Goal: Task Accomplishment & Management: Use online tool/utility

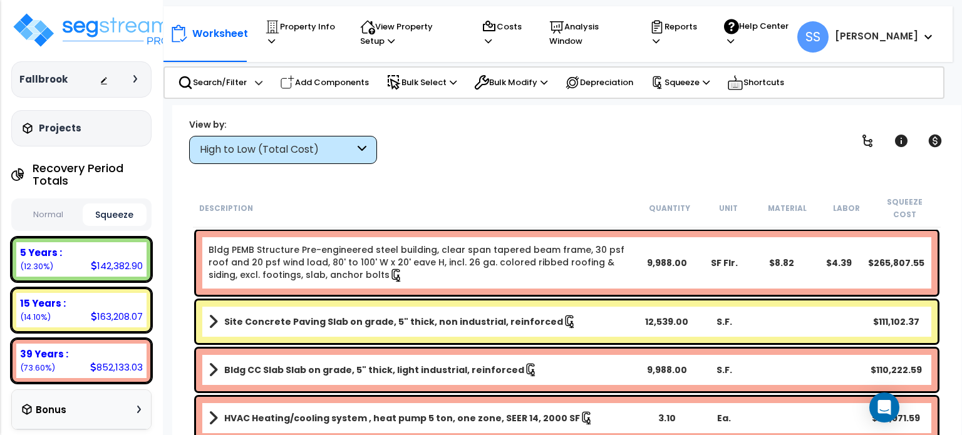
scroll to position [63, 0]
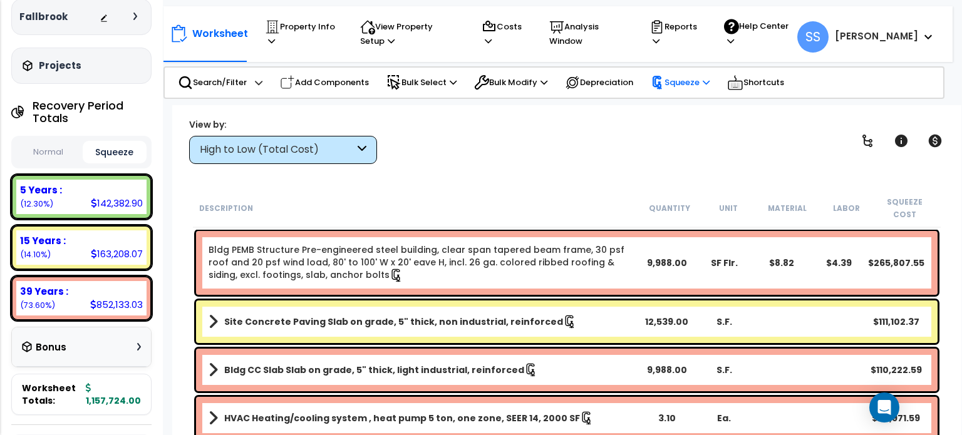
click at [665, 80] on icon at bounding box center [658, 83] width 14 height 14
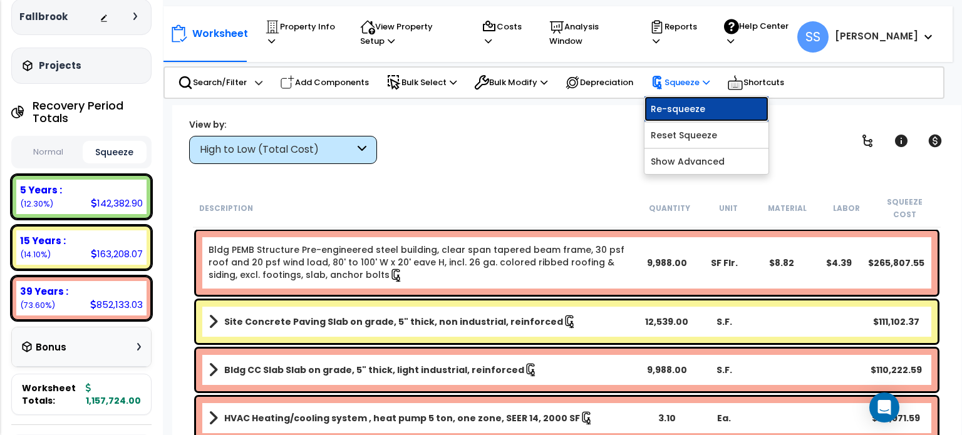
click at [685, 105] on link "Re-squeeze" at bounding box center [707, 108] width 124 height 25
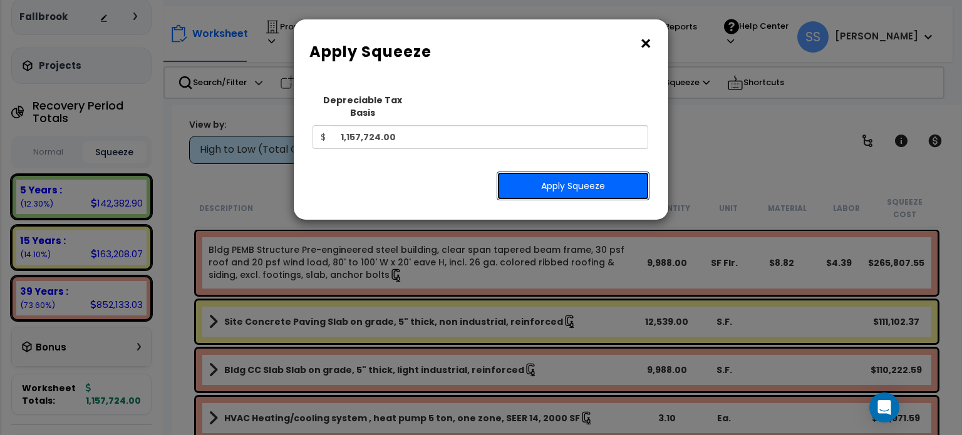
click at [547, 182] on button "Apply Squeeze" at bounding box center [573, 186] width 153 height 29
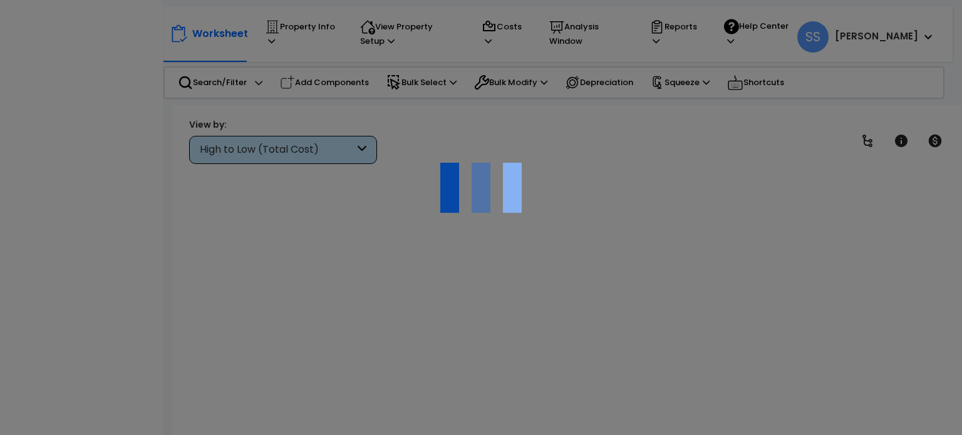
scroll to position [55, 0]
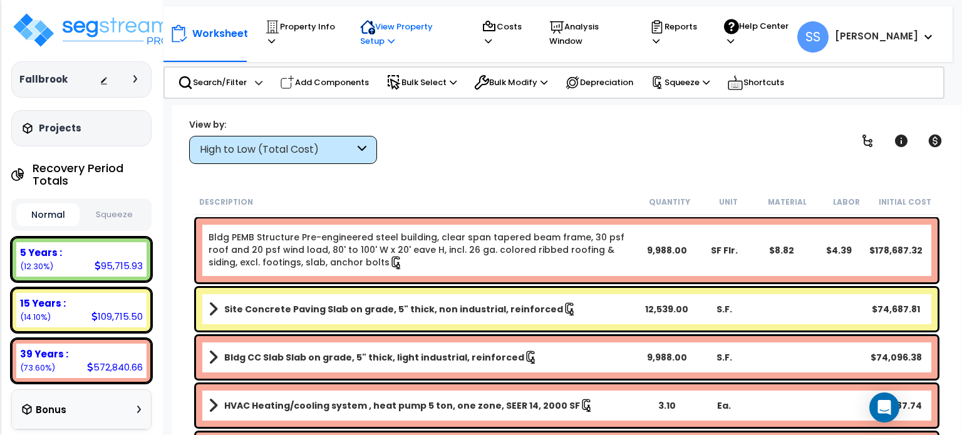
click at [389, 33] on p "View Property Setup" at bounding box center [408, 33] width 97 height 29
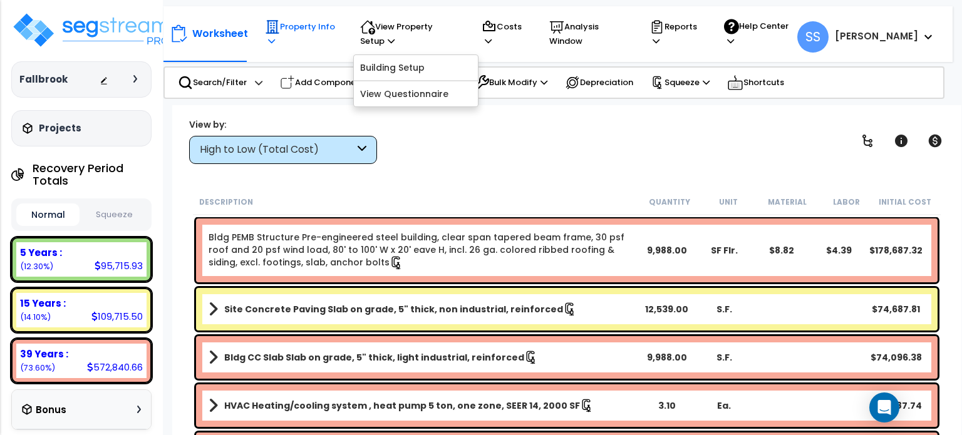
click at [300, 24] on p "Property Info" at bounding box center [300, 33] width 71 height 29
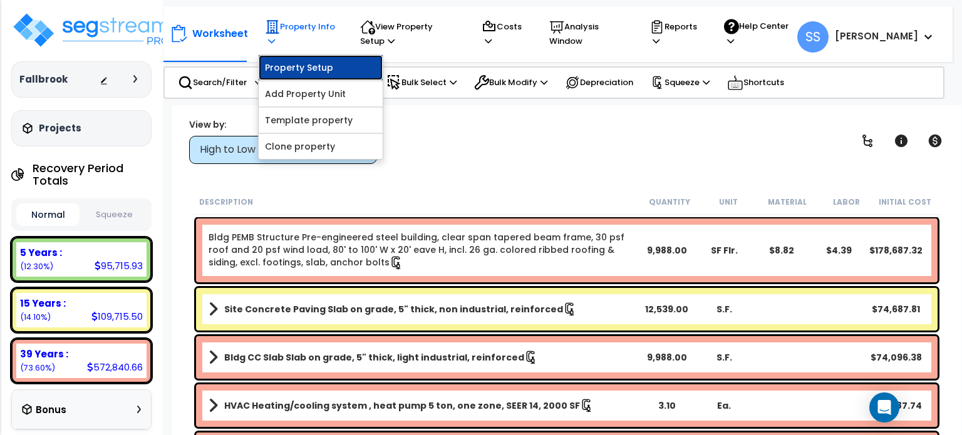
click at [301, 60] on link "Property Setup" at bounding box center [321, 67] width 124 height 25
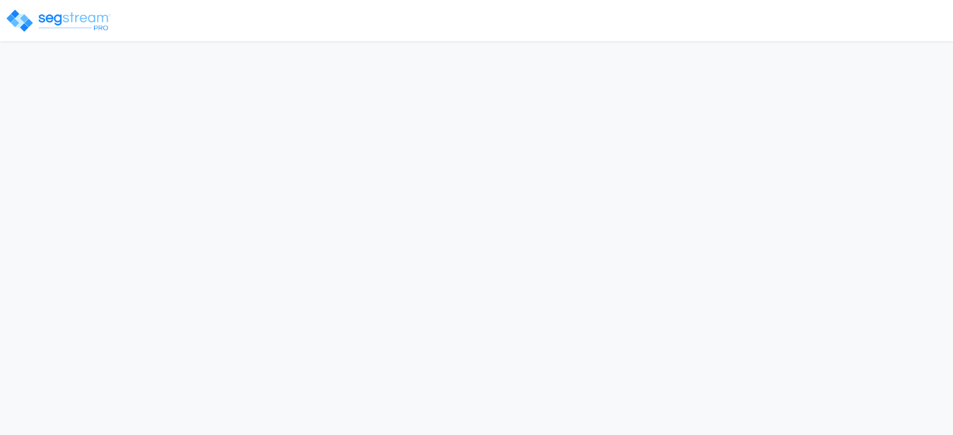
select select "2024"
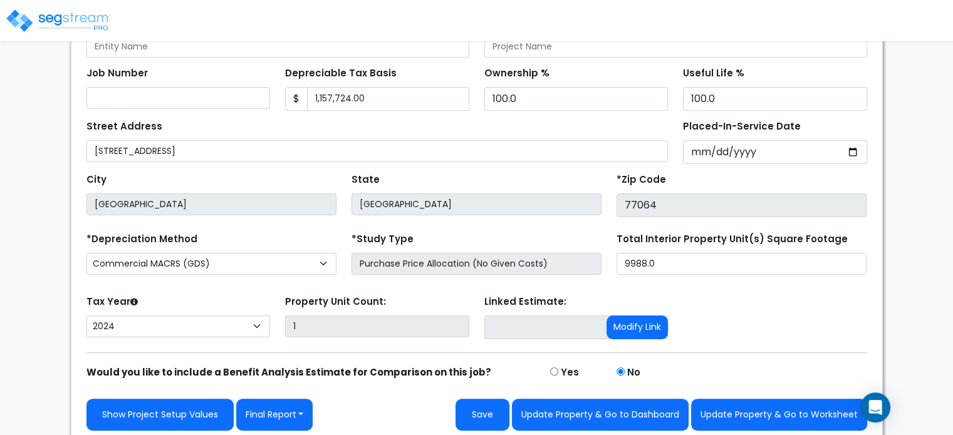
scroll to position [204, 0]
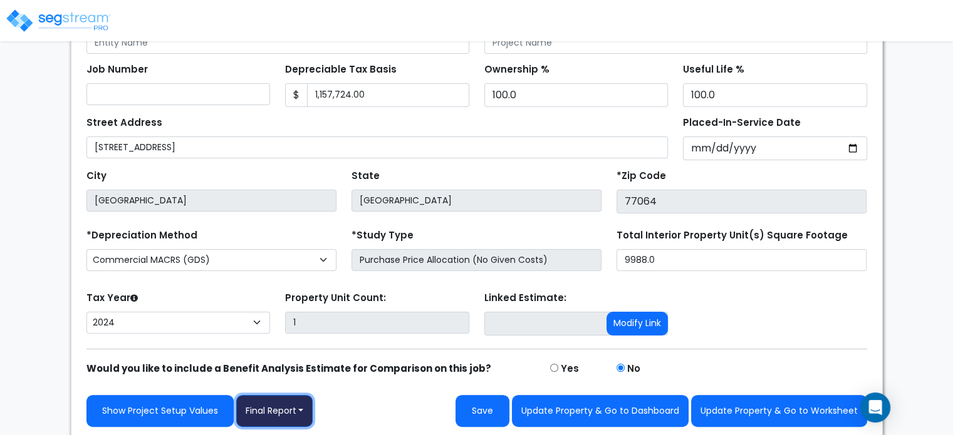
click at [288, 401] on button "Final Report" at bounding box center [274, 411] width 77 height 32
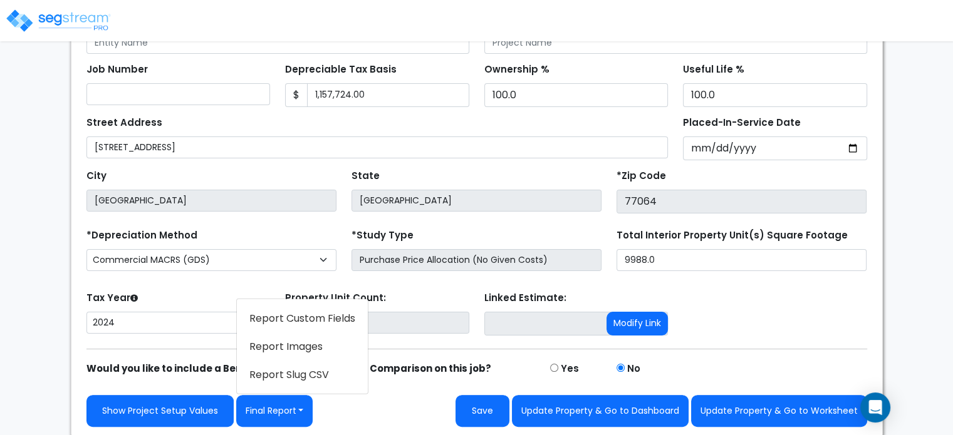
click at [306, 339] on link "Report Images" at bounding box center [302, 346] width 131 height 29
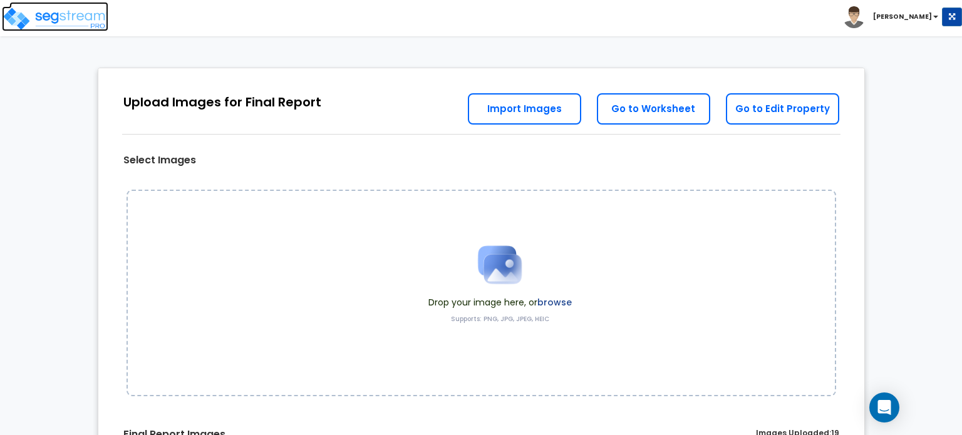
click at [66, 11] on img at bounding box center [55, 18] width 106 height 25
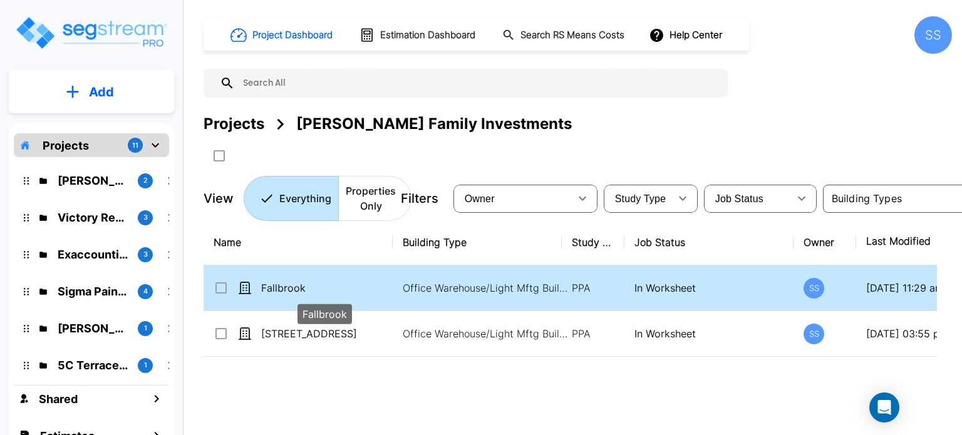
click at [289, 282] on p "Fallbrook" at bounding box center [324, 288] width 127 height 15
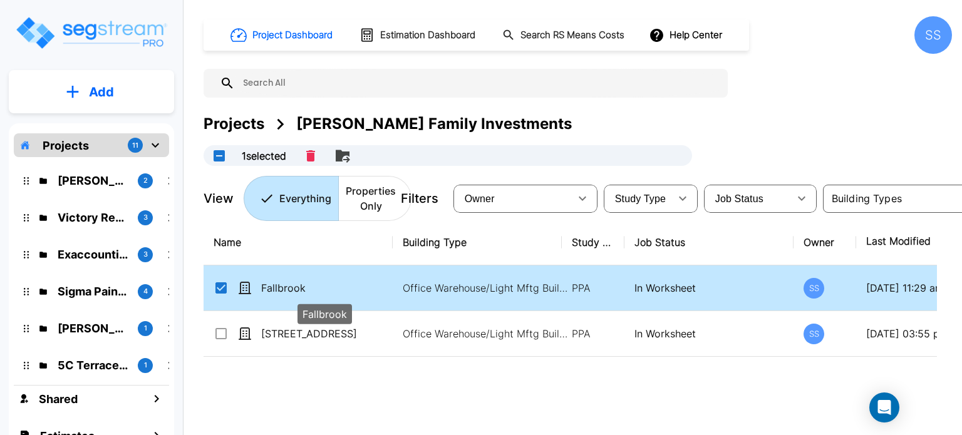
checkbox input "true"
click at [289, 282] on p "Fallbrook" at bounding box center [324, 288] width 127 height 15
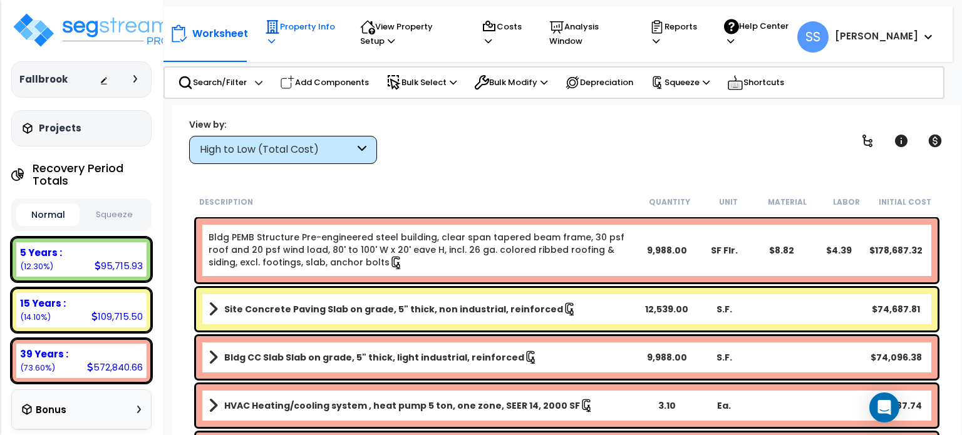
click at [288, 18] on div "Property Info" at bounding box center [300, 33] width 71 height 41
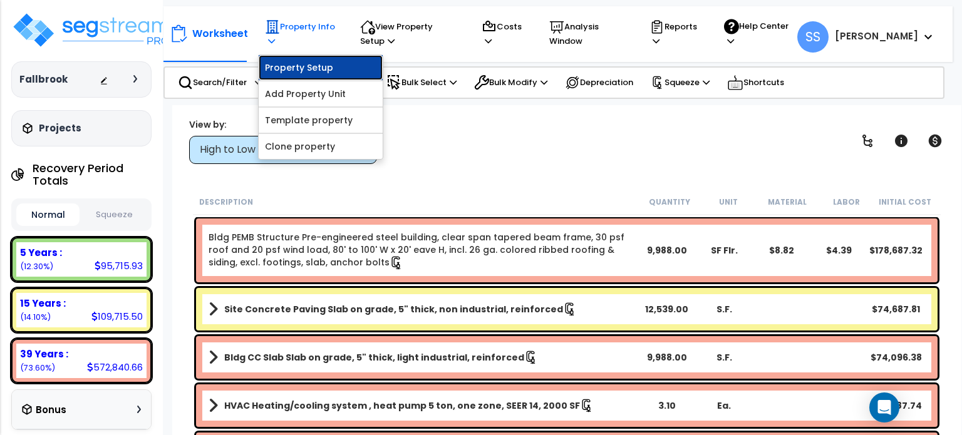
click at [298, 56] on link "Property Setup" at bounding box center [321, 67] width 124 height 25
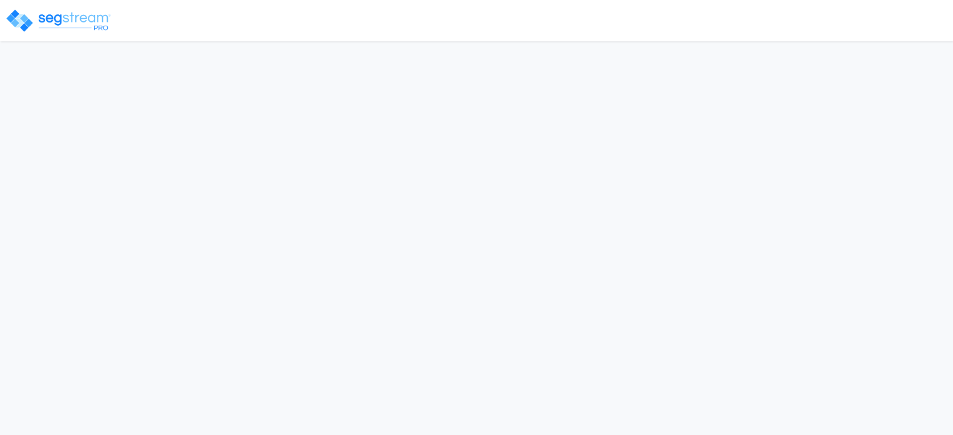
select select "2024"
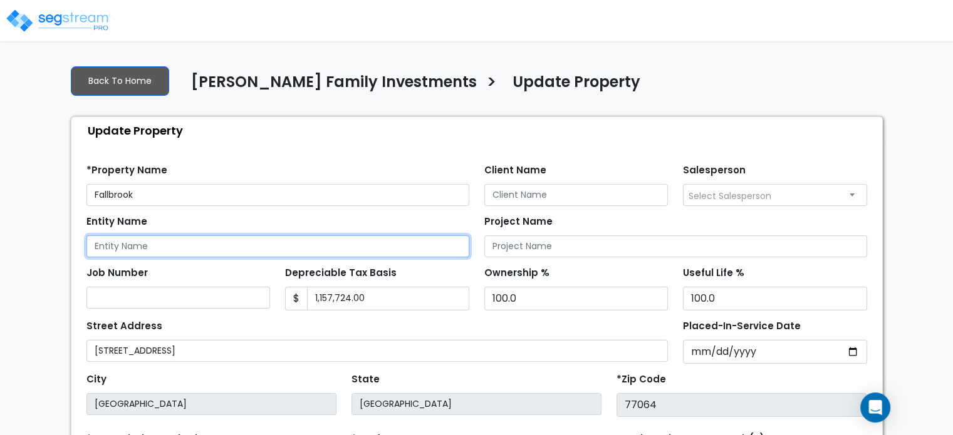
click at [223, 241] on input "Entity Name" at bounding box center [277, 247] width 383 height 22
paste input "Three Diamond Capital 8707 Fallbrook LLC"
type input "Three Diamond Capital 8707 Fallbrook LLC"
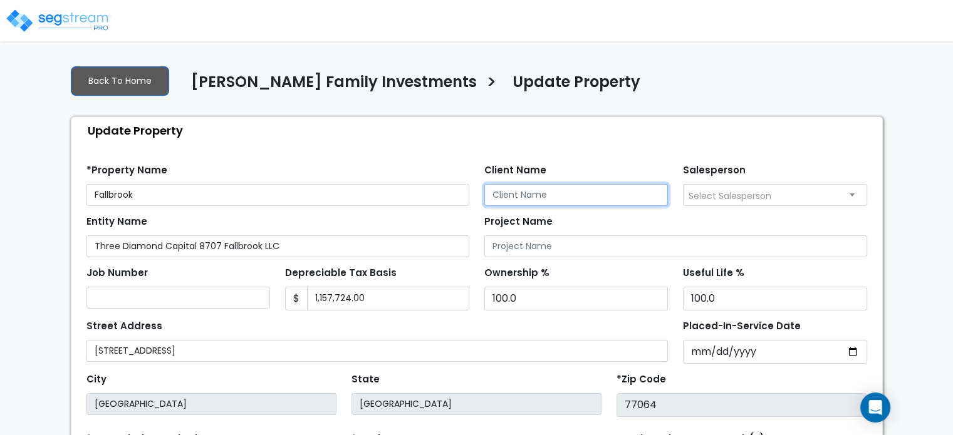
click at [492, 199] on input "Client Name" at bounding box center [576, 195] width 184 height 22
type input "[PERSON_NAME]"
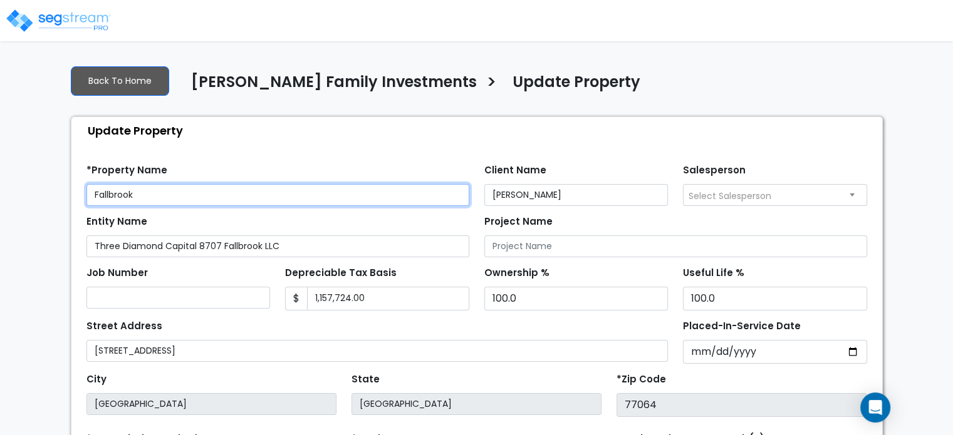
click at [190, 200] on input "Fallbrook" at bounding box center [277, 195] width 383 height 22
drag, startPoint x: 184, startPoint y: 197, endPoint x: 29, endPoint y: 193, distance: 154.1
click at [29, 193] on div "We are Building your Property. So please grab a coffee and let us do the heavy …" at bounding box center [476, 348] width 953 height 586
type input "8707 [GEOGRAPHIC_DATA]"
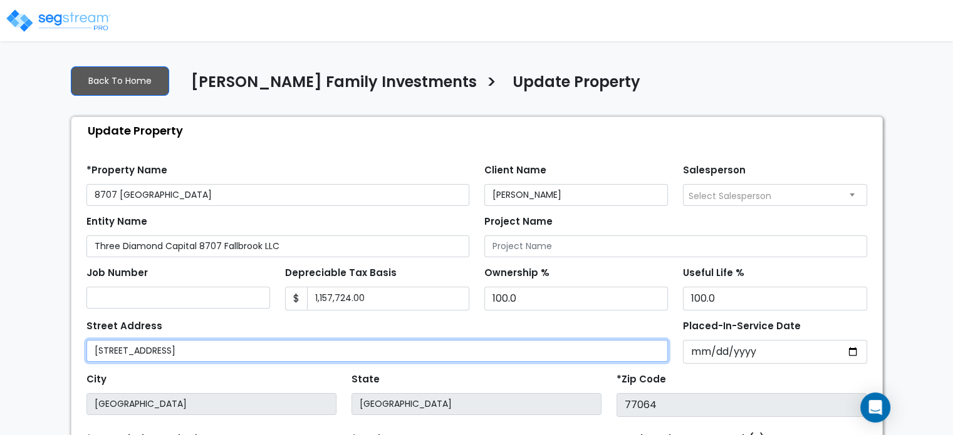
click at [275, 347] on input "[STREET_ADDRESS]" at bounding box center [377, 351] width 582 height 22
type input "[STREET_ADDRESS]"
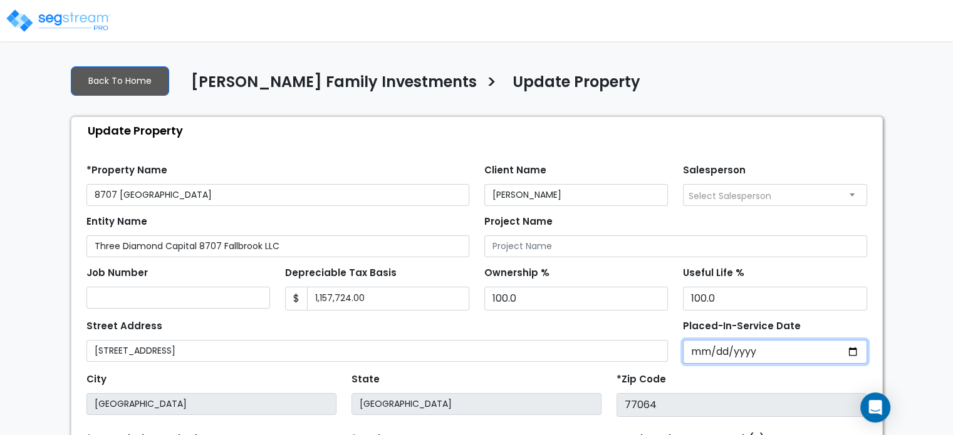
click at [699, 356] on input "[DATE]" at bounding box center [775, 352] width 184 height 24
type input "[DATE]"
click at [827, 266] on div "Useful Life % 100.0" at bounding box center [775, 287] width 184 height 47
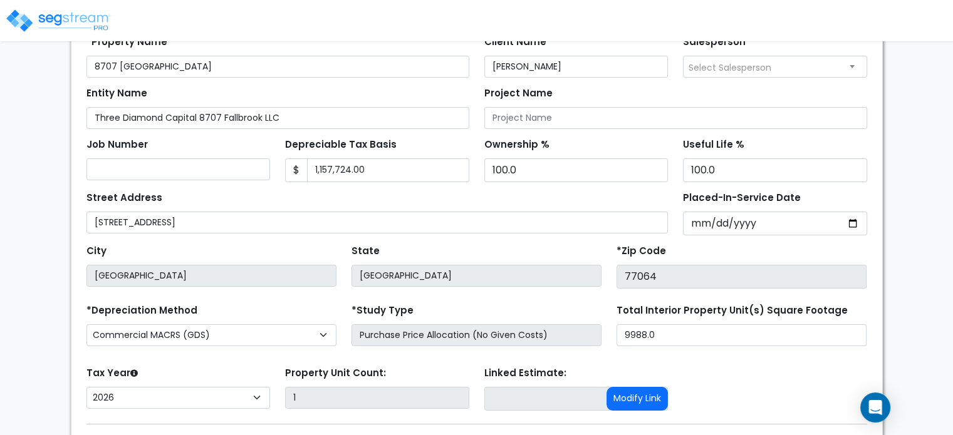
scroll to position [204, 0]
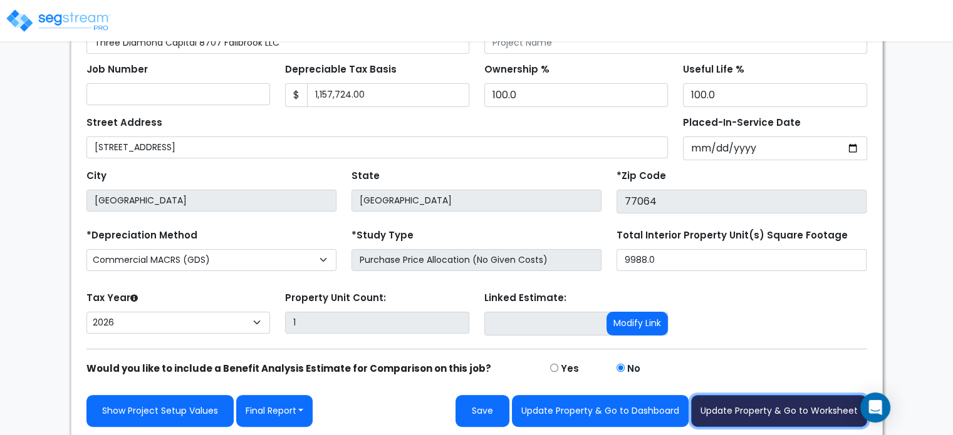
click at [744, 405] on button "Update Property & Go to Worksheet" at bounding box center [779, 411] width 176 height 32
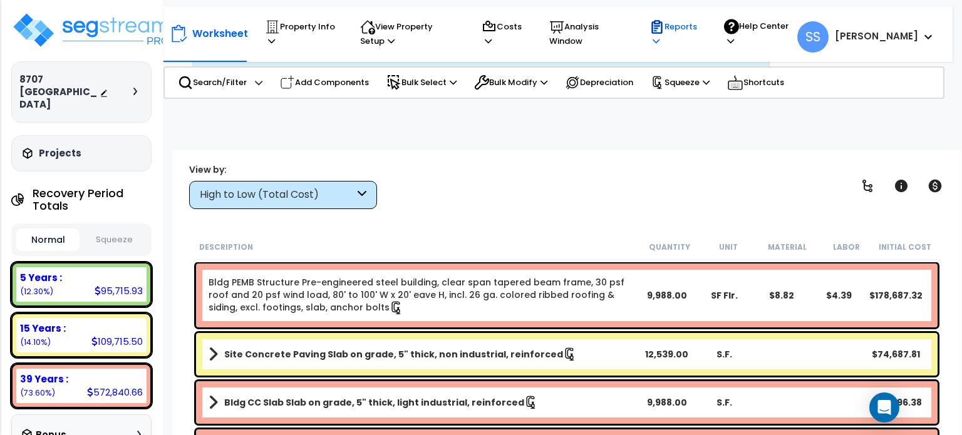
click at [700, 29] on p "Reports" at bounding box center [675, 33] width 51 height 29
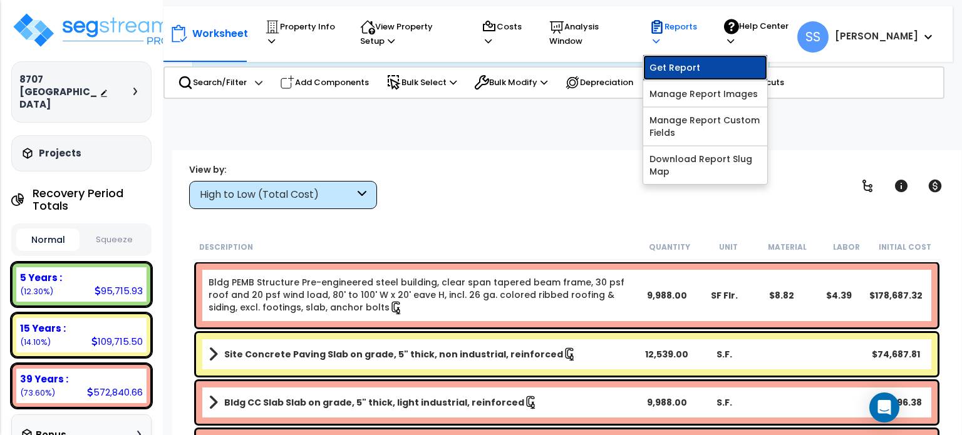
click at [715, 61] on link "Get Report" at bounding box center [705, 67] width 124 height 25
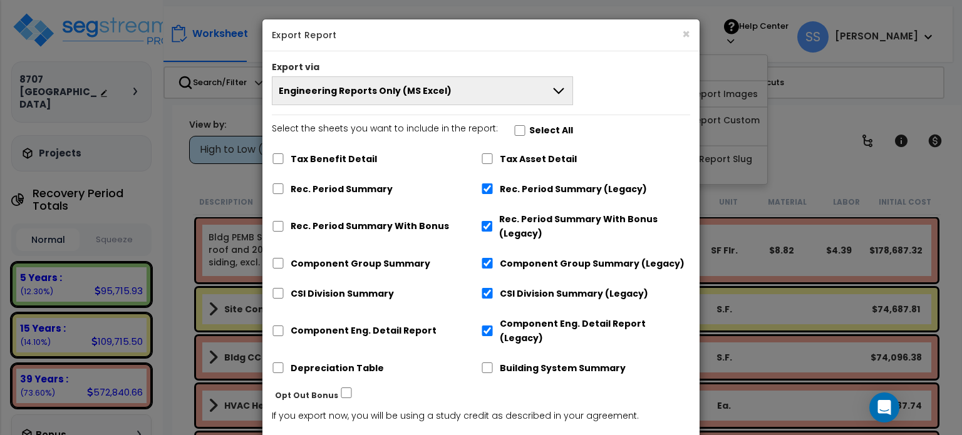
click at [431, 87] on span "Engineering Reports Only (MS Excel)" at bounding box center [365, 91] width 173 height 13
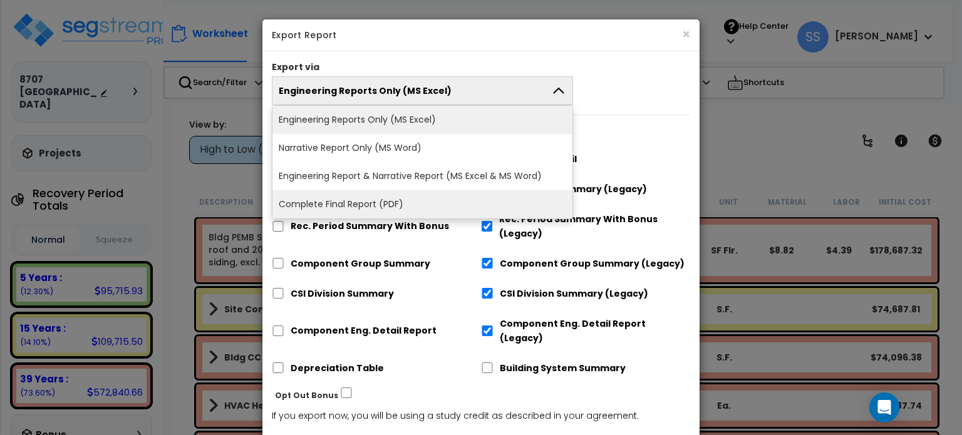
click at [353, 199] on li "Complete Final Report (PDF)" at bounding box center [422, 204] width 300 height 28
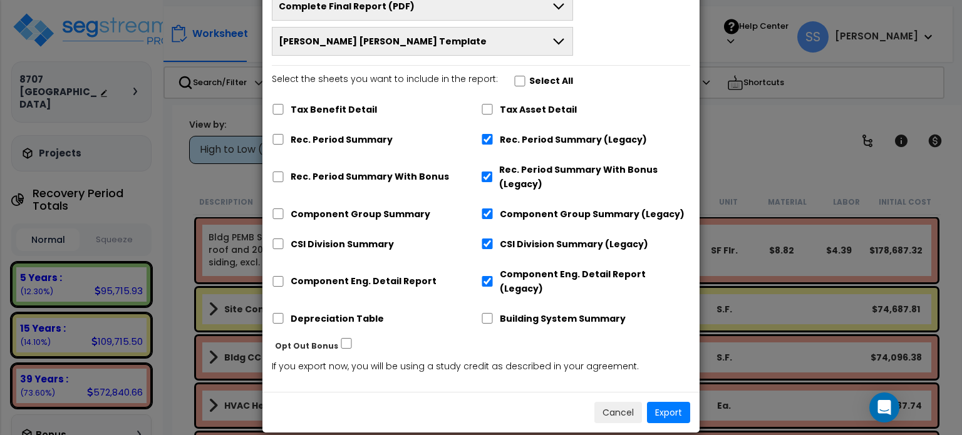
scroll to position [86, 0]
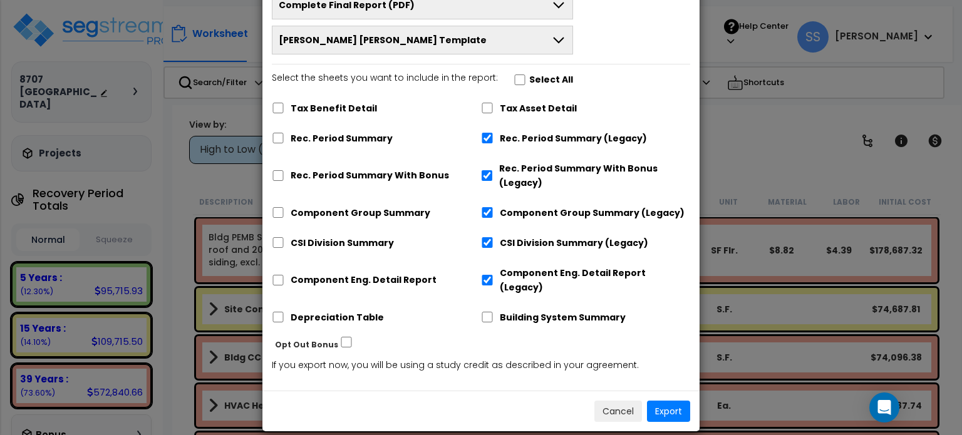
click at [521, 81] on label "Select the sheets you want to include in the report: Select All" at bounding box center [422, 81] width 301 height 21
click at [521, 81] on input "Select the sheets you want to include in the report: Select All" at bounding box center [520, 80] width 13 height 11
checkbox input "true"
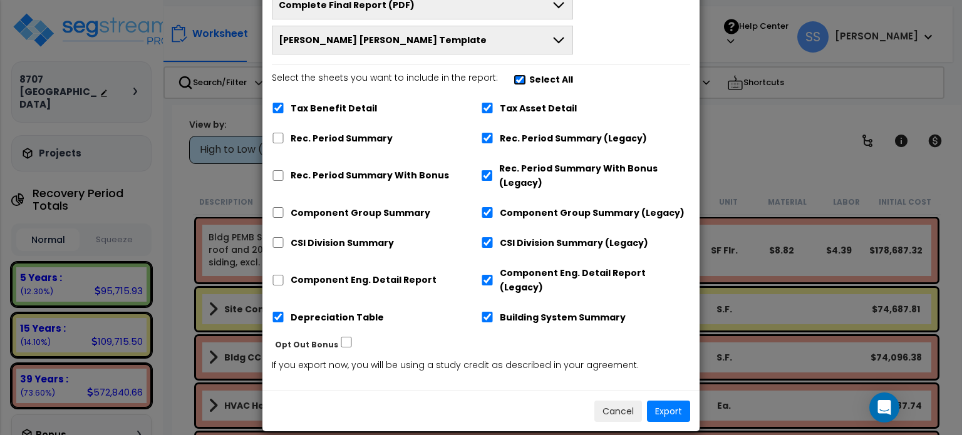
checkbox input "true"
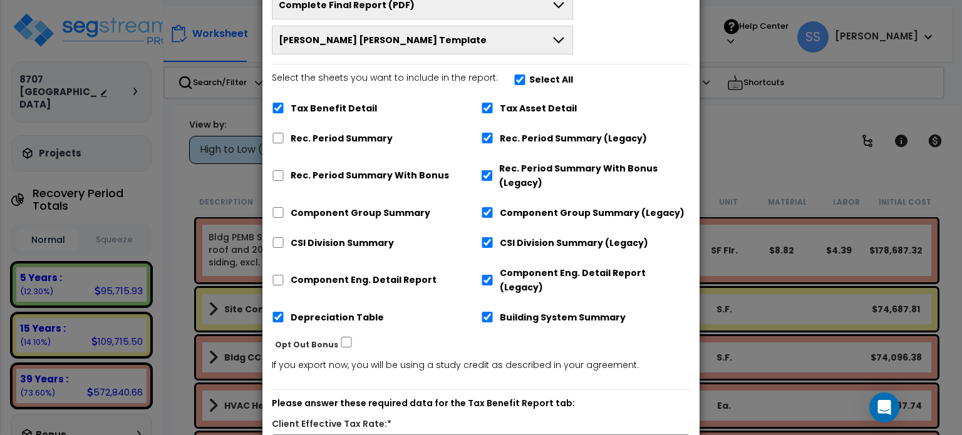
click at [519, 78] on label "Select the sheets you want to include in the report: Select All" at bounding box center [422, 81] width 301 height 21
click at [519, 78] on input "Select the sheets you want to include in the report: Select All" at bounding box center [520, 80] width 13 height 11
checkbox input "false"
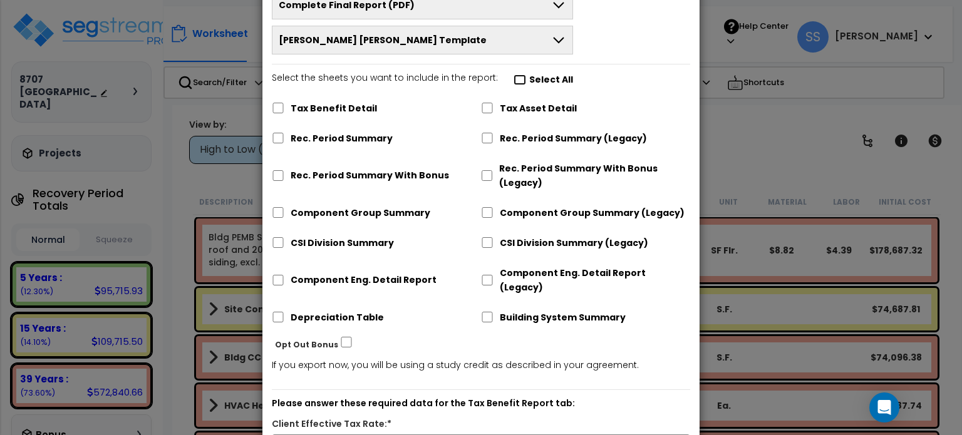
checkbox input "false"
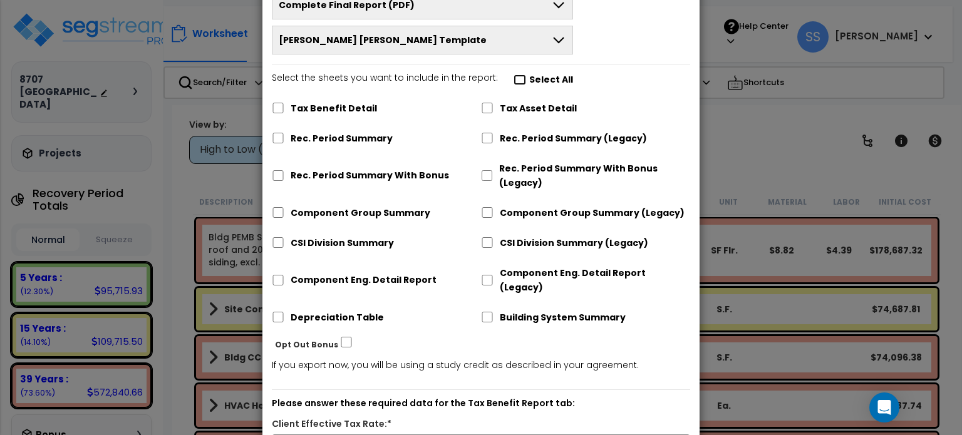
checkbox input "false"
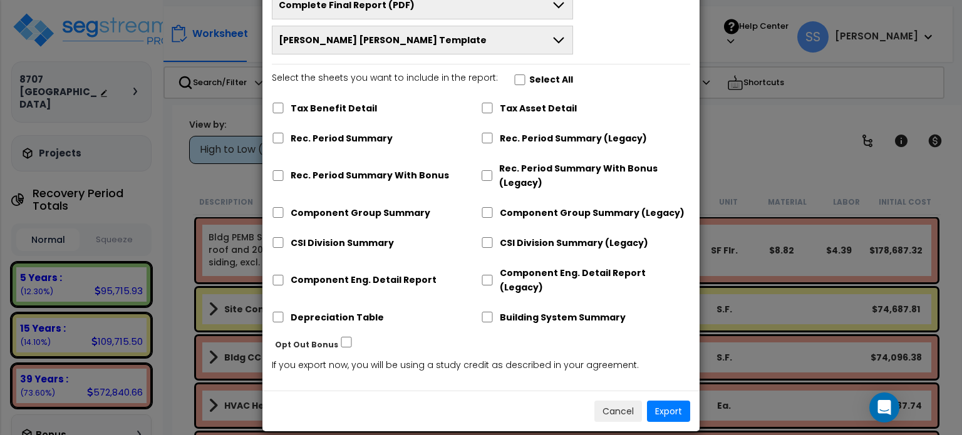
click at [519, 78] on label "Select the sheets you want to include in the report: Select All" at bounding box center [422, 81] width 301 height 21
click at [519, 78] on input "Select the sheets you want to include in the report: Select All" at bounding box center [520, 80] width 13 height 11
checkbox input "true"
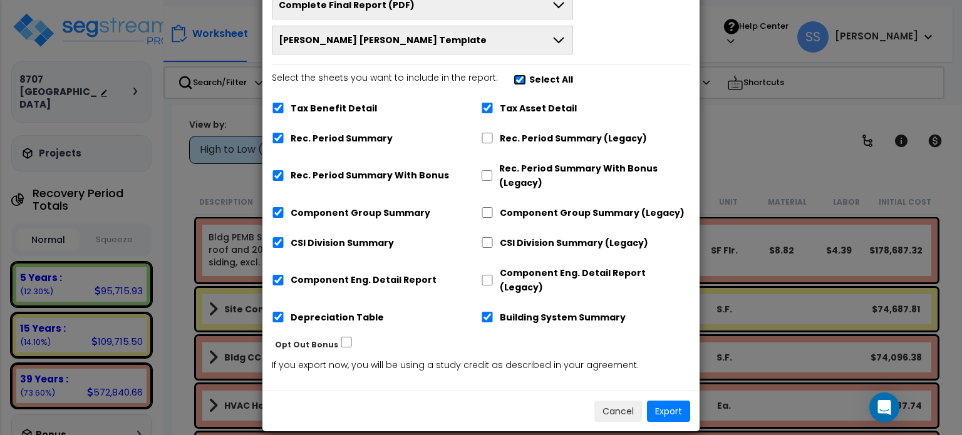
checkbox input "true"
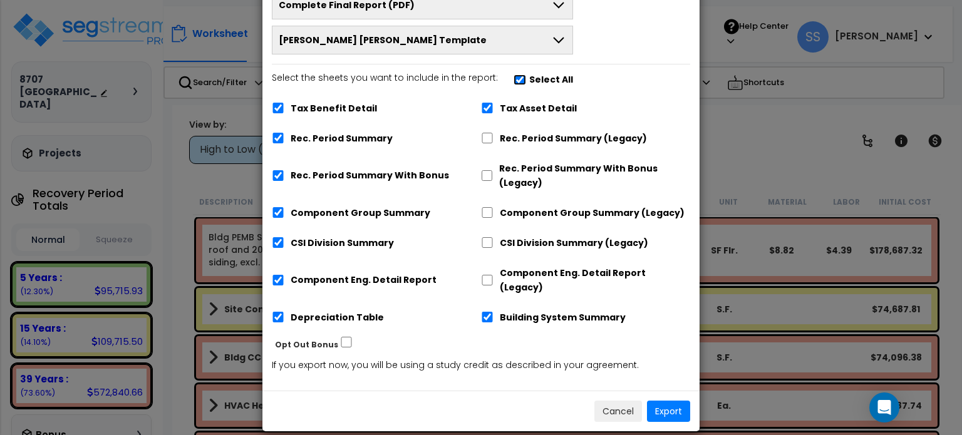
checkbox input "true"
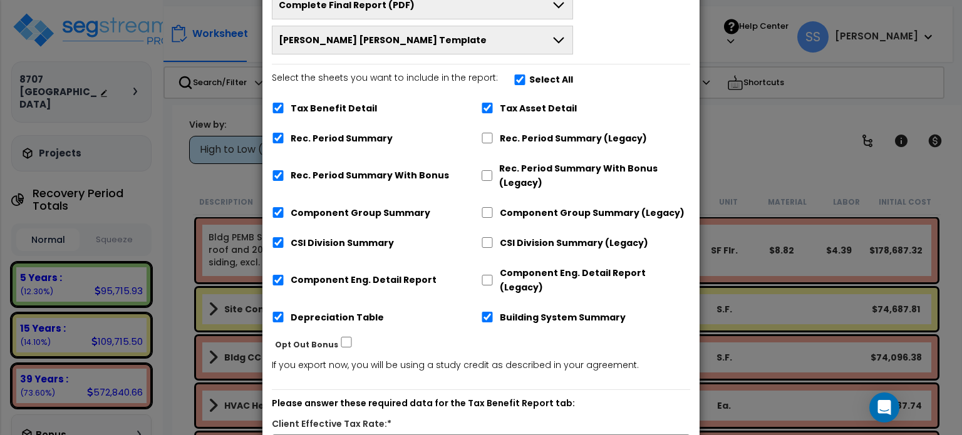
click at [295, 110] on label "Tax Benefit Detail" at bounding box center [334, 108] width 86 height 14
click at [284, 110] on input "Tax Benefit Detail" at bounding box center [278, 108] width 13 height 11
checkbox input "false"
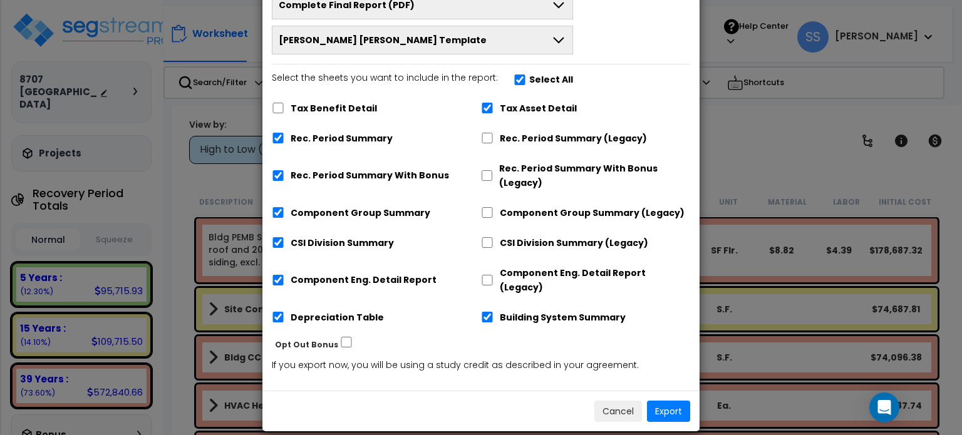
click at [491, 131] on div "Rec. Period Summary (Legacy)" at bounding box center [585, 137] width 209 height 24
click at [485, 131] on div "Rec. Period Summary (Legacy)" at bounding box center [585, 137] width 209 height 24
click at [492, 137] on input "Rec. Period Summary (Legacy)" at bounding box center [487, 138] width 13 height 11
checkbox input "true"
checkbox input "false"
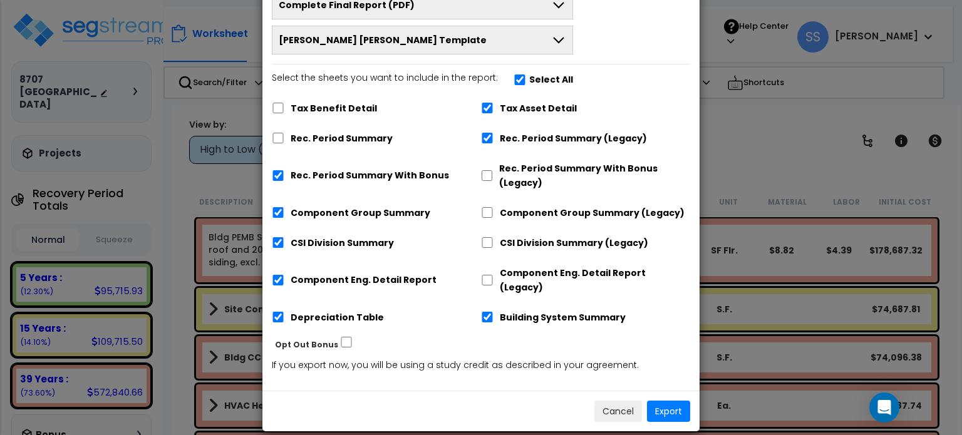
click at [338, 179] on label "Rec. Period Summary With Bonus" at bounding box center [370, 175] width 158 height 14
click at [284, 179] on input "Rec. Period Summary With Bonus" at bounding box center [278, 175] width 13 height 11
checkbox input "false"
click at [647, 401] on button "Export" at bounding box center [668, 411] width 43 height 21
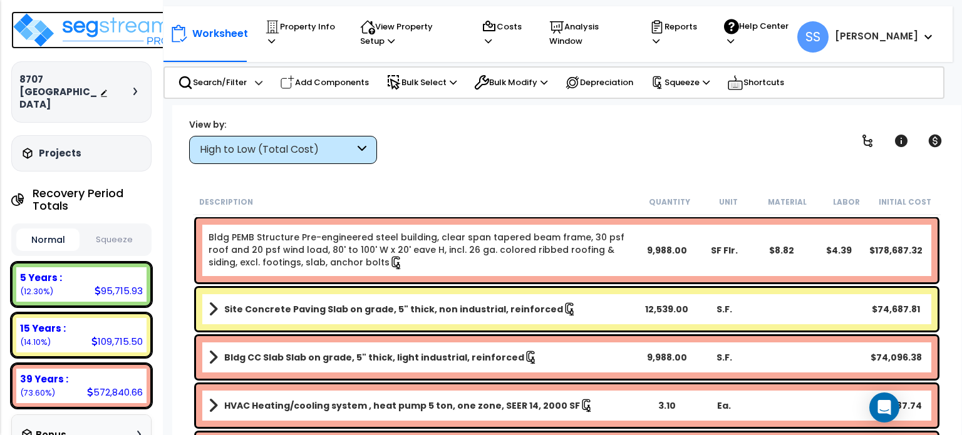
click at [85, 38] on img at bounding box center [92, 30] width 163 height 38
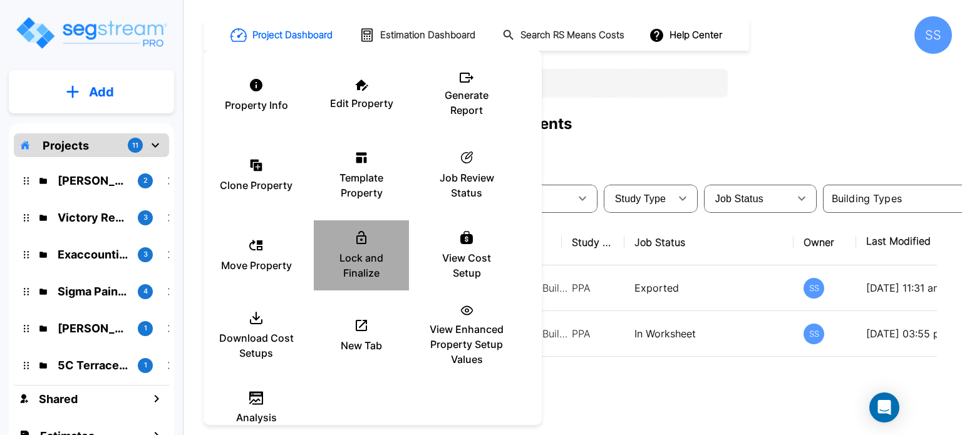
click at [343, 247] on div "Lock and Finalize" at bounding box center [361, 255] width 75 height 63
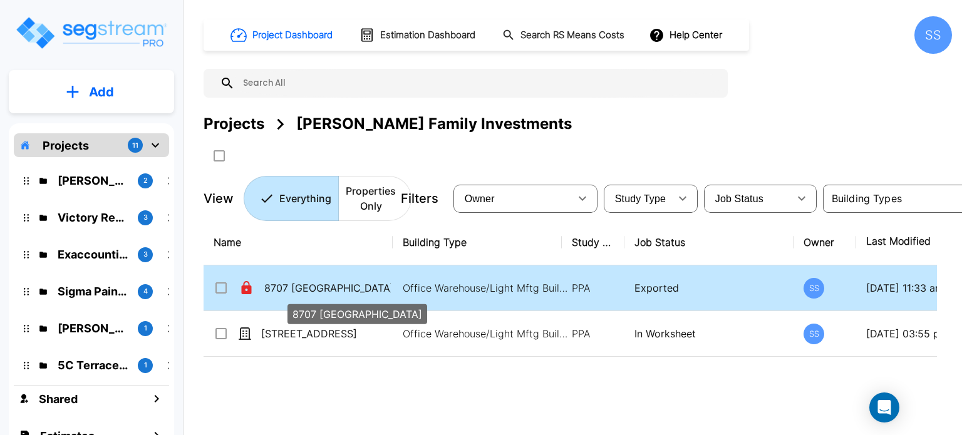
click at [317, 286] on p "8707 [GEOGRAPHIC_DATA]" at bounding box center [327, 288] width 127 height 15
checkbox input "true"
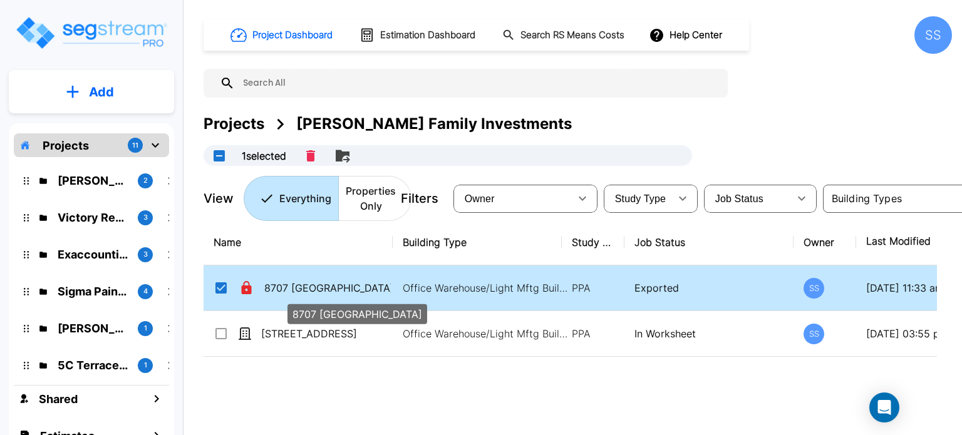
click at [318, 286] on p "8707 [GEOGRAPHIC_DATA]" at bounding box center [327, 288] width 127 height 15
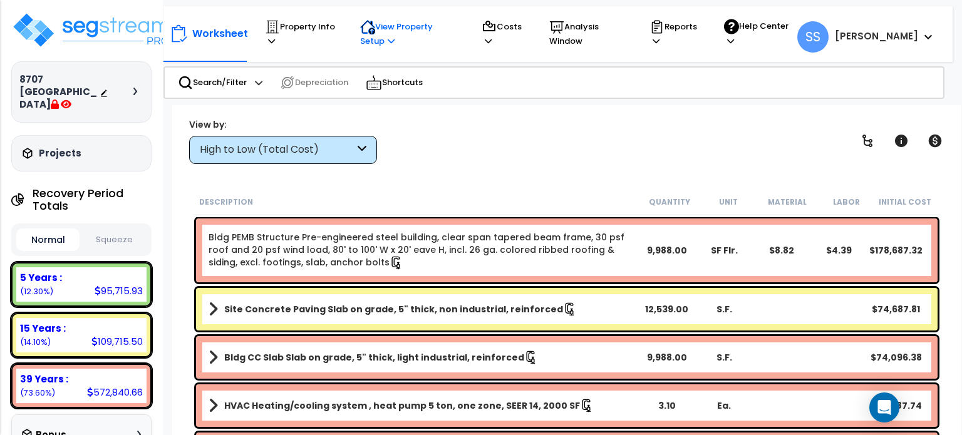
click at [393, 24] on p "View Property Setup" at bounding box center [408, 33] width 97 height 29
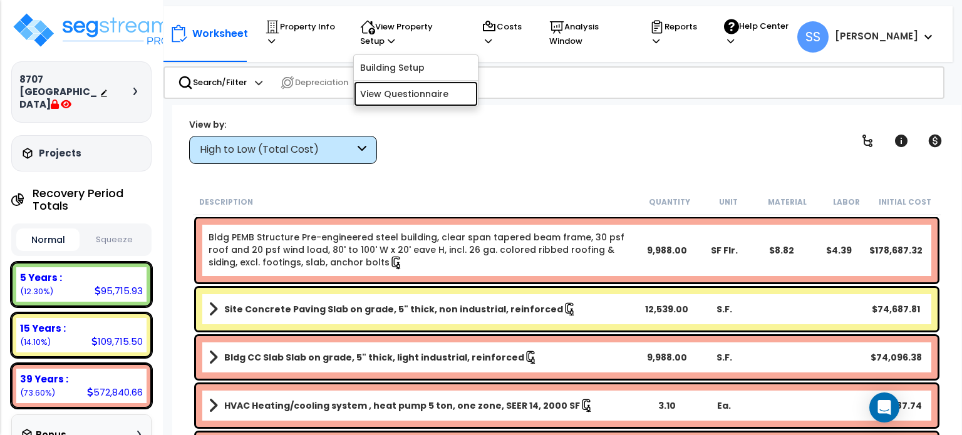
click at [413, 90] on link "View Questionnaire" at bounding box center [416, 93] width 124 height 25
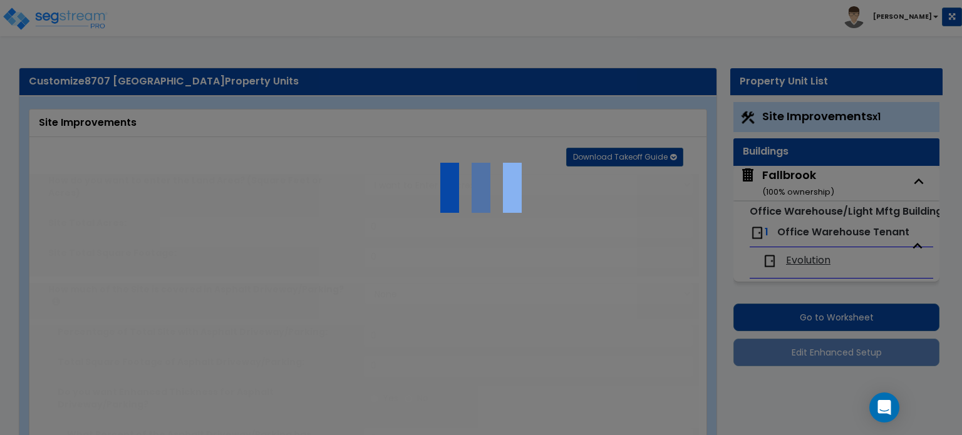
type input "0.73"
select select "2"
type input "12539"
radio input "true"
type input "1"
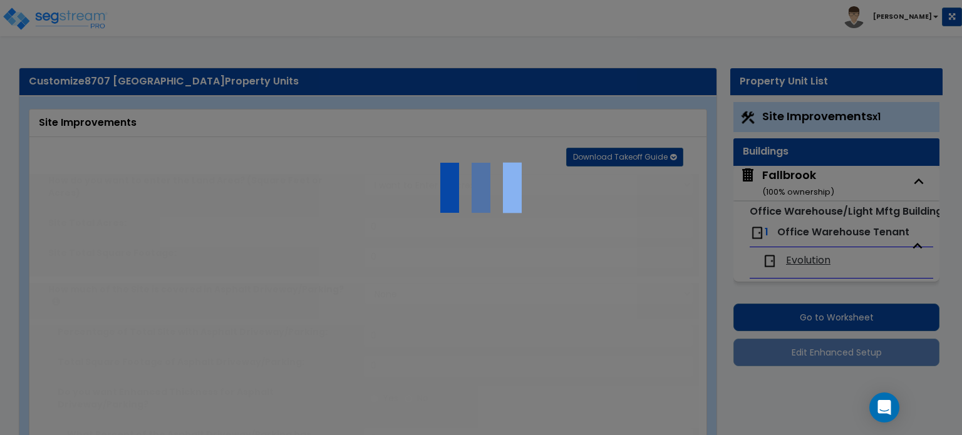
radio input "true"
type input "2"
radio input "true"
select select "1"
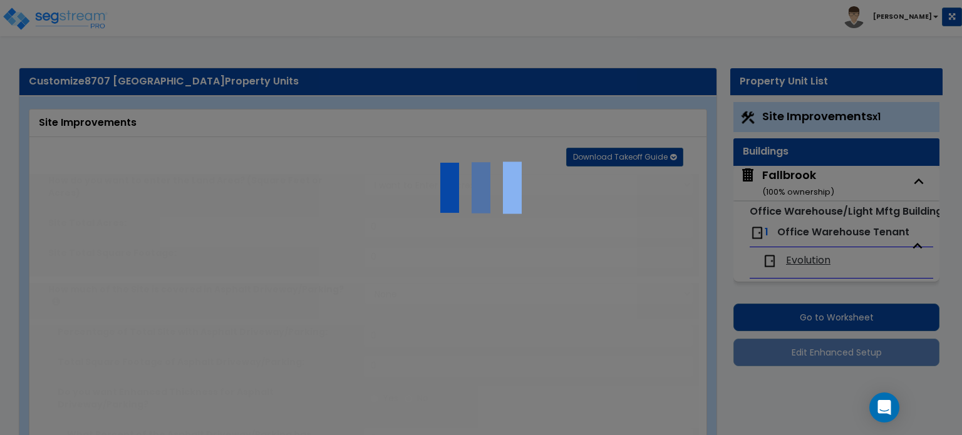
type input "536"
radio input "true"
type input "1"
radio input "true"
select select "1"
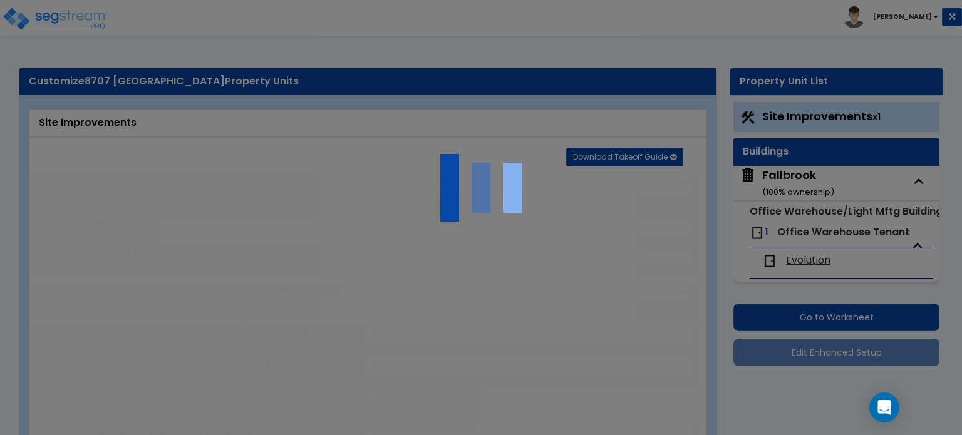
type input "12"
radio input "true"
select select "2"
type input "81"
select select "1"
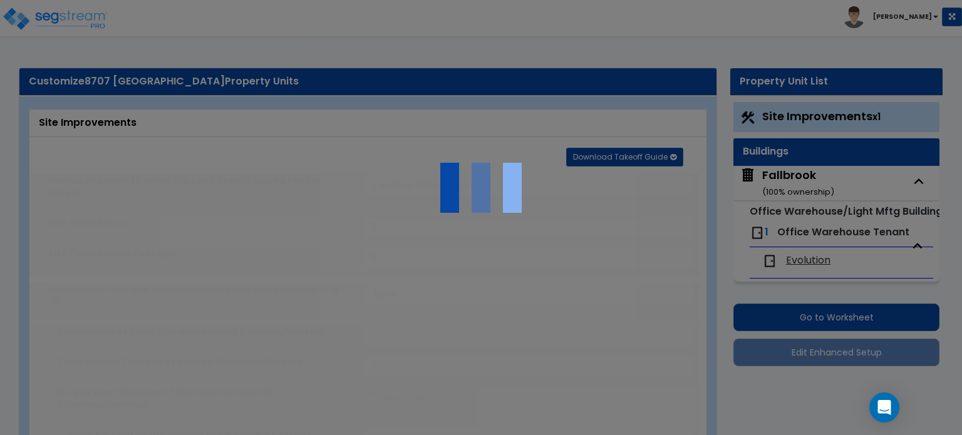
select select "1"
radio input "true"
type input "100"
select select "2"
type input "6116"
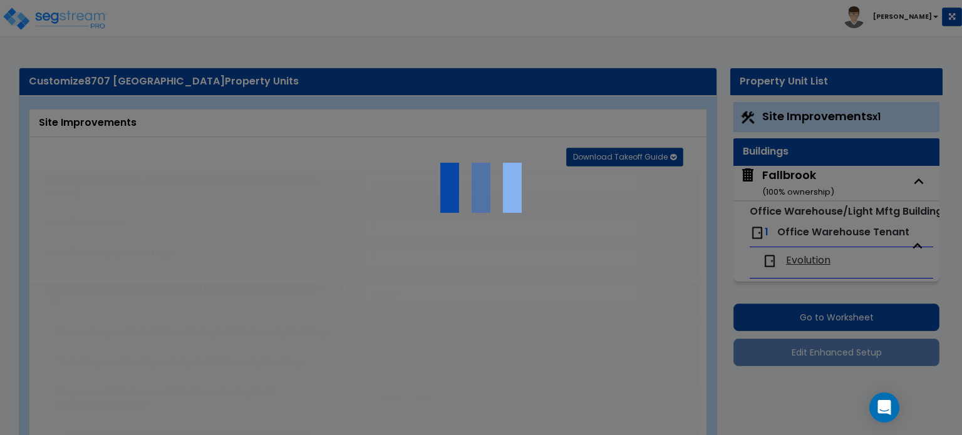
radio input "true"
type input "1"
type input "1387"
type input "6"
radio input "true"
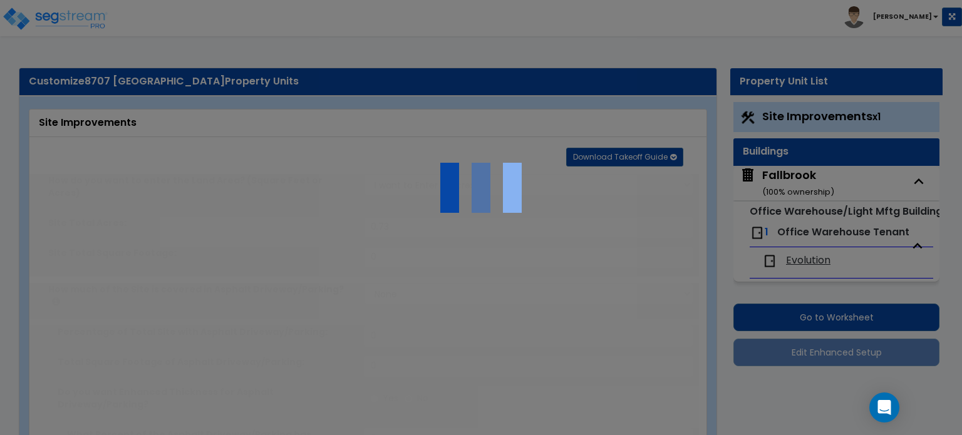
type input "1"
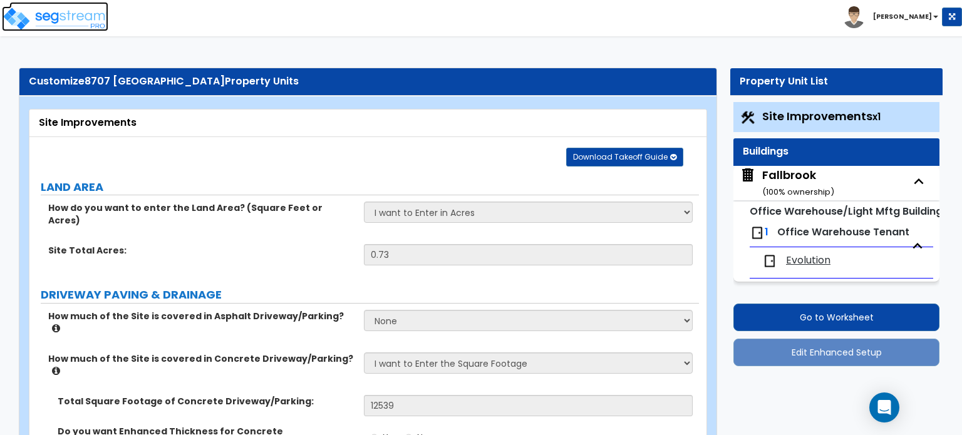
click at [60, 17] on img at bounding box center [55, 18] width 106 height 25
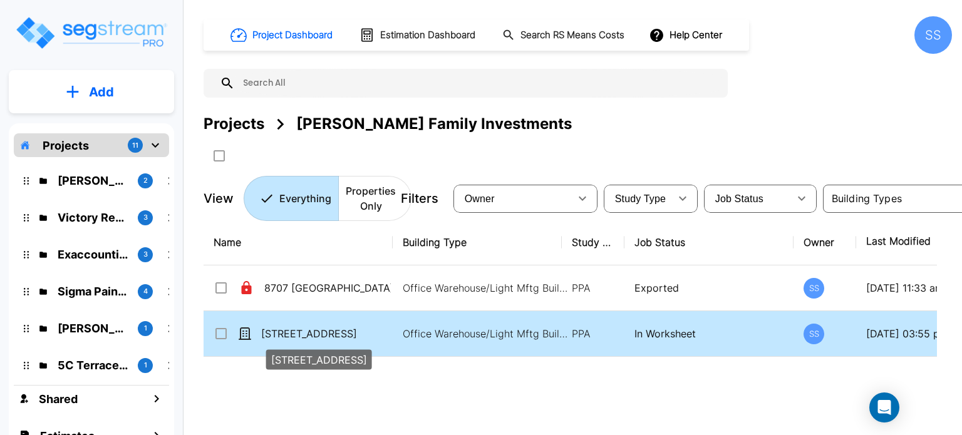
click at [296, 327] on p "[STREET_ADDRESS]" at bounding box center [324, 333] width 127 height 15
checkbox input "true"
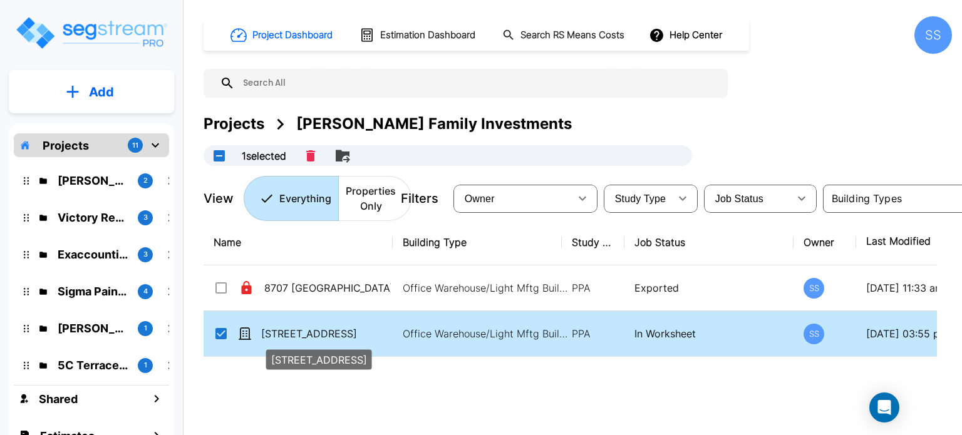
click at [296, 327] on p "[STREET_ADDRESS]" at bounding box center [324, 333] width 127 height 15
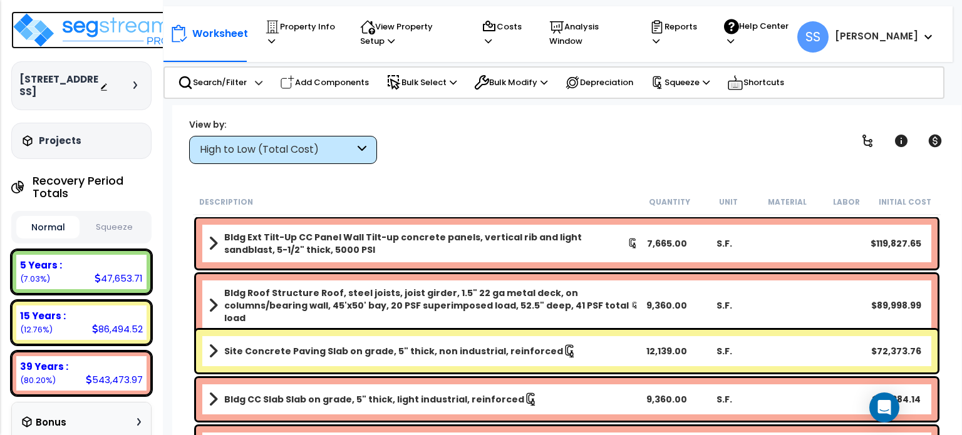
click at [48, 30] on img at bounding box center [92, 30] width 163 height 38
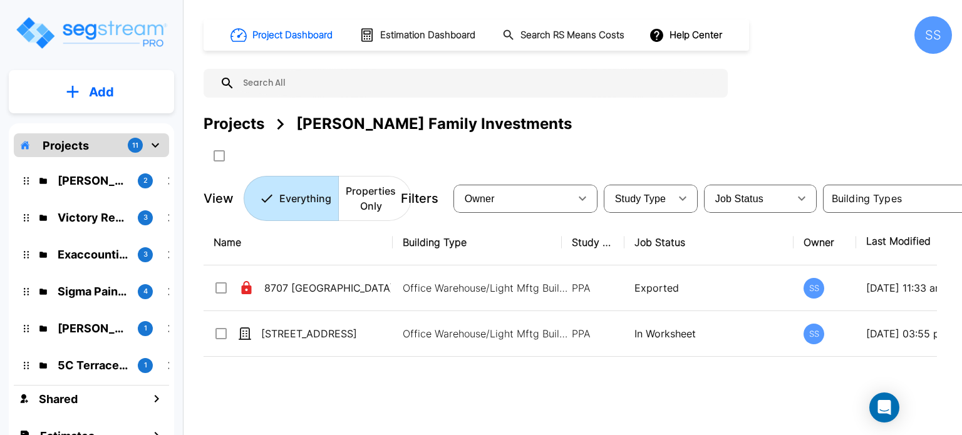
click at [908, 37] on div "SS" at bounding box center [928, 35] width 48 height 38
click at [917, 34] on div "SS" at bounding box center [933, 35] width 38 height 38
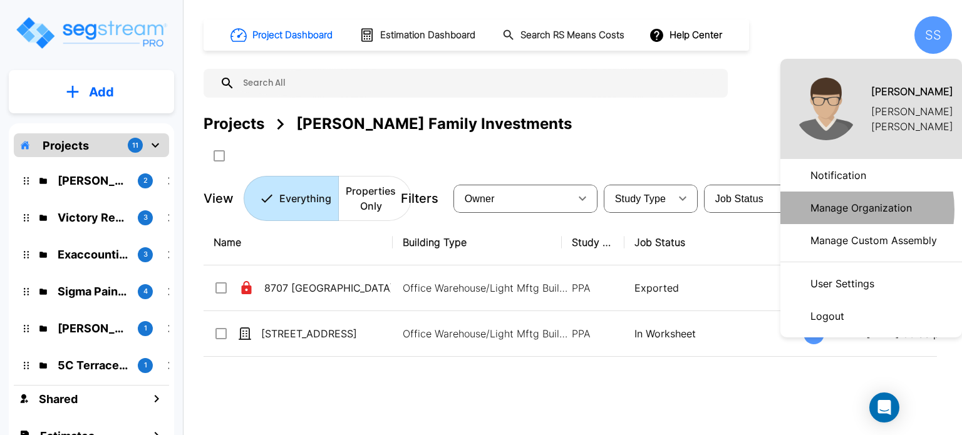
click at [846, 210] on p "Manage Organization" at bounding box center [860, 207] width 111 height 25
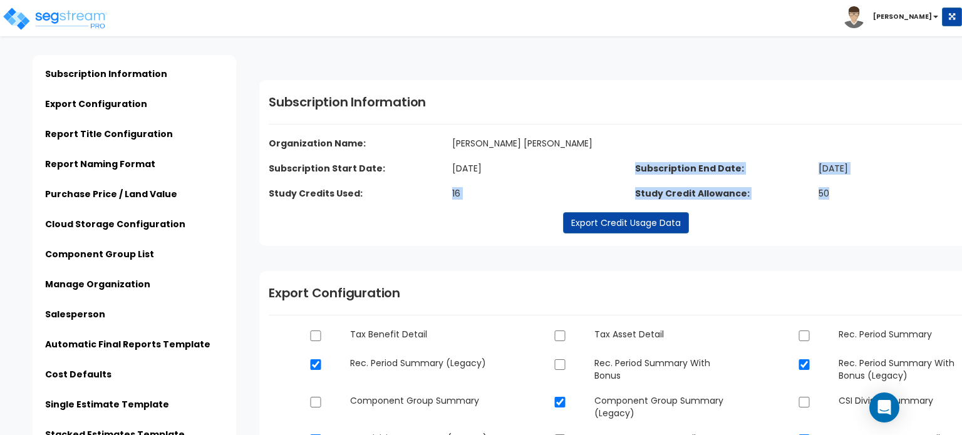
drag, startPoint x: 403, startPoint y: 192, endPoint x: 857, endPoint y: 188, distance: 453.5
click at [857, 188] on div "Organization Name: Calvetti Ferguson Subscription Start Date: June 18, 2025 Stu…" at bounding box center [625, 174] width 733 height 75
click at [857, 163] on dd "June 17, 2026" at bounding box center [901, 168] width 184 height 13
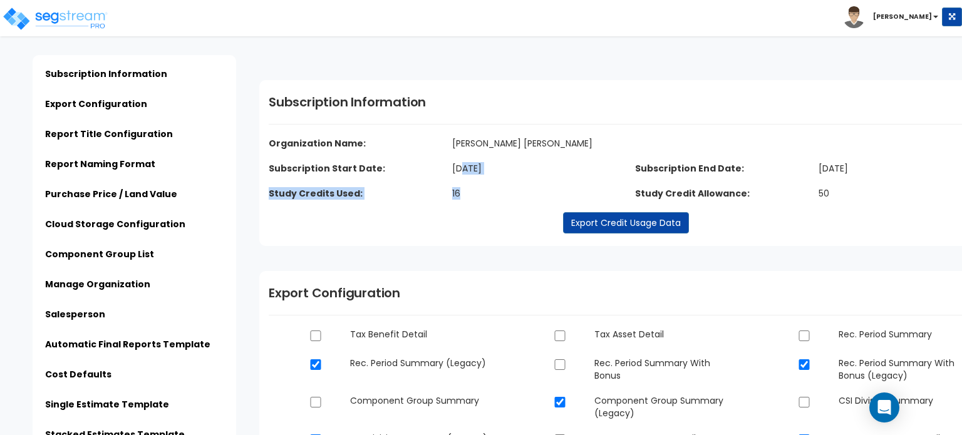
drag, startPoint x: 460, startPoint y: 170, endPoint x: 469, endPoint y: 183, distance: 14.9
click at [469, 183] on div "Subscription Start Date: June 18, 2025 Study Credits Used: 16" at bounding box center [442, 187] width 366 height 50
click at [476, 171] on dd "June 18, 2025" at bounding box center [535, 168] width 184 height 13
click at [80, 14] on div "Click to return on the top page" at bounding box center [63, 8] width 119 height 16
click at [16, 14] on div "Click to return on the top page" at bounding box center [63, 8] width 119 height 16
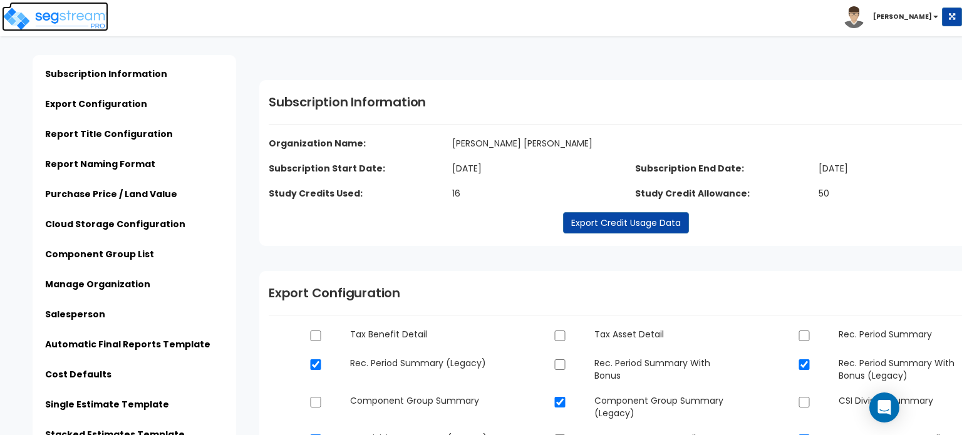
click at [16, 22] on img at bounding box center [55, 18] width 106 height 25
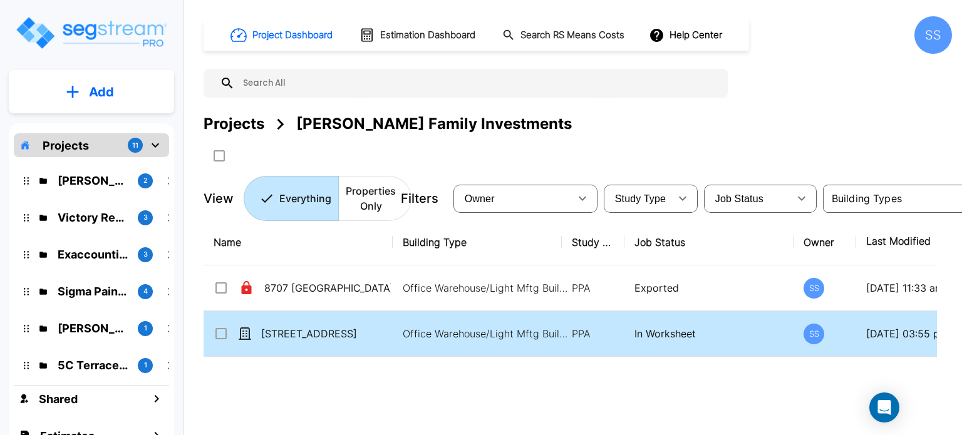
click at [301, 339] on p "[STREET_ADDRESS]" at bounding box center [324, 333] width 127 height 15
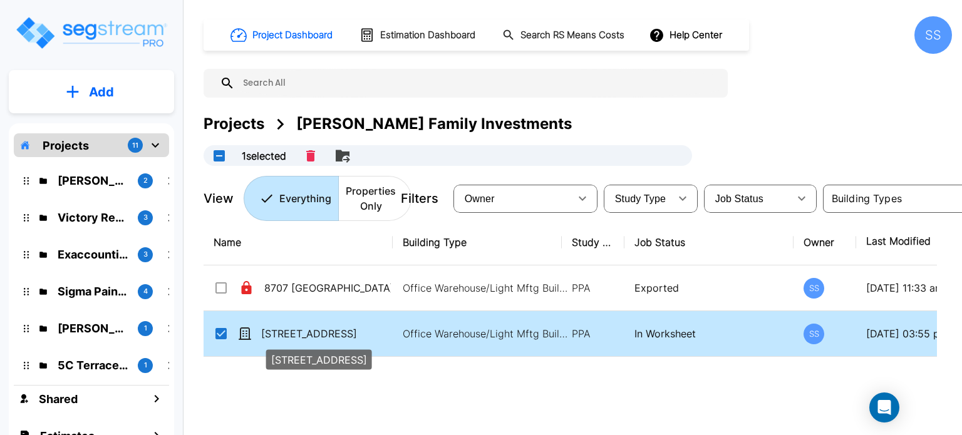
click at [312, 333] on p "[STREET_ADDRESS]" at bounding box center [324, 333] width 127 height 15
checkbox input "false"
click at [312, 333] on p "[STREET_ADDRESS]" at bounding box center [324, 333] width 127 height 15
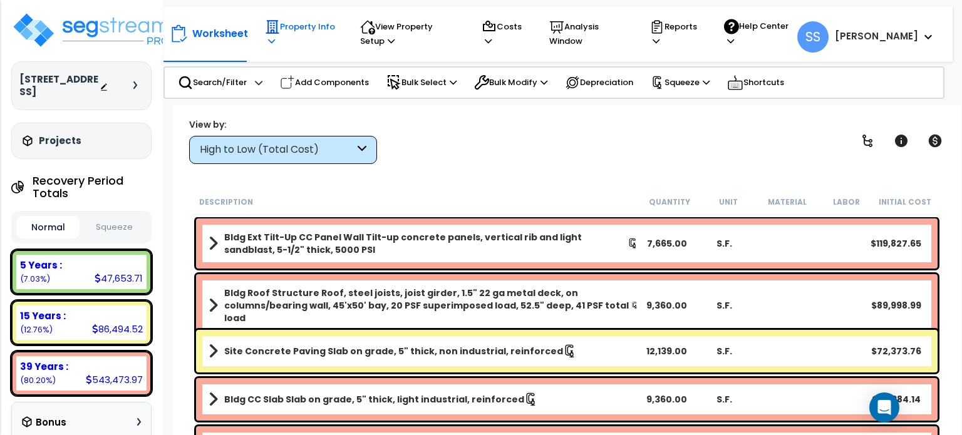
click at [279, 42] on p "Property Info" at bounding box center [300, 33] width 71 height 29
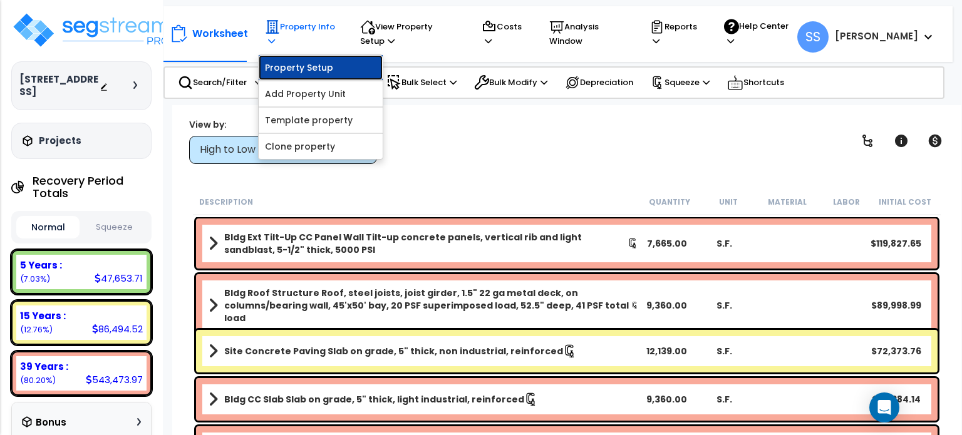
click at [283, 68] on link "Property Setup" at bounding box center [321, 67] width 124 height 25
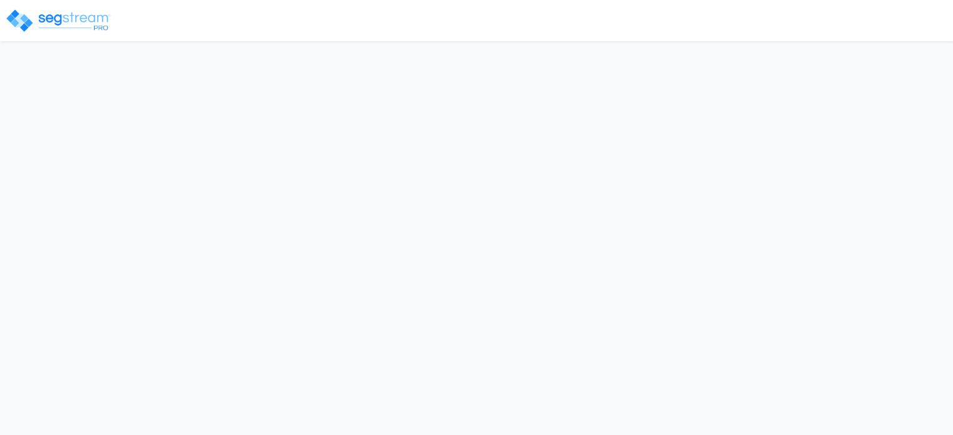
select select "2024"
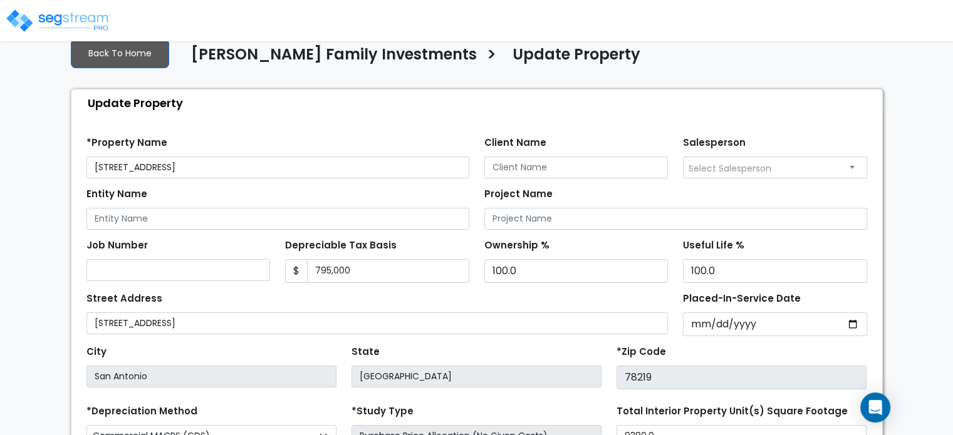
scroll to position [204, 0]
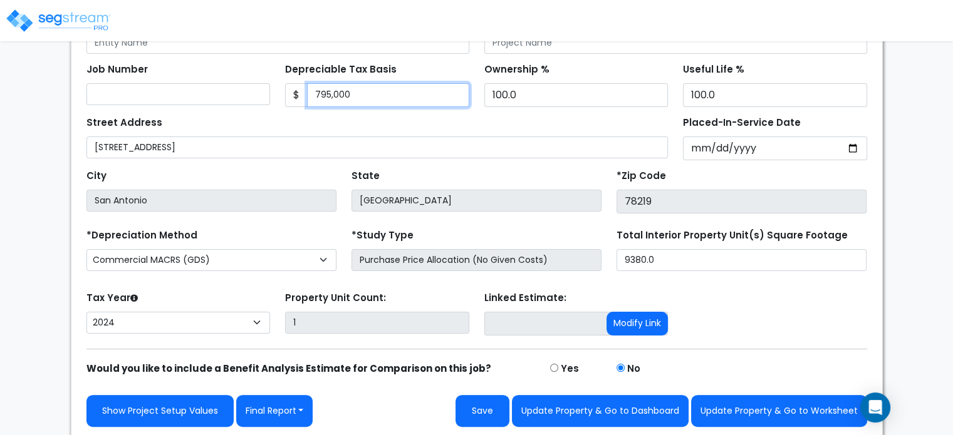
drag, startPoint x: 330, startPoint y: 96, endPoint x: 380, endPoint y: 92, distance: 49.7
click at [338, 96] on input "795,000" at bounding box center [388, 95] width 162 height 24
drag, startPoint x: 400, startPoint y: 92, endPoint x: 223, endPoint y: 101, distance: 176.8
click at [223, 101] on div "Job Number Depreciable Tax Basis $ 795,000 Ownership % 100.0" at bounding box center [476, 80] width 795 height 53
type input "502,985"
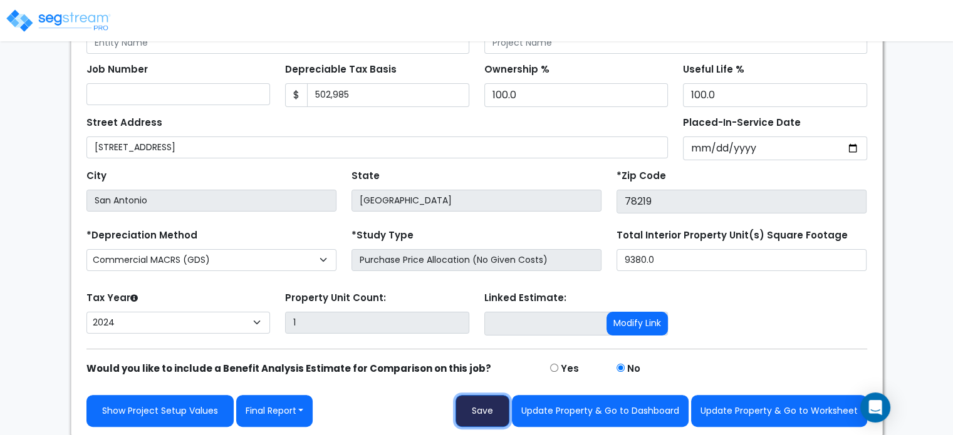
click at [489, 405] on button "Save" at bounding box center [482, 411] width 54 height 32
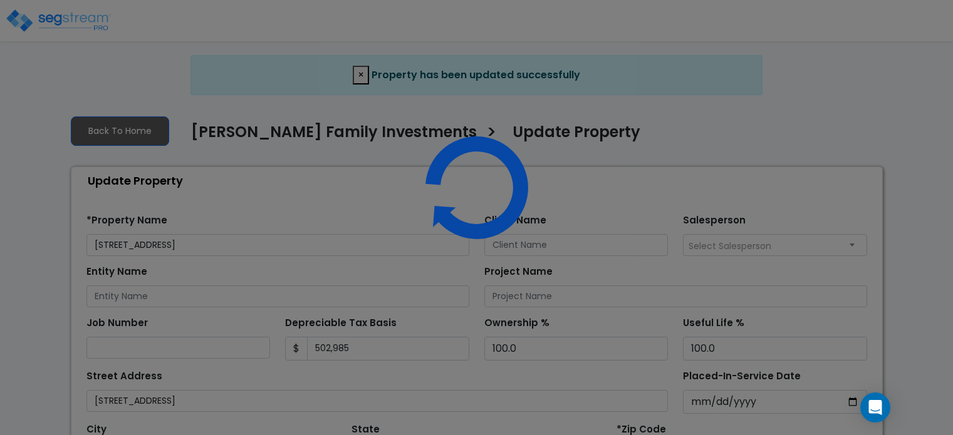
select select "2024"
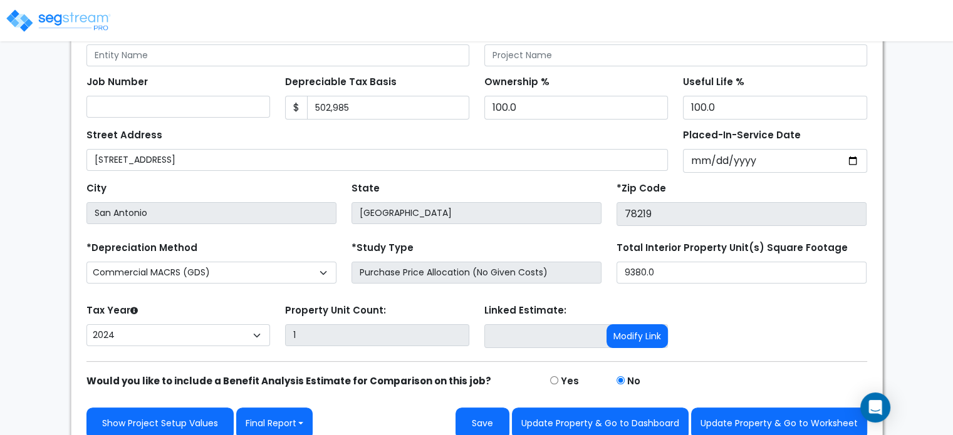
scroll to position [201, 0]
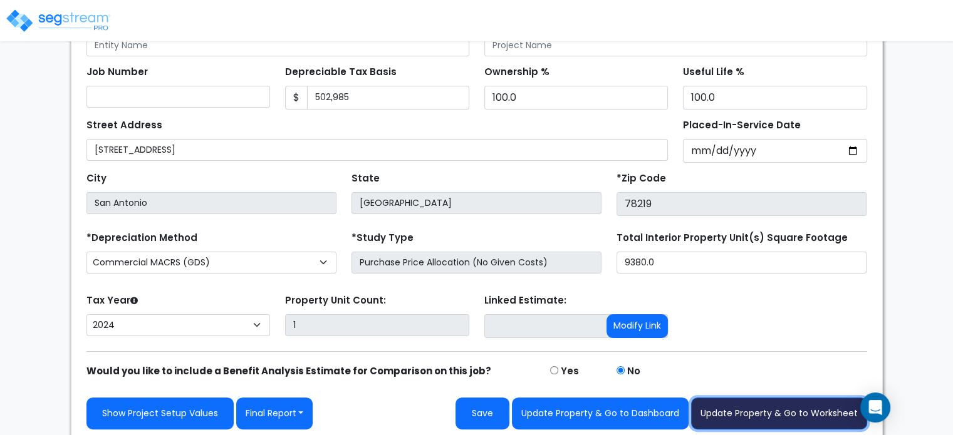
click at [814, 408] on button "Update Property & Go to Worksheet" at bounding box center [779, 414] width 176 height 32
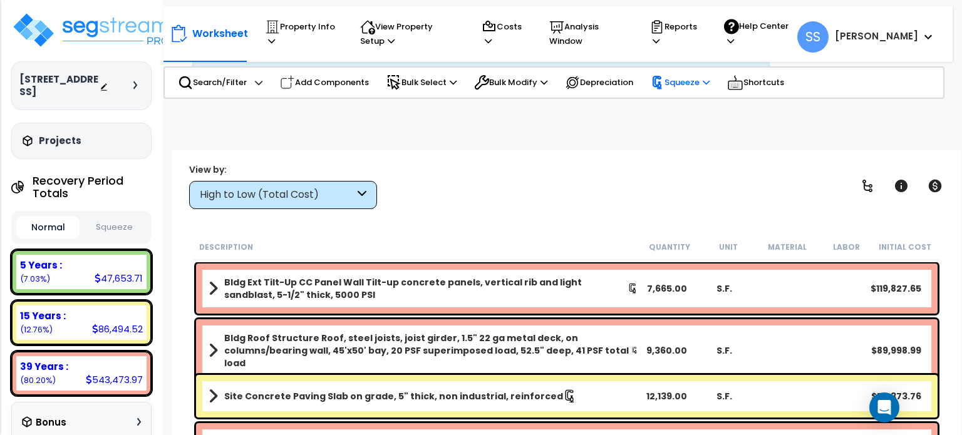
click at [694, 78] on p "Squeeze" at bounding box center [680, 83] width 59 height 14
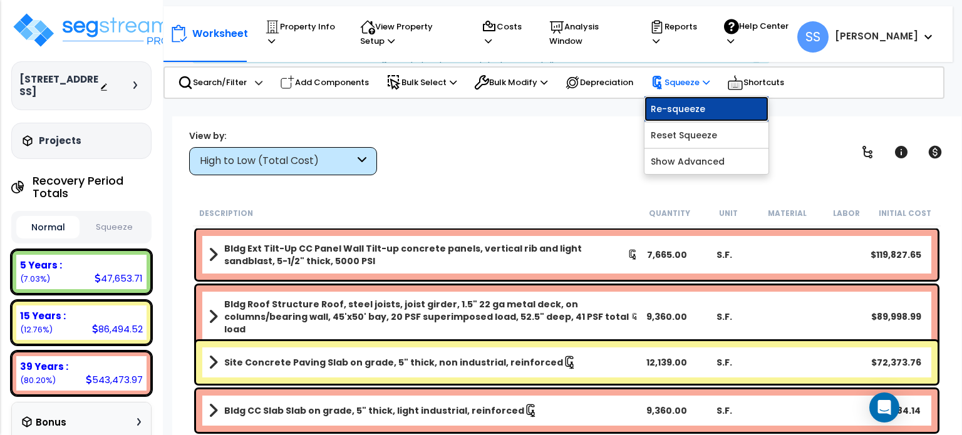
click at [689, 105] on link "Re-squeeze" at bounding box center [707, 108] width 124 height 25
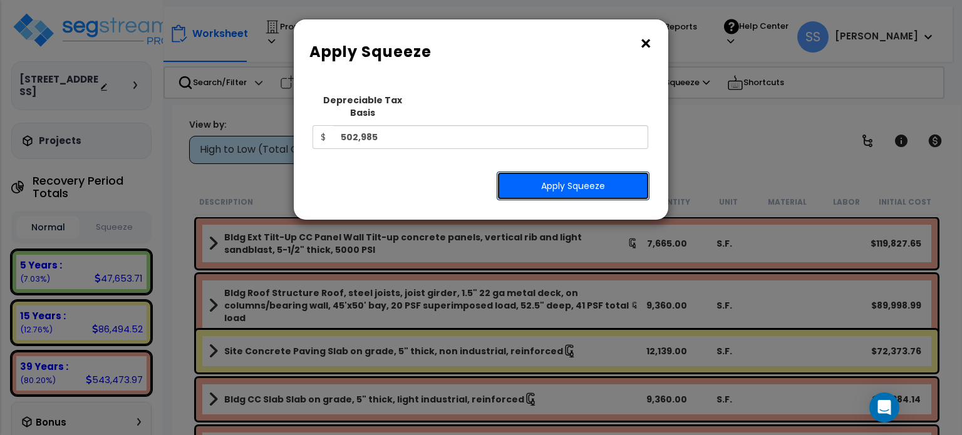
click at [558, 172] on button "Apply Squeeze" at bounding box center [573, 186] width 153 height 29
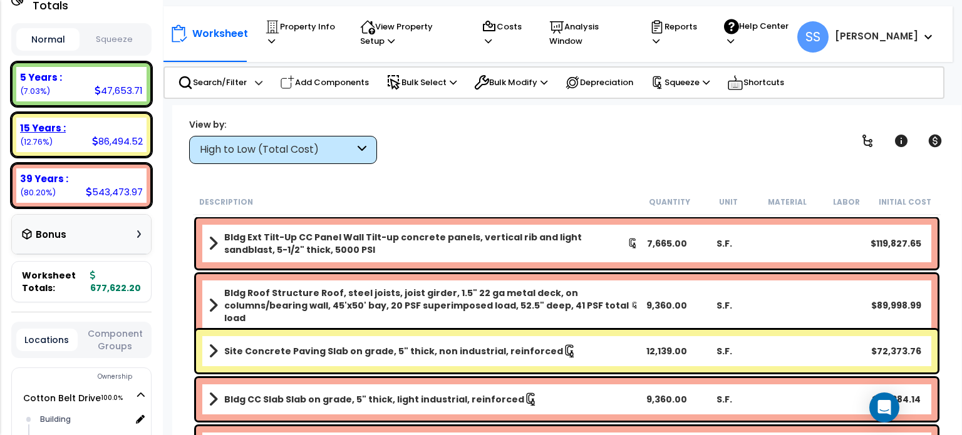
scroll to position [125, 0]
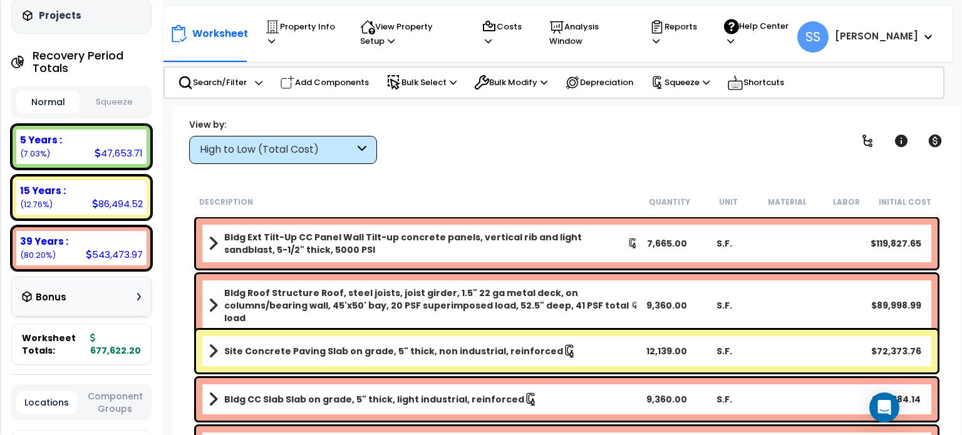
click at [115, 97] on button "Squeeze" at bounding box center [114, 102] width 63 height 22
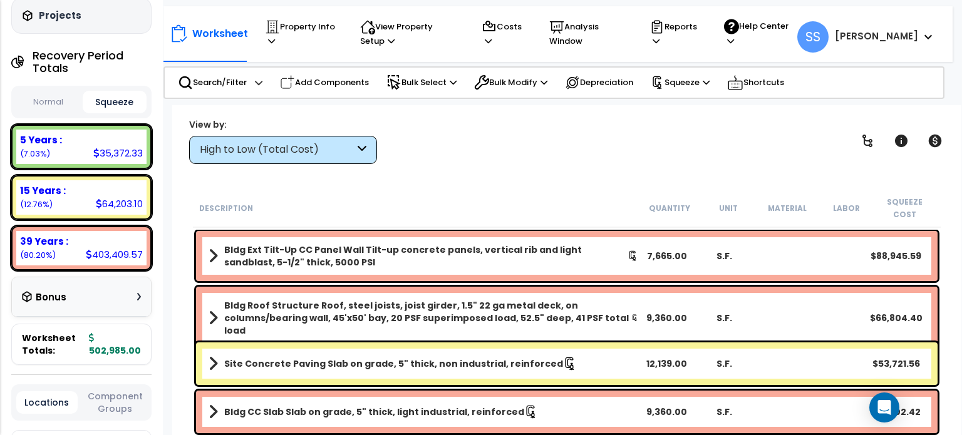
click at [60, 96] on button "Normal" at bounding box center [47, 102] width 63 height 22
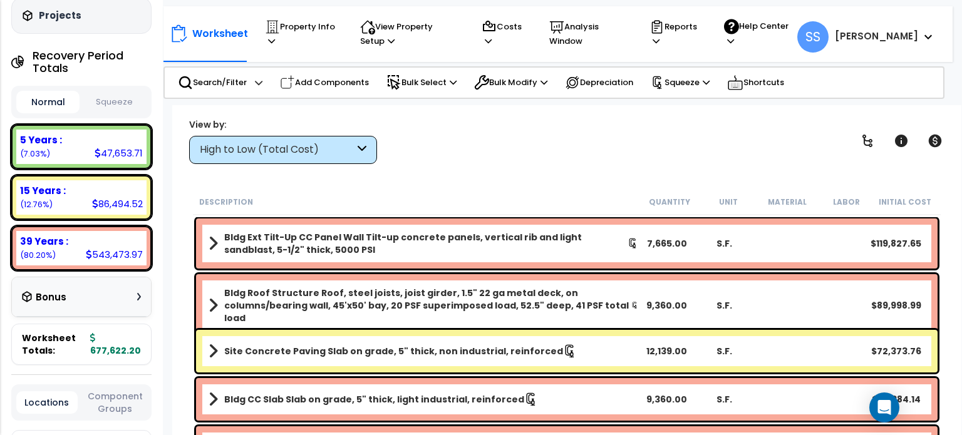
click at [135, 94] on button "Squeeze" at bounding box center [114, 102] width 63 height 22
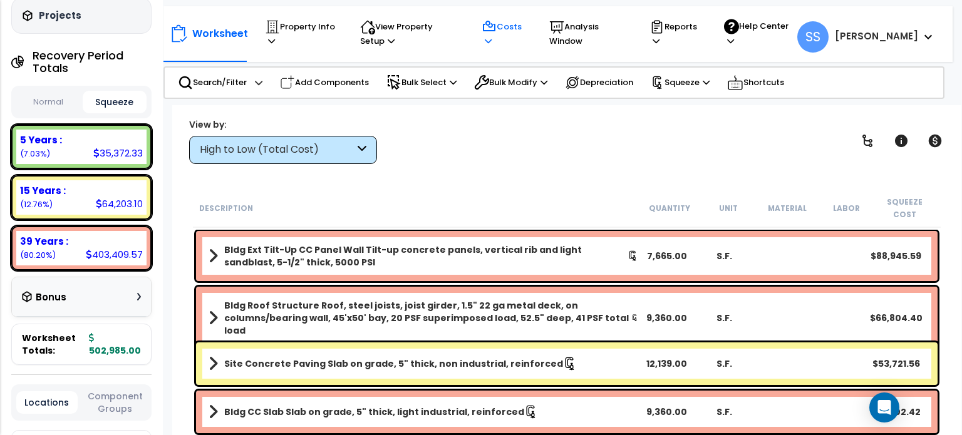
click at [497, 32] on icon at bounding box center [489, 26] width 15 height 15
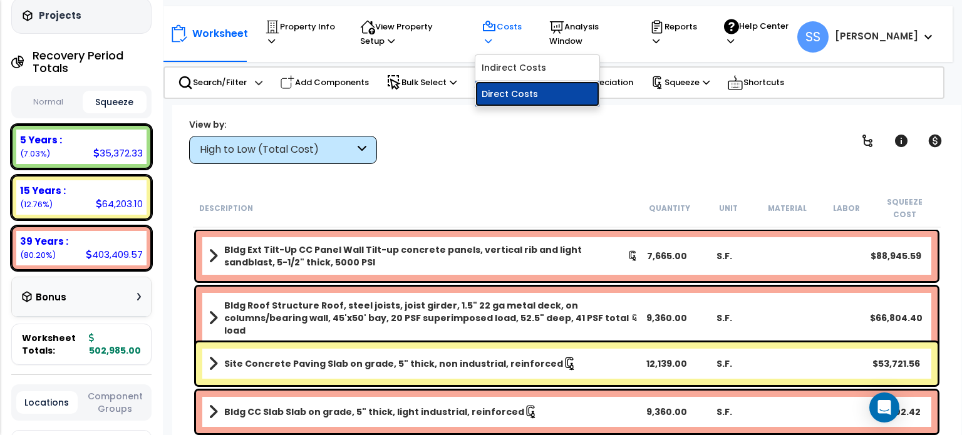
click at [526, 95] on link "Direct Costs" at bounding box center [537, 93] width 124 height 25
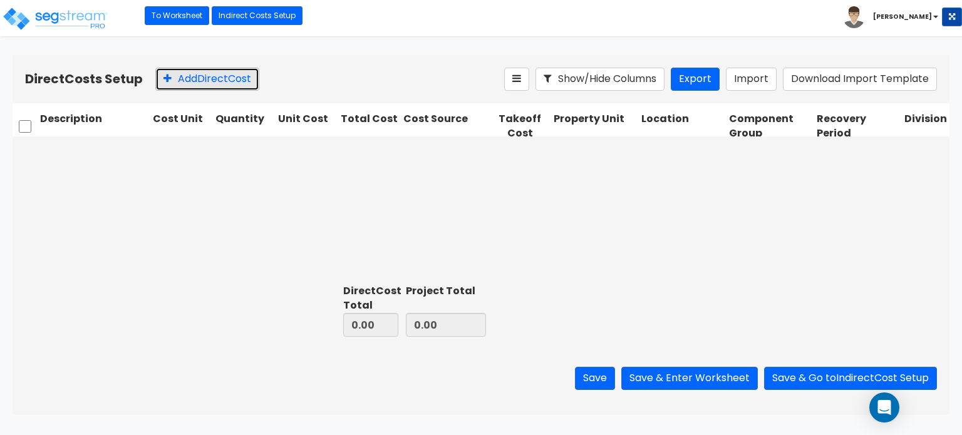
click at [183, 84] on button "Add Direct Cost" at bounding box center [207, 79] width 104 height 23
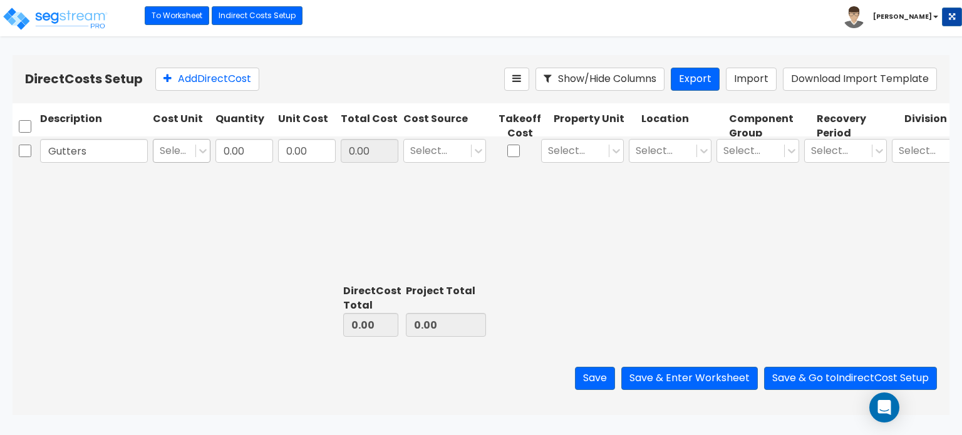
type input "Gutters"
click at [208, 143] on div at bounding box center [202, 151] width 14 height 23
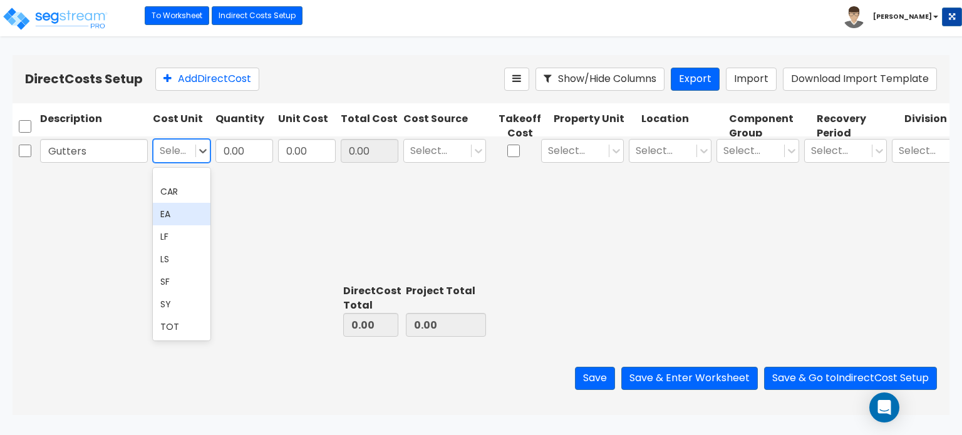
click at [180, 214] on div "EA" at bounding box center [182, 214] width 58 height 23
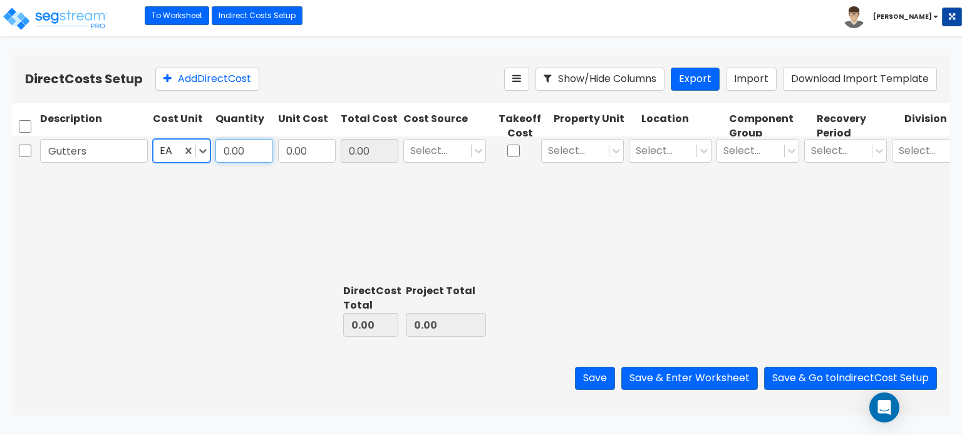
click at [236, 143] on input "0.00" at bounding box center [244, 151] width 58 height 24
type input "1"
click at [291, 151] on input "0.00" at bounding box center [307, 151] width 58 height 24
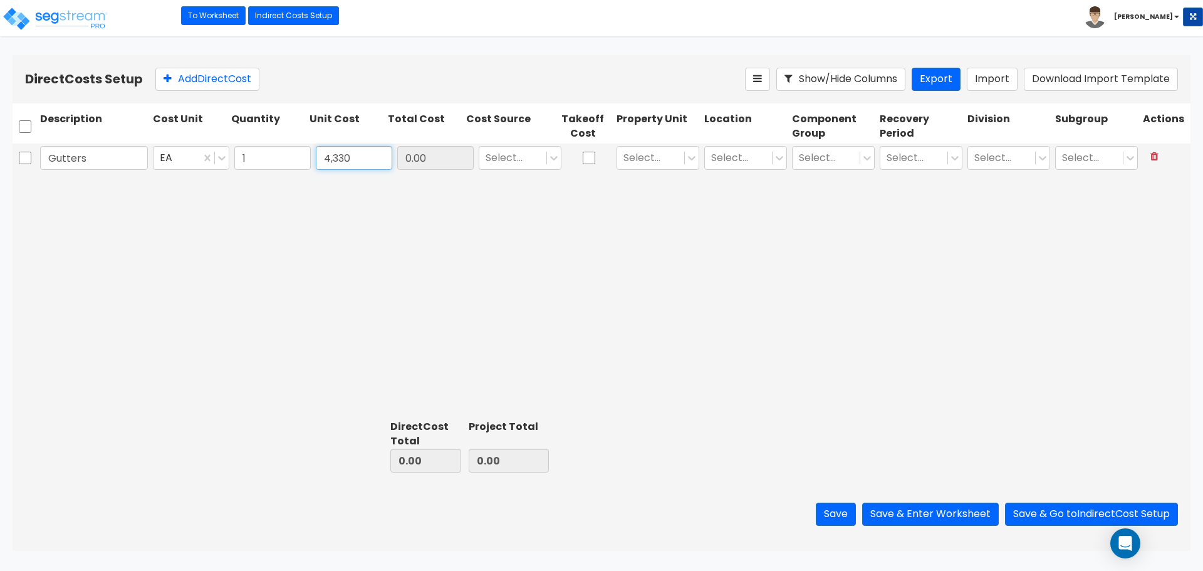
type input "4,330"
type input "4,330.00"
click at [522, 170] on div "Gutters EA 1 4,330 4,330.00 Select... Select... Select... Select... Select... S…" at bounding box center [602, 278] width 1178 height 271
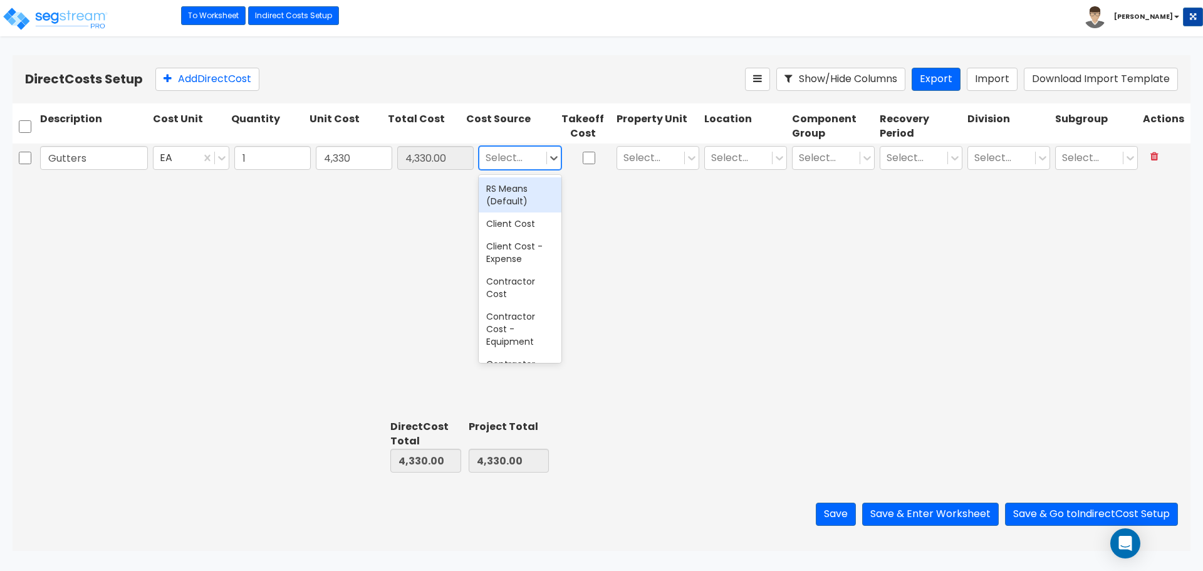
click at [519, 159] on div at bounding box center [512, 158] width 54 height 17
click at [526, 226] on div "Client Cost" at bounding box center [520, 223] width 83 height 23
click at [651, 163] on div at bounding box center [650, 158] width 54 height 17
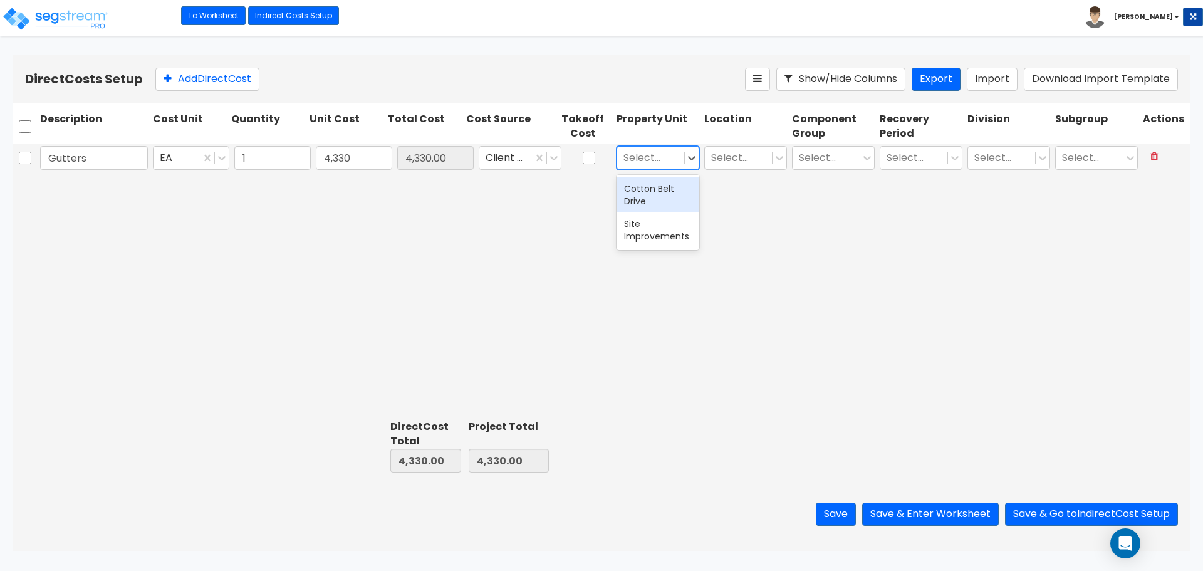
click at [653, 199] on div "Cotton Belt Drive" at bounding box center [657, 194] width 83 height 35
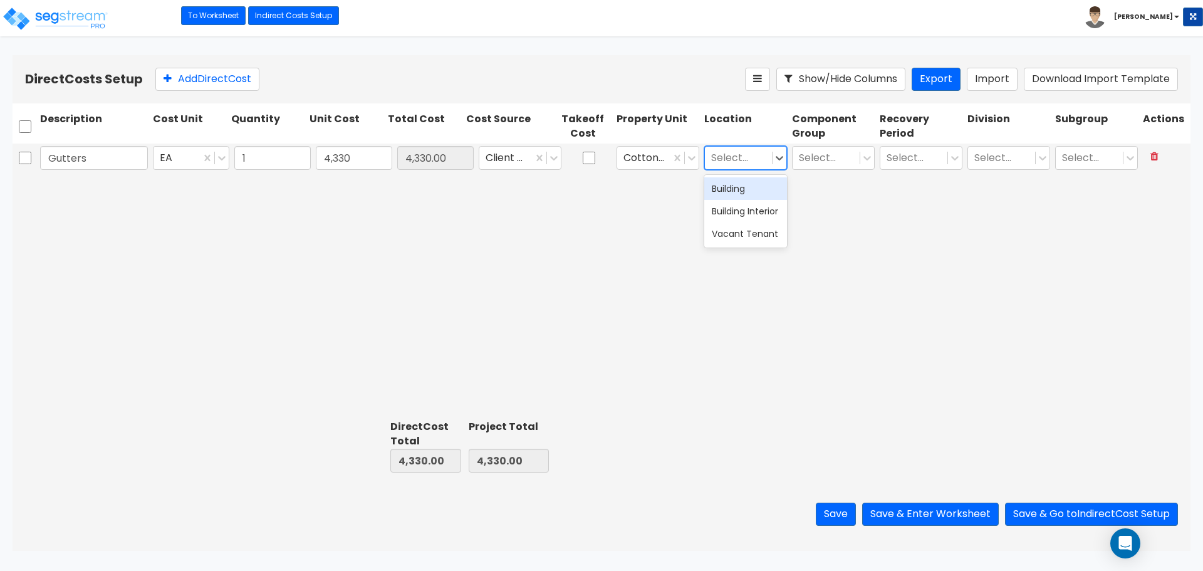
click at [752, 158] on div at bounding box center [738, 158] width 54 height 17
click at [741, 192] on div "Building" at bounding box center [745, 188] width 83 height 23
click at [810, 155] on div at bounding box center [826, 158] width 54 height 17
type input "g"
click at [822, 157] on div at bounding box center [826, 158] width 54 height 17
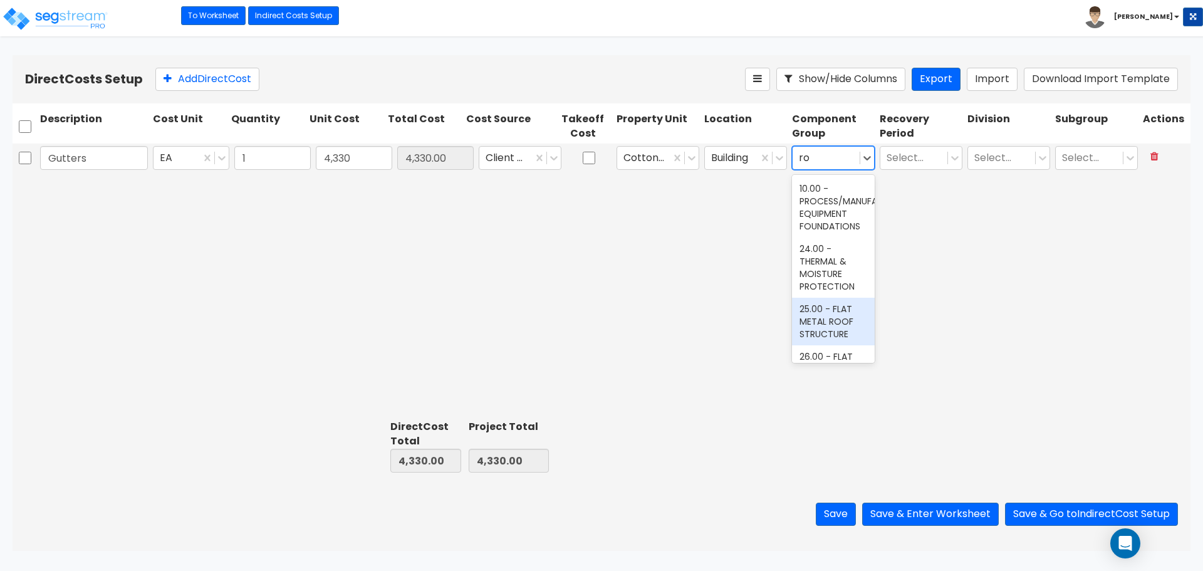
type input "r"
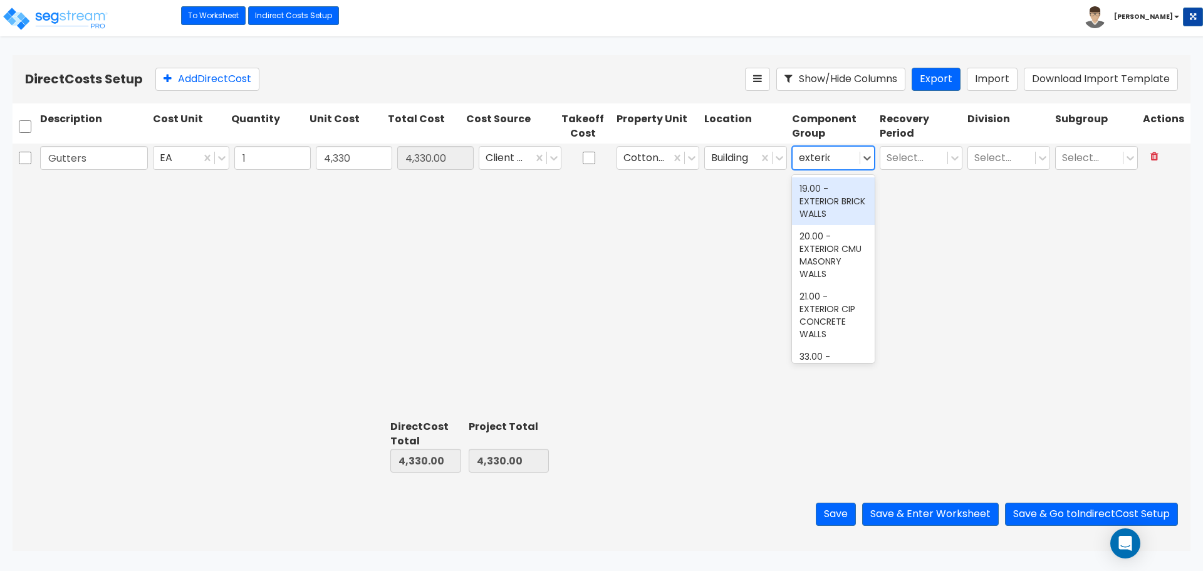
type input "exterior"
click at [758, 157] on div "Gutters EA 1 4,330 4,330.00 Client Cost Cotton Belt Drive Building All selected…" at bounding box center [602, 157] width 1178 height 29
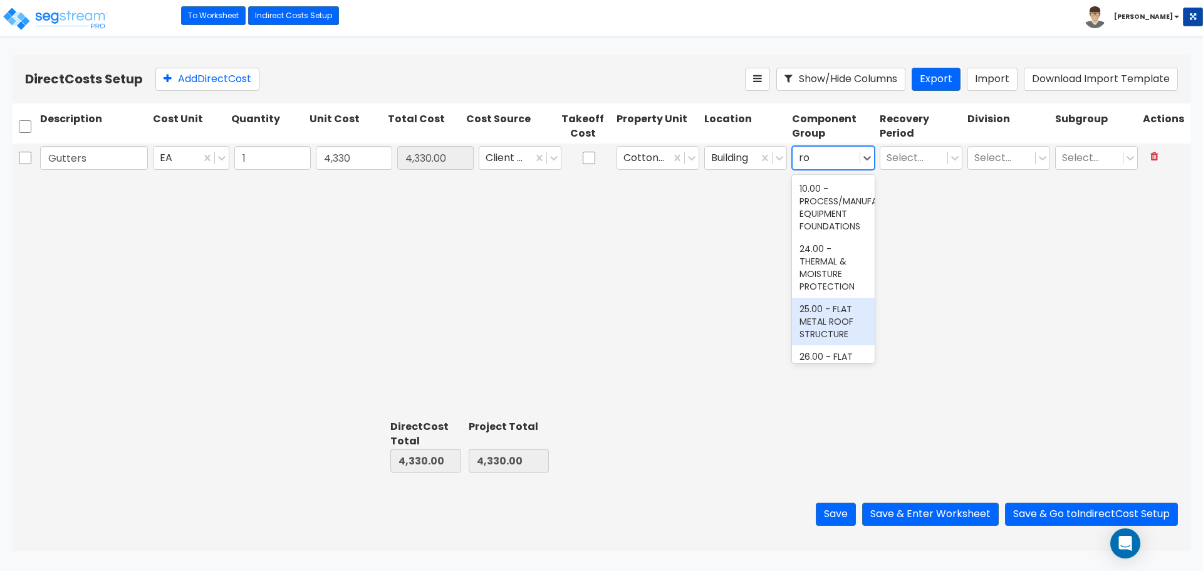
type input "r"
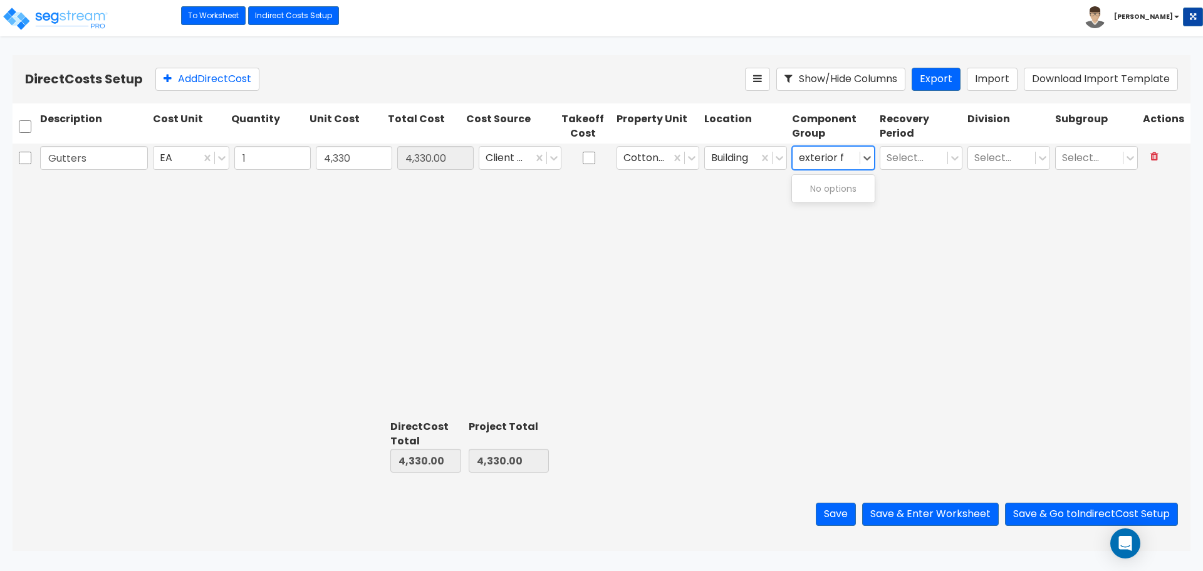
type input "exterior"
click at [824, 197] on div "36.00 - EXTERIOR WALL VENEER FINISHES" at bounding box center [833, 174] width 83 height 48
click at [911, 159] on div at bounding box center [913, 158] width 54 height 17
click at [899, 259] on div "39 Years" at bounding box center [920, 256] width 83 height 23
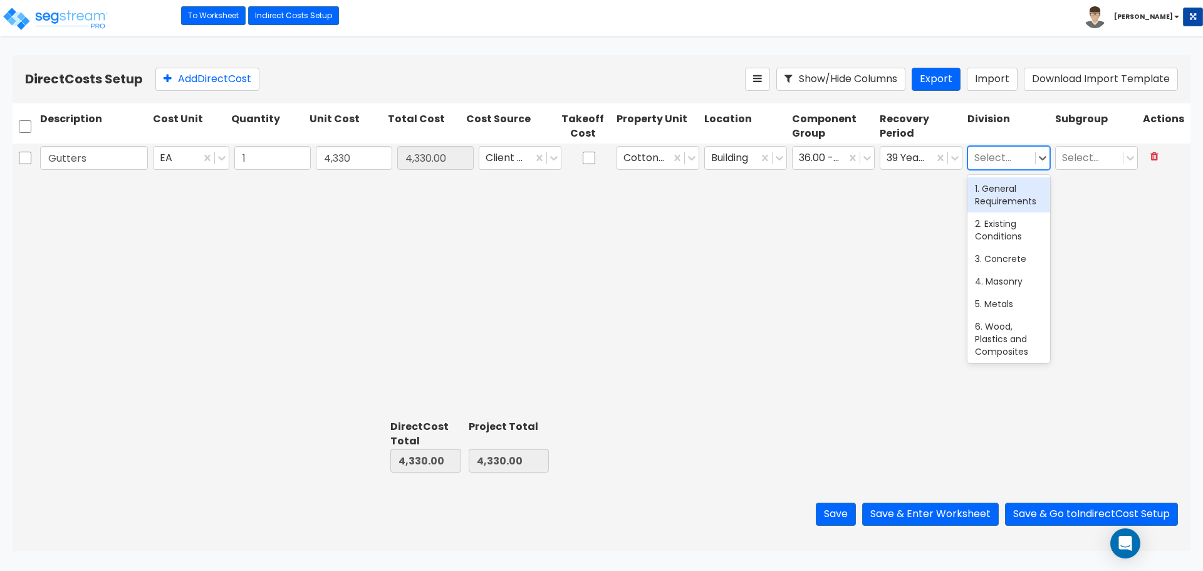
click at [961, 160] on div at bounding box center [1001, 158] width 54 height 17
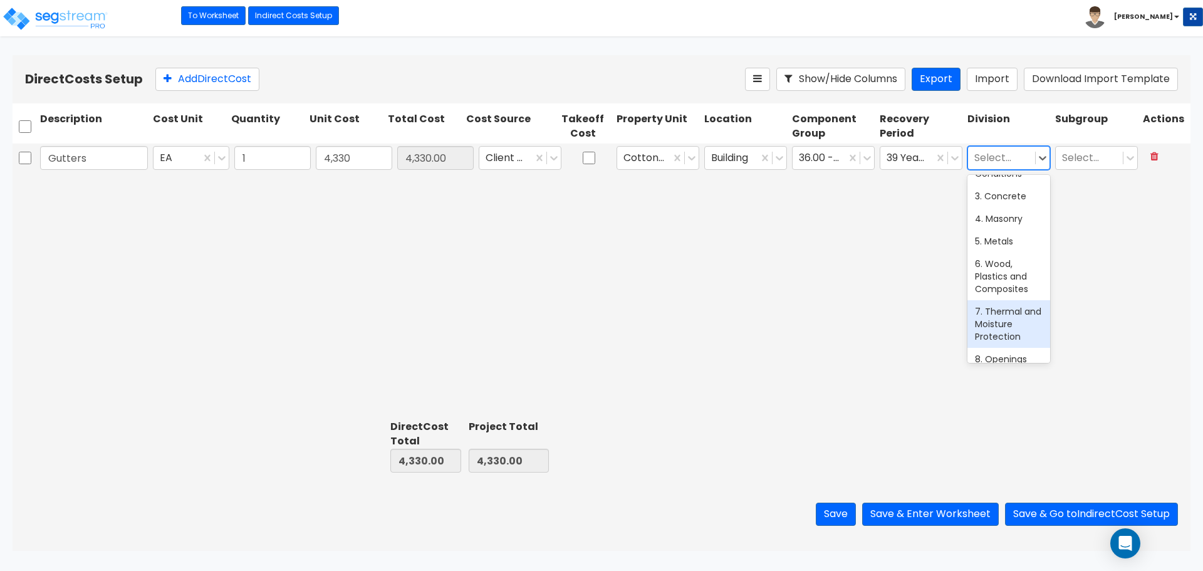
click at [961, 312] on div "7. Thermal and Moisture Protection" at bounding box center [1008, 324] width 83 height 48
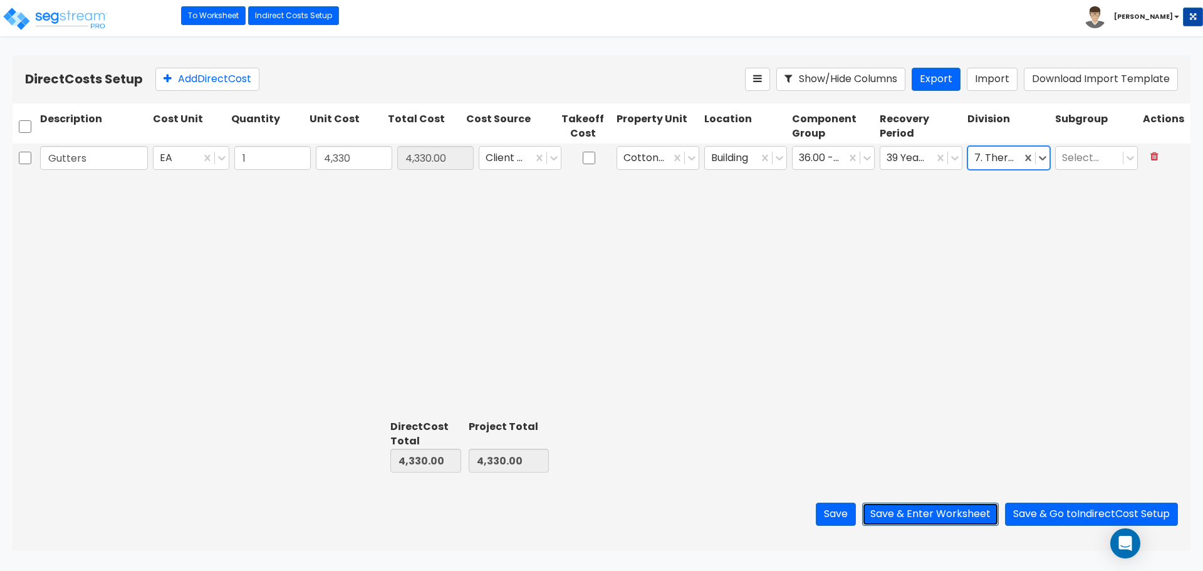
click at [950, 435] on button "Save & Enter Worksheet" at bounding box center [930, 513] width 137 height 23
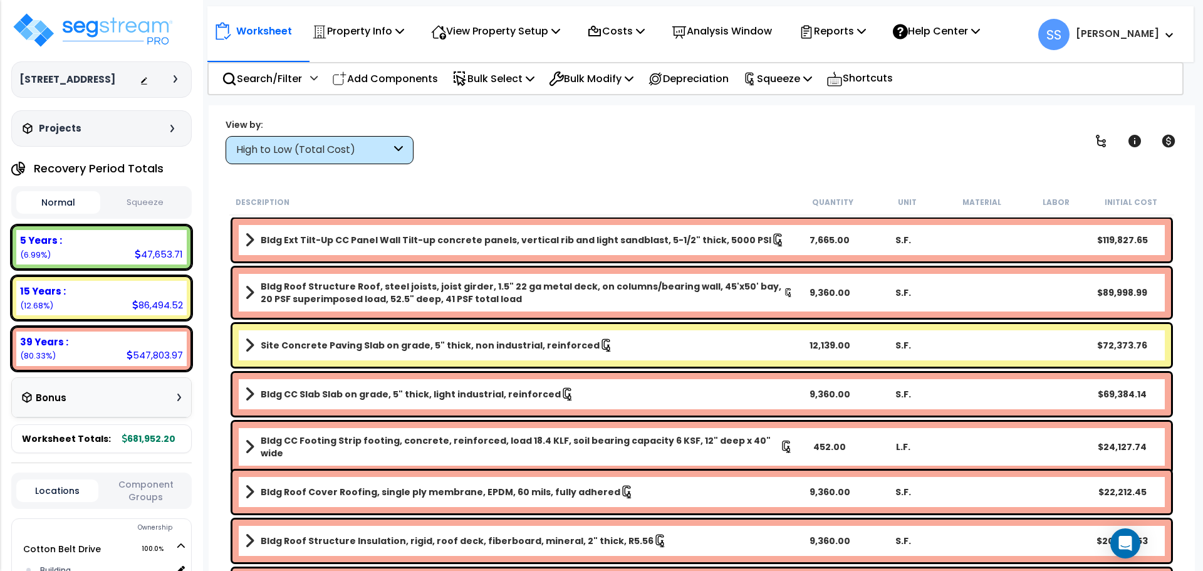
click at [150, 198] on button "Squeeze" at bounding box center [145, 203] width 84 height 22
click at [147, 203] on button "Squeeze" at bounding box center [145, 202] width 84 height 23
click at [85, 206] on button "Normal" at bounding box center [58, 203] width 84 height 22
click at [171, 215] on div "Normal Squeeze" at bounding box center [101, 202] width 180 height 33
click at [137, 203] on button "Squeeze" at bounding box center [145, 203] width 84 height 22
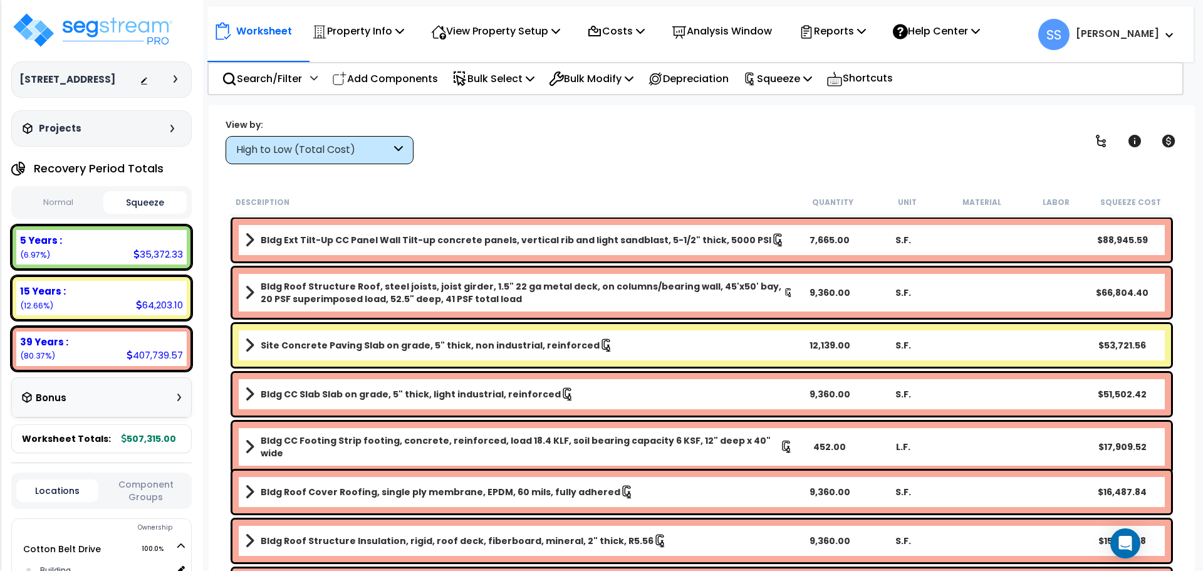
click at [377, 150] on div "High to Low (Total Cost)" at bounding box center [313, 150] width 155 height 14
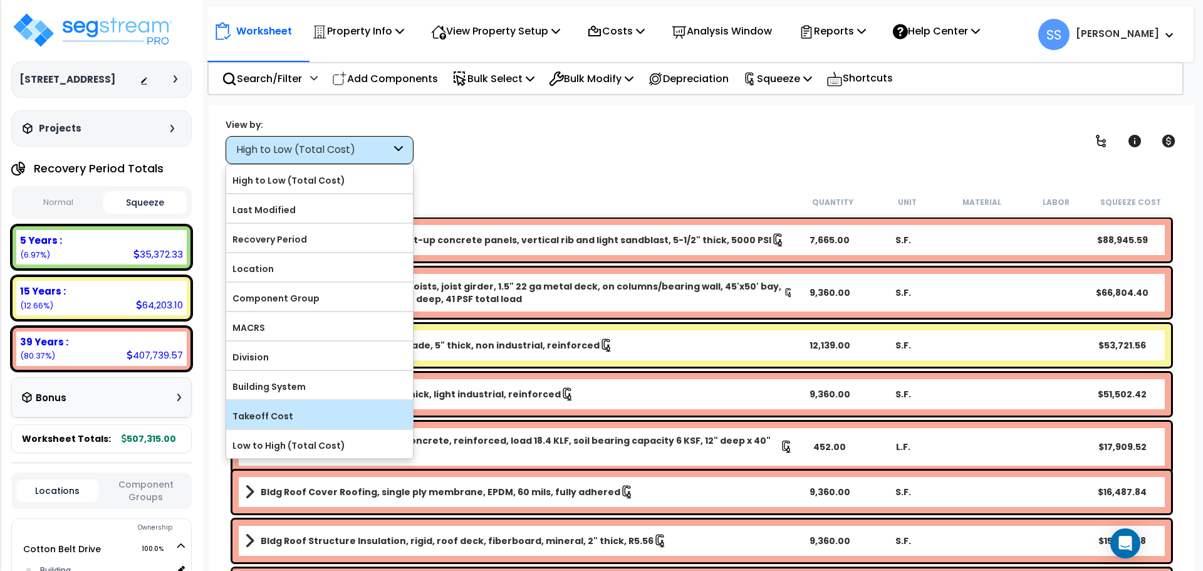
click at [276, 417] on label "Takeoff Cost" at bounding box center [319, 415] width 187 height 19
click at [0, 0] on input "Takeoff Cost" at bounding box center [0, 0] width 0 height 0
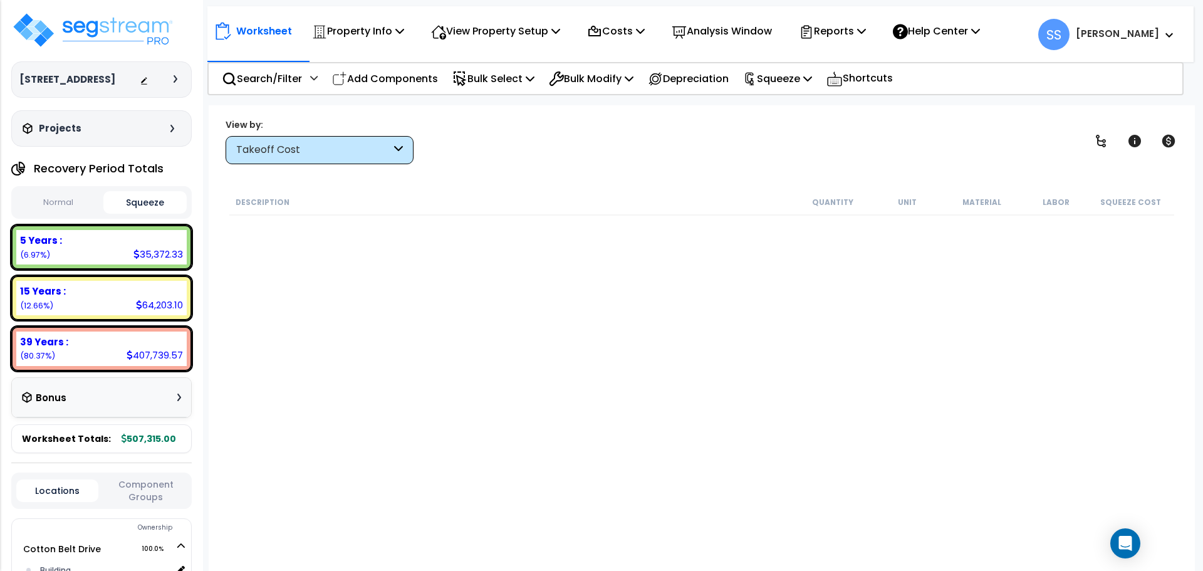
click at [287, 152] on div "Takeoff Cost" at bounding box center [313, 150] width 155 height 14
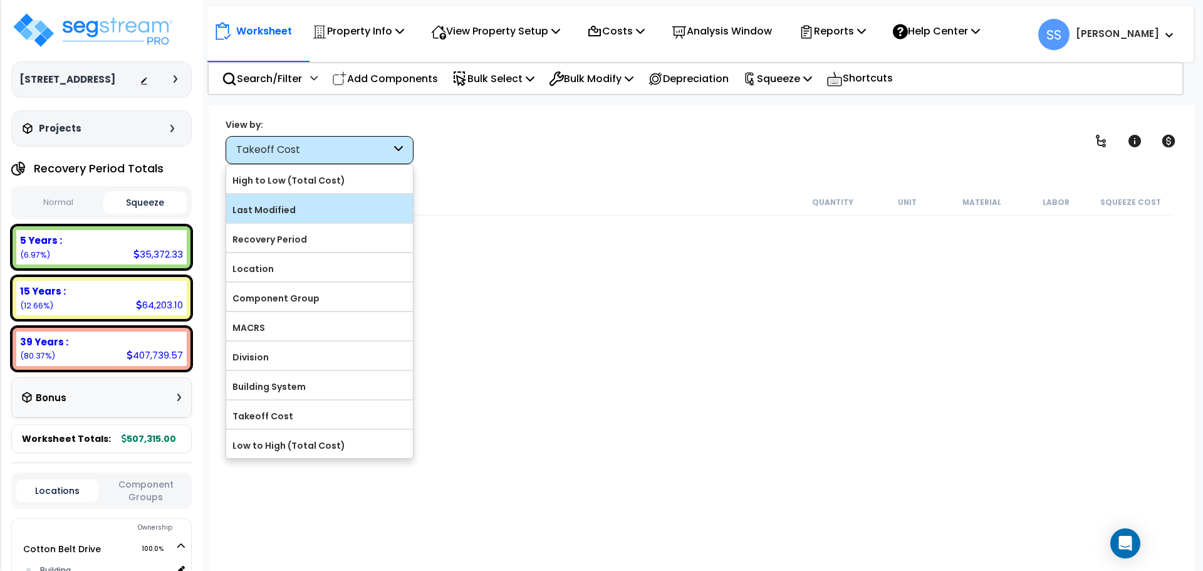
click at [273, 202] on label "Last Modified" at bounding box center [319, 209] width 187 height 19
click at [0, 0] on input "Last Modified" at bounding box center [0, 0] width 0 height 0
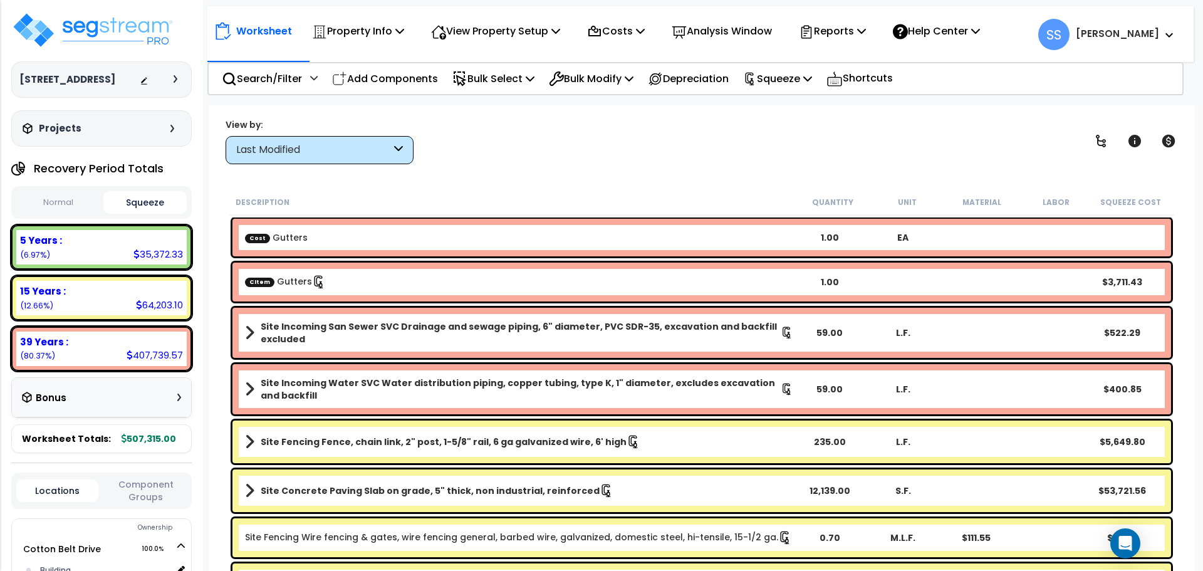
click at [279, 280] on link "CItem Gutters" at bounding box center [285, 282] width 81 height 14
click at [278, 282] on link "CItem Gutters" at bounding box center [285, 282] width 81 height 14
click at [429, 277] on b "CItem Gutters" at bounding box center [519, 282] width 548 height 14
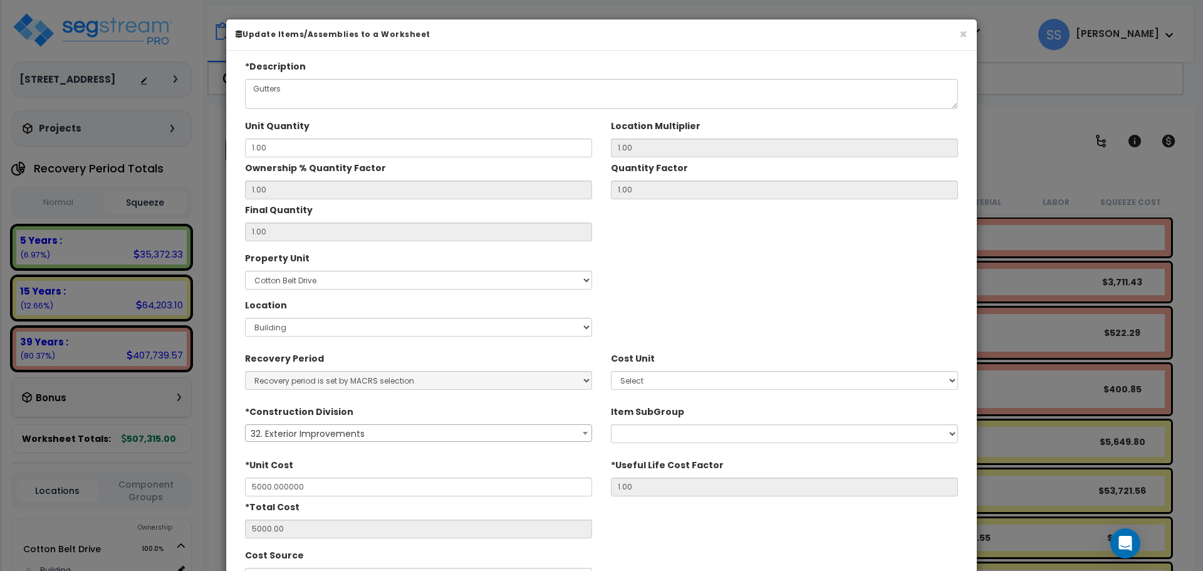
type input "$5,000.00"
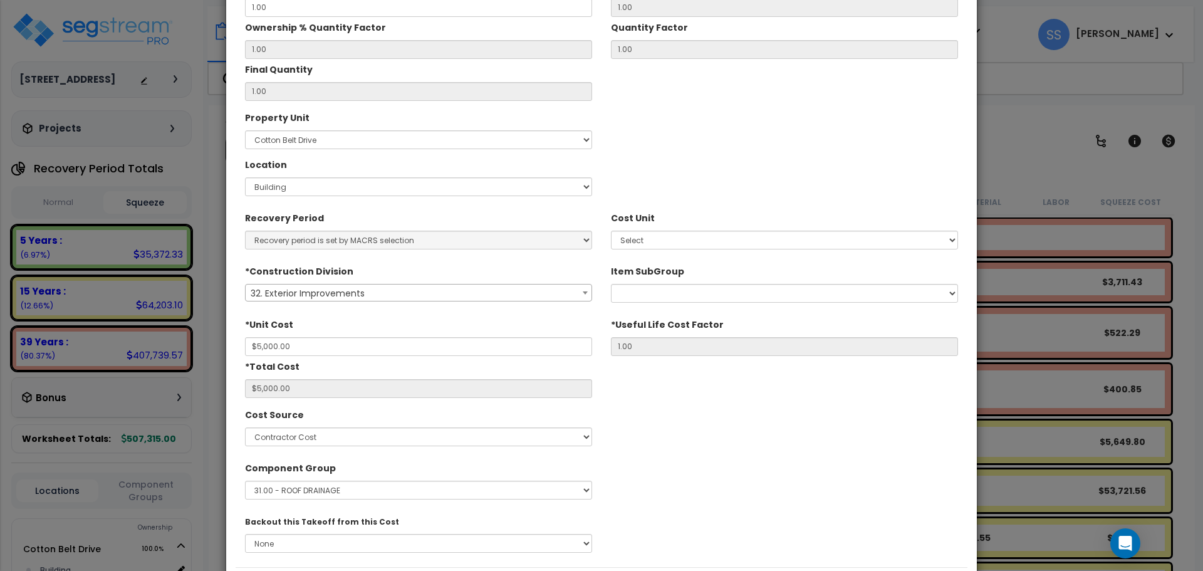
scroll to position [206, 0]
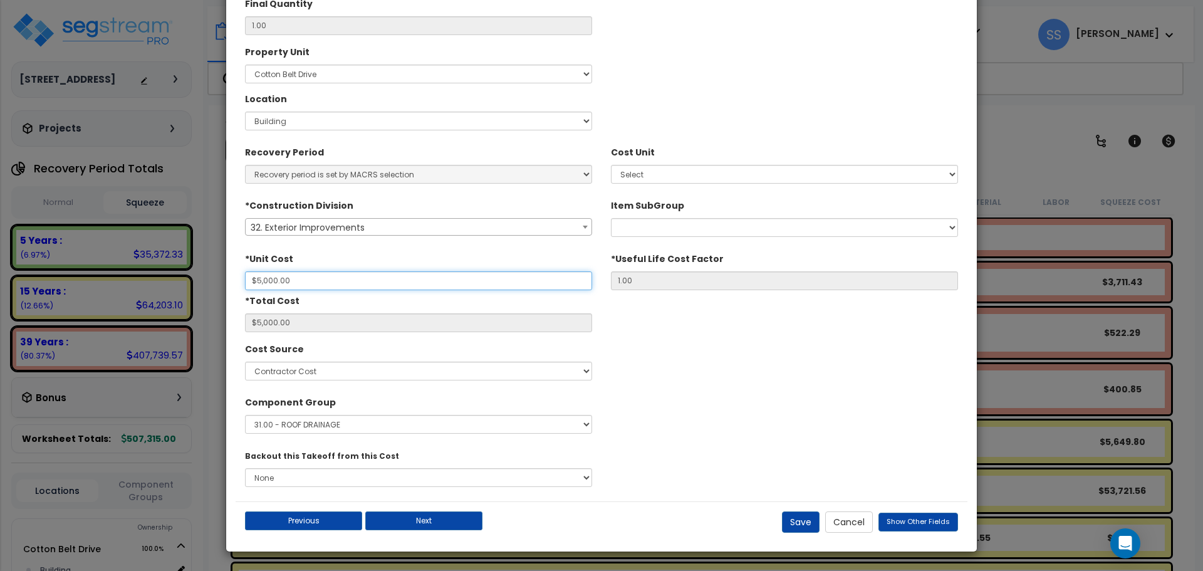
drag, startPoint x: 306, startPoint y: 279, endPoint x: 241, endPoint y: 280, distance: 65.8
click at [241, 280] on div "*Unit Cost $5,000.00" at bounding box center [419, 269] width 366 height 42
type input "$0.00"
type input "$0"
drag, startPoint x: 805, startPoint y: 376, endPoint x: 784, endPoint y: 376, distance: 20.7
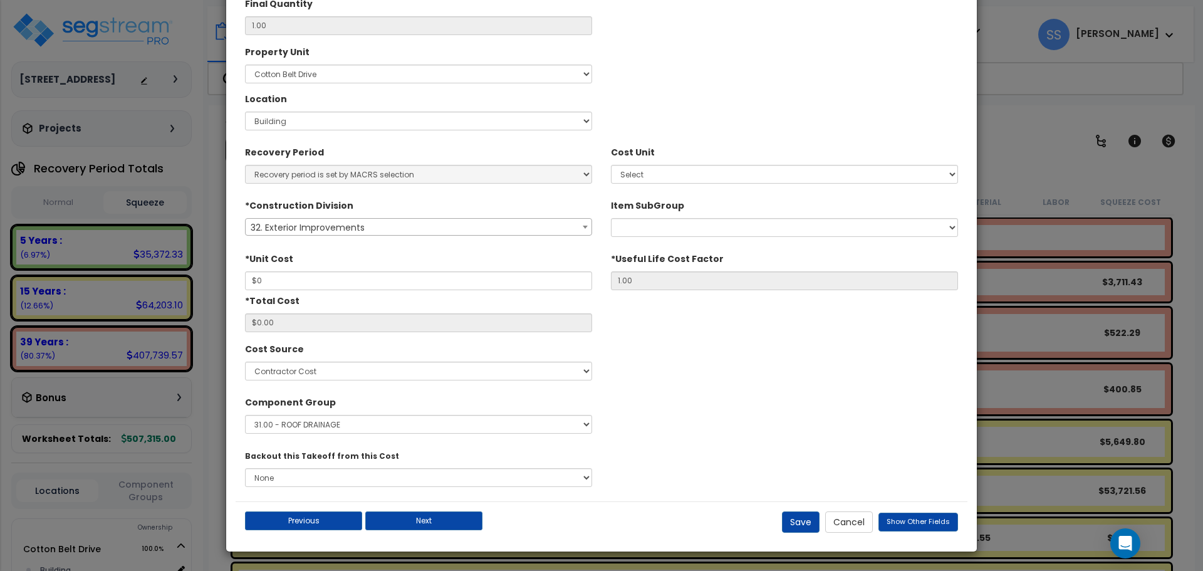
click at [802, 376] on div "Cost Source Select Contractor Cost Client Cost RS Means RS Means Custom Cost MV…" at bounding box center [602, 361] width 732 height 47
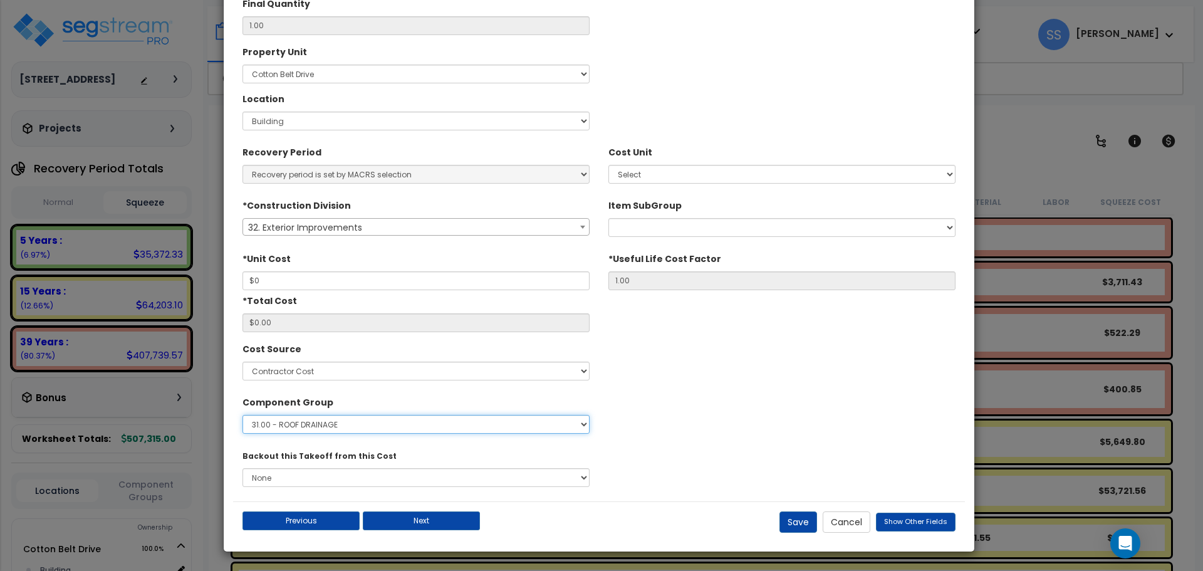
click at [350, 426] on select "Select 1.00 - LAND 2.00 - GENERAL REQUIREMENTS 3.00 - BUILDING-RELATED SITEWORK…" at bounding box center [415, 424] width 347 height 19
select select
click at [242, 415] on select "Select 1.00 - LAND 2.00 - GENERAL REQUIREMENTS 3.00 - BUILDING-RELATED SITEWORK…" at bounding box center [415, 424] width 347 height 19
click at [837, 524] on button "Cancel" at bounding box center [846, 521] width 48 height 21
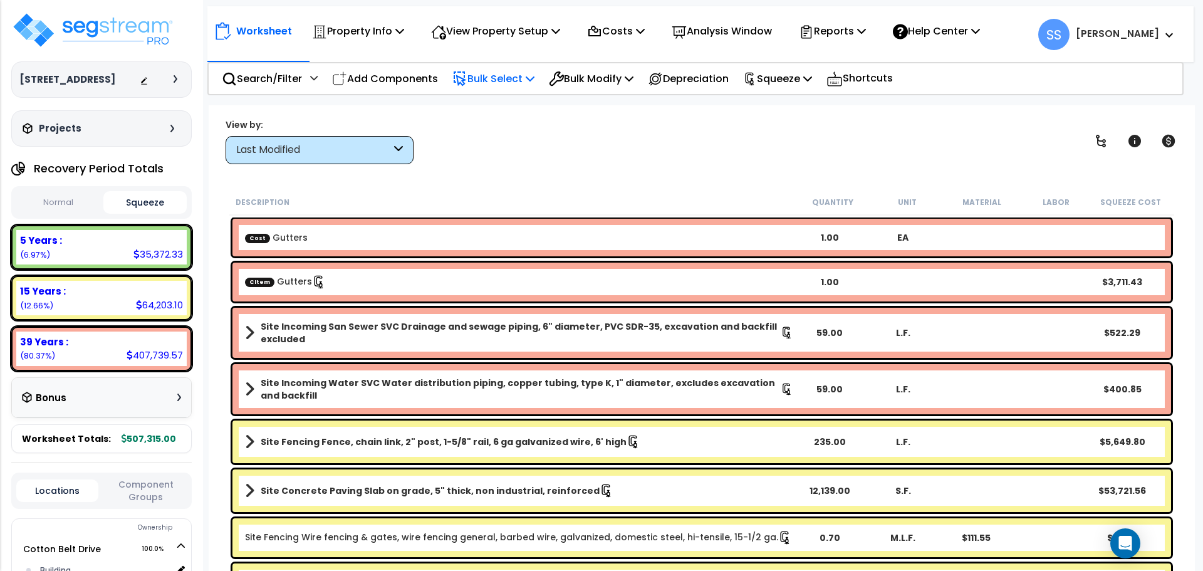
click at [516, 76] on p "Bulk Select" at bounding box center [493, 78] width 82 height 17
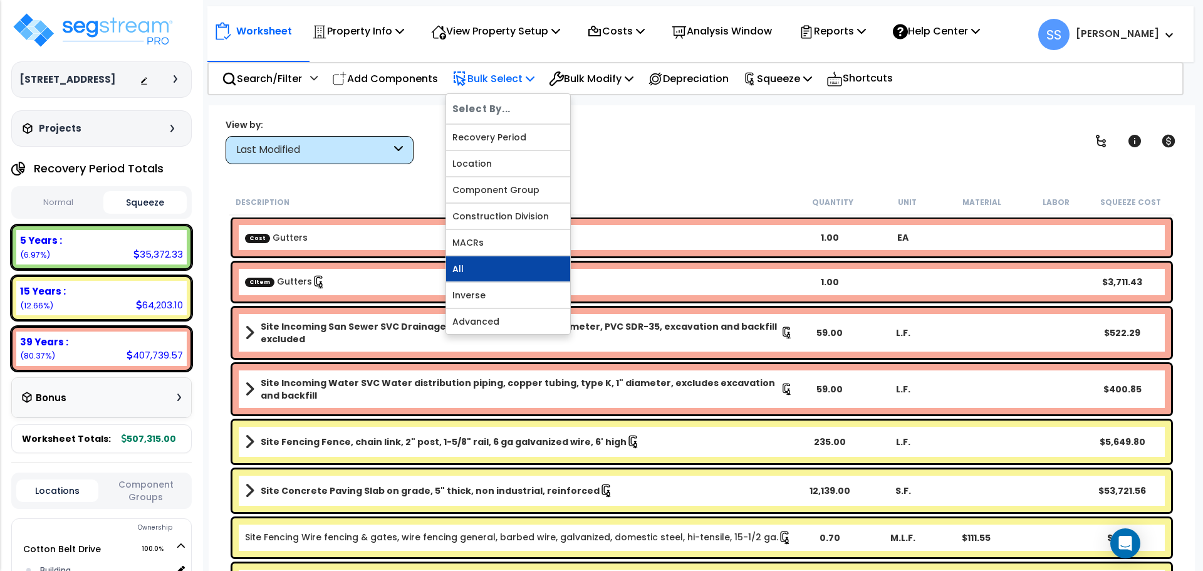
click at [484, 264] on link "All" at bounding box center [508, 268] width 124 height 25
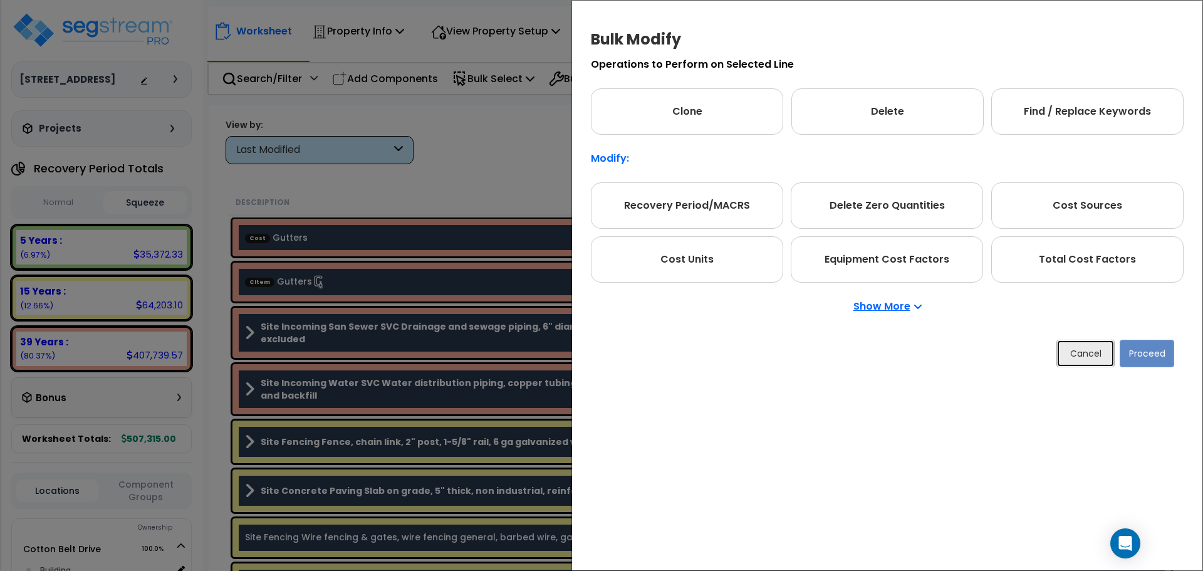
click at [1091, 354] on button "Cancel" at bounding box center [1085, 353] width 58 height 28
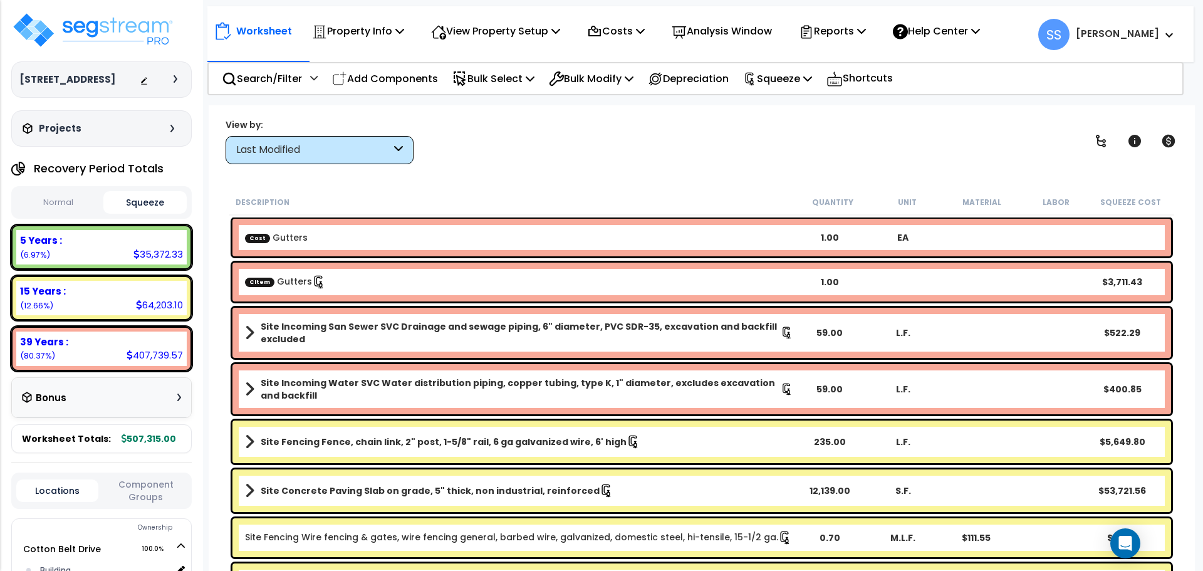
click at [547, 150] on div "View by: Last Modified High to Low (Total Cost)" at bounding box center [701, 141] width 961 height 46
click at [534, 81] on icon at bounding box center [530, 78] width 9 height 10
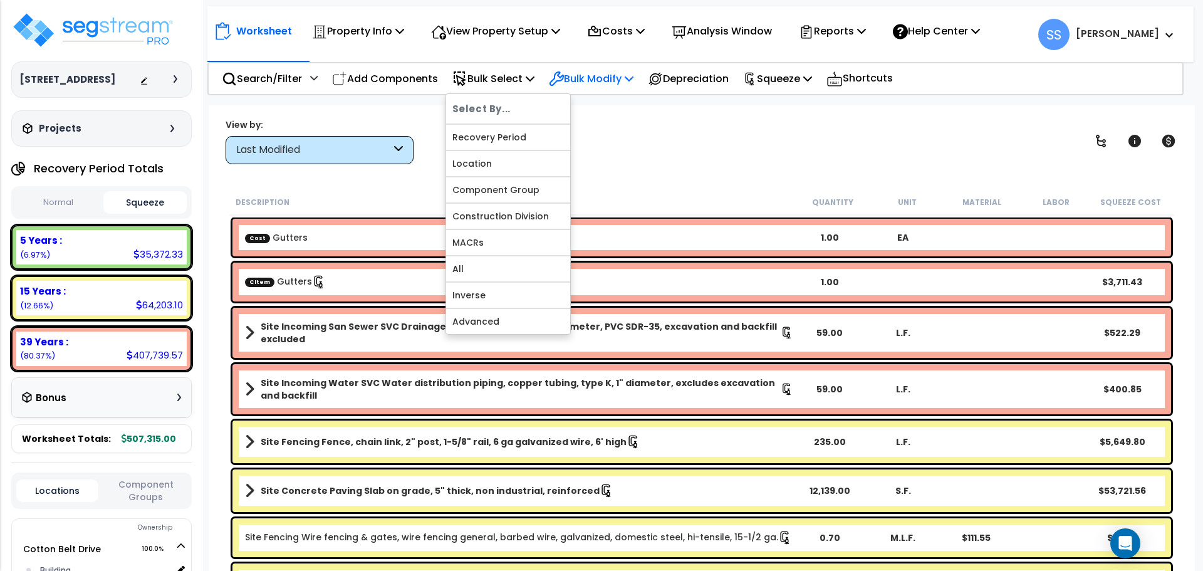
click at [633, 80] on icon at bounding box center [628, 78] width 9 height 10
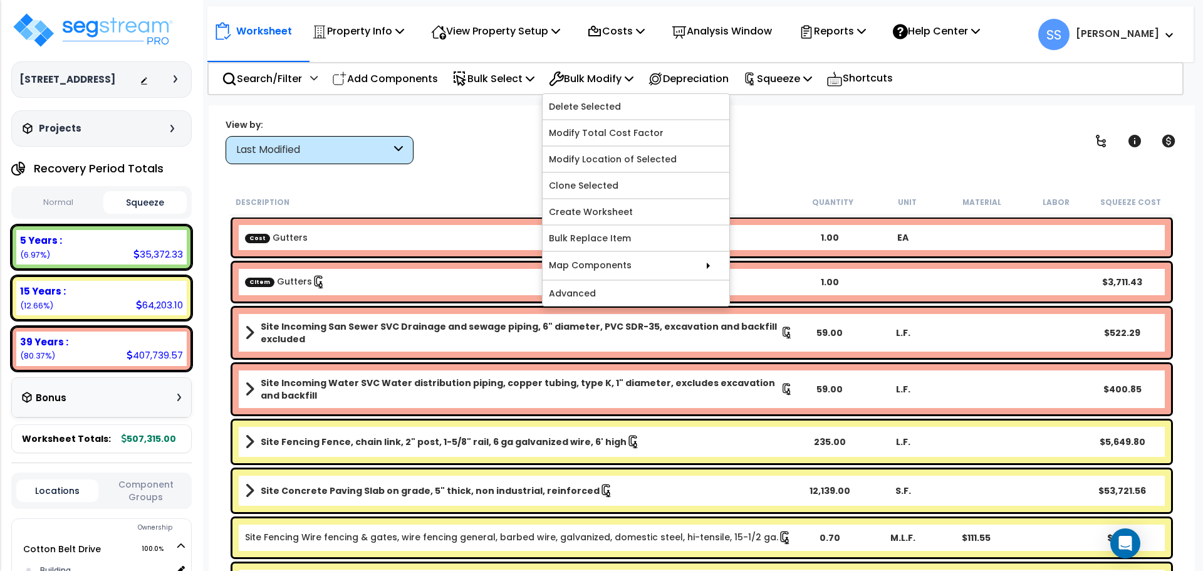
click at [316, 267] on div "CItem Gutters 1.00 $3,711.43" at bounding box center [701, 281] width 938 height 39
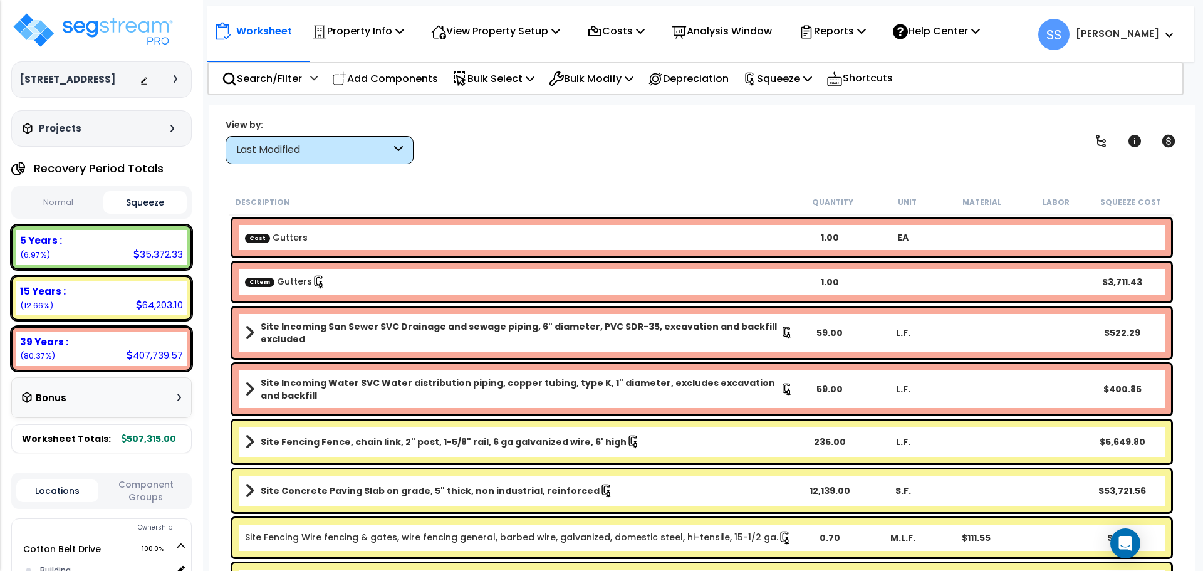
click at [312, 279] on icon at bounding box center [319, 282] width 14 height 14
drag, startPoint x: 306, startPoint y: 279, endPoint x: 278, endPoint y: 281, distance: 28.2
click at [287, 281] on link "CItem Gutters" at bounding box center [285, 282] width 81 height 14
click at [256, 281] on span "CItem" at bounding box center [259, 281] width 29 height 9
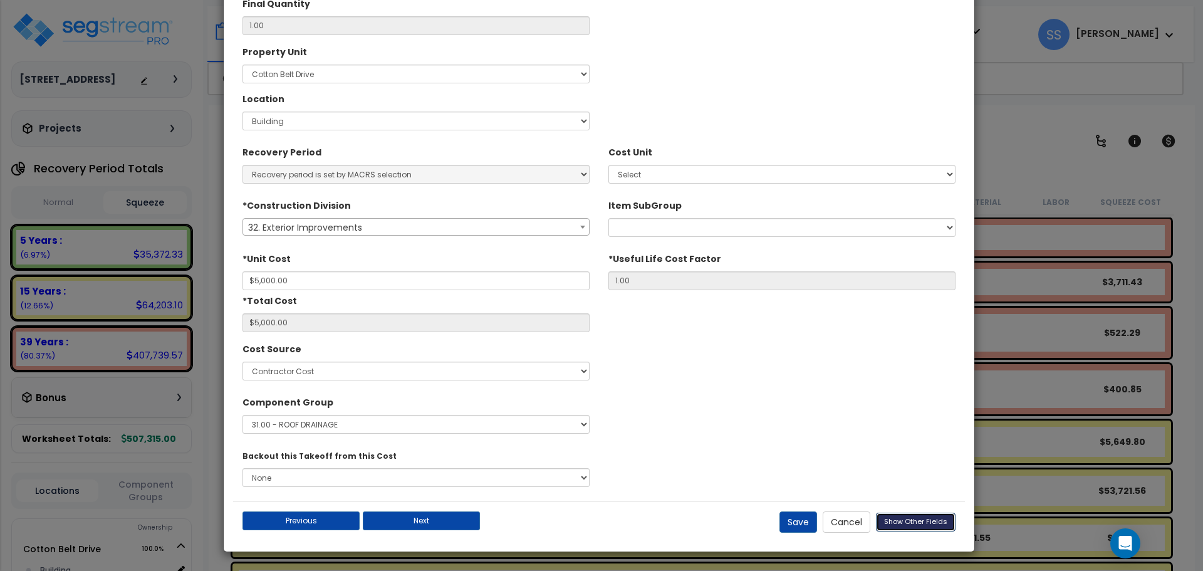
click at [899, 528] on button "Show Other Fields" at bounding box center [916, 521] width 80 height 19
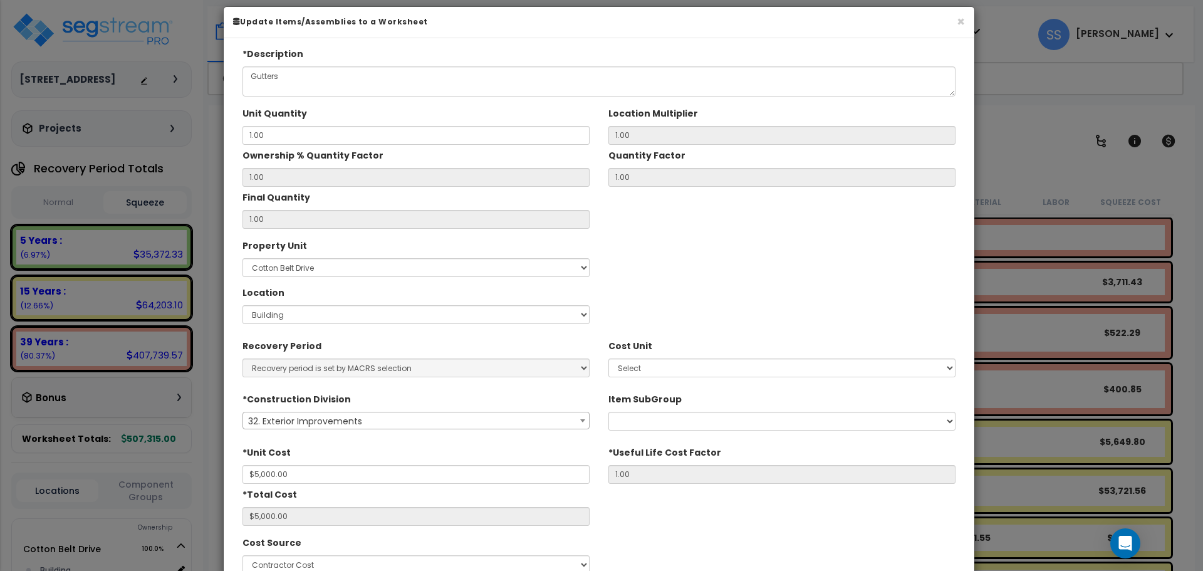
scroll to position [0, 0]
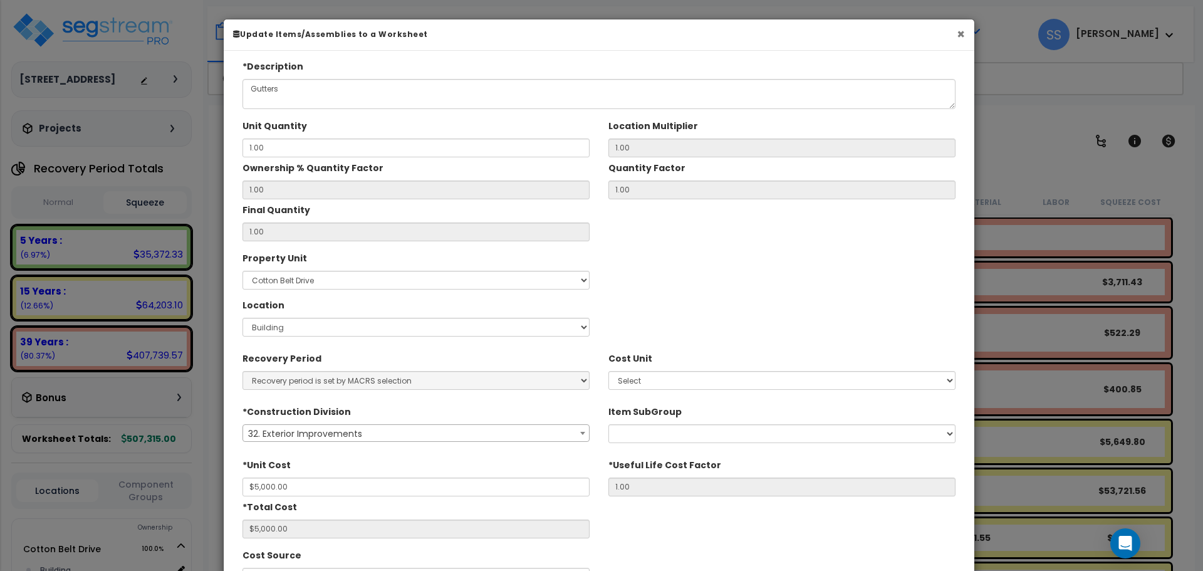
click at [957, 33] on button "×" at bounding box center [960, 34] width 8 height 13
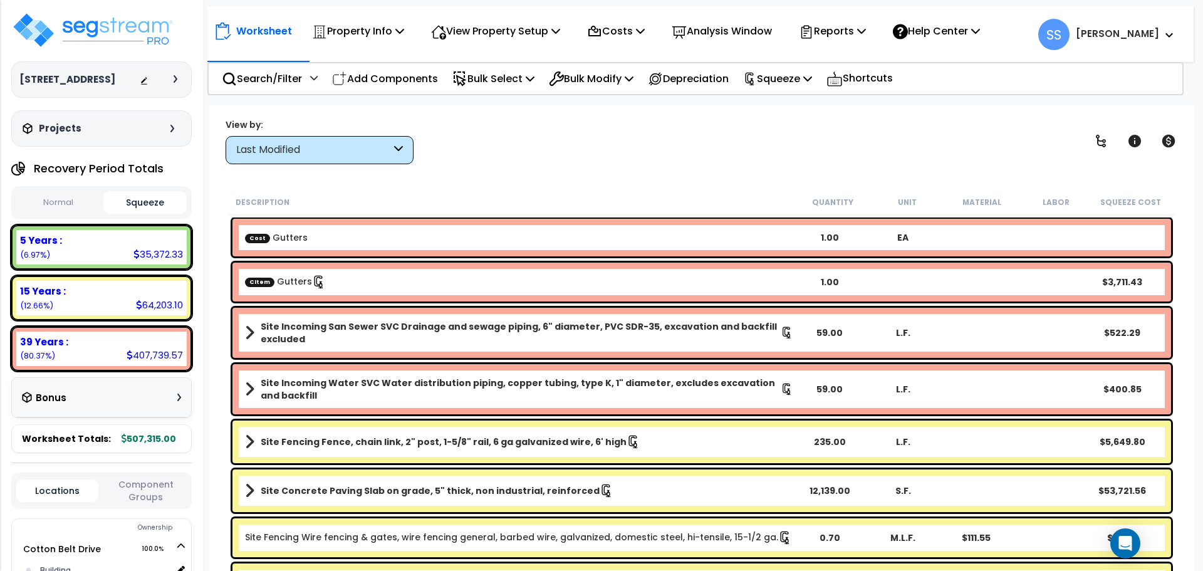
click at [348, 154] on div "Last Modified" at bounding box center [313, 150] width 155 height 14
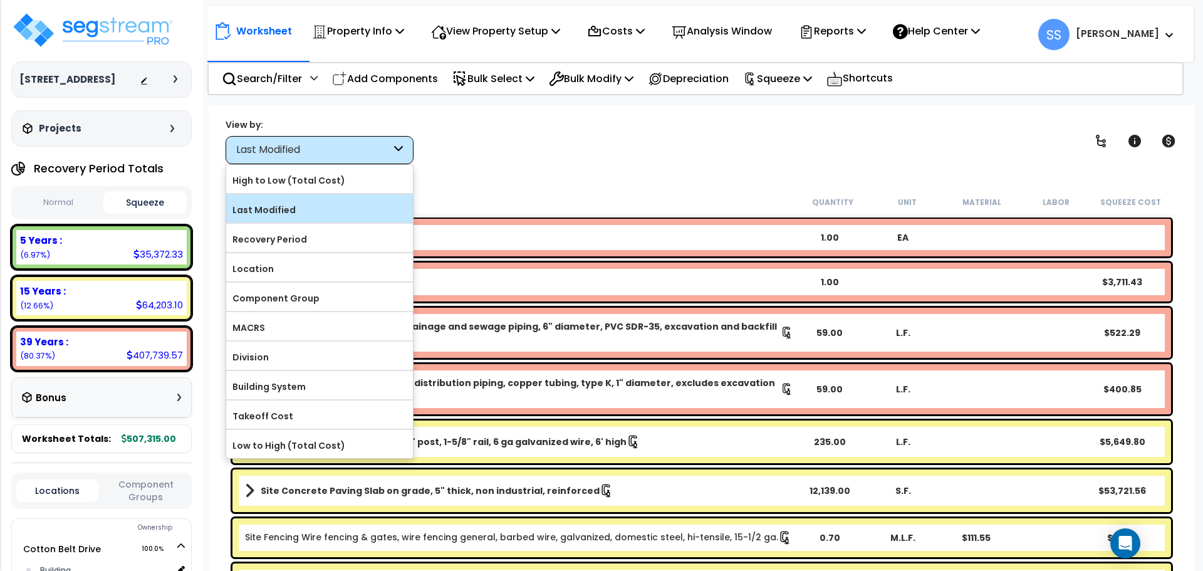
click at [293, 209] on label "Last Modified" at bounding box center [319, 209] width 187 height 19
click at [0, 0] on input "Last Modified" at bounding box center [0, 0] width 0 height 0
click at [318, 197] on div "Last Modified" at bounding box center [319, 208] width 187 height 28
click at [705, 166] on div "Worksheet Property Info Property Setup Add Property Unit Template property Clon…" at bounding box center [702, 390] width 986 height 571
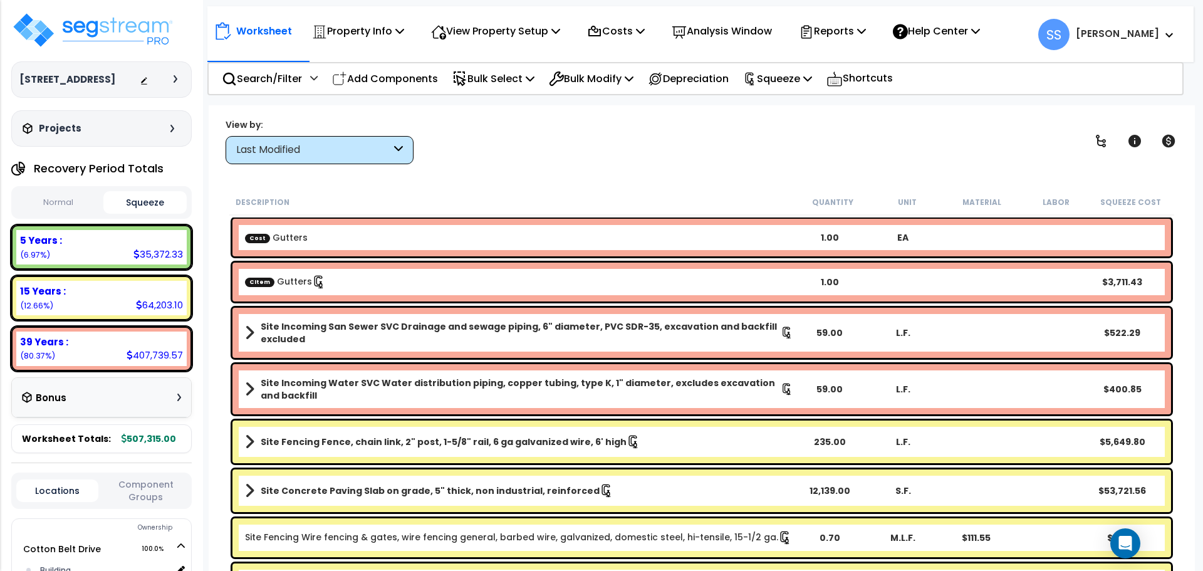
click at [579, 175] on div "Worksheet Property Info Property Setup Add Property Unit Template property Clon…" at bounding box center [702, 390] width 986 height 571
click at [633, 75] on icon at bounding box center [628, 78] width 9 height 10
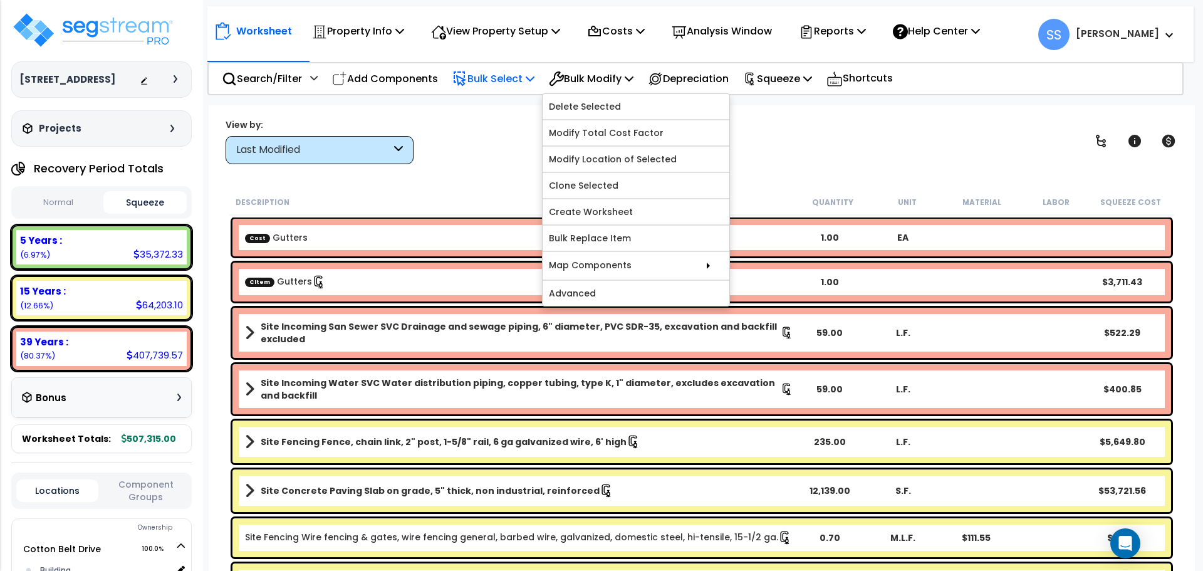
click at [532, 78] on p "Bulk Select" at bounding box center [493, 78] width 82 height 17
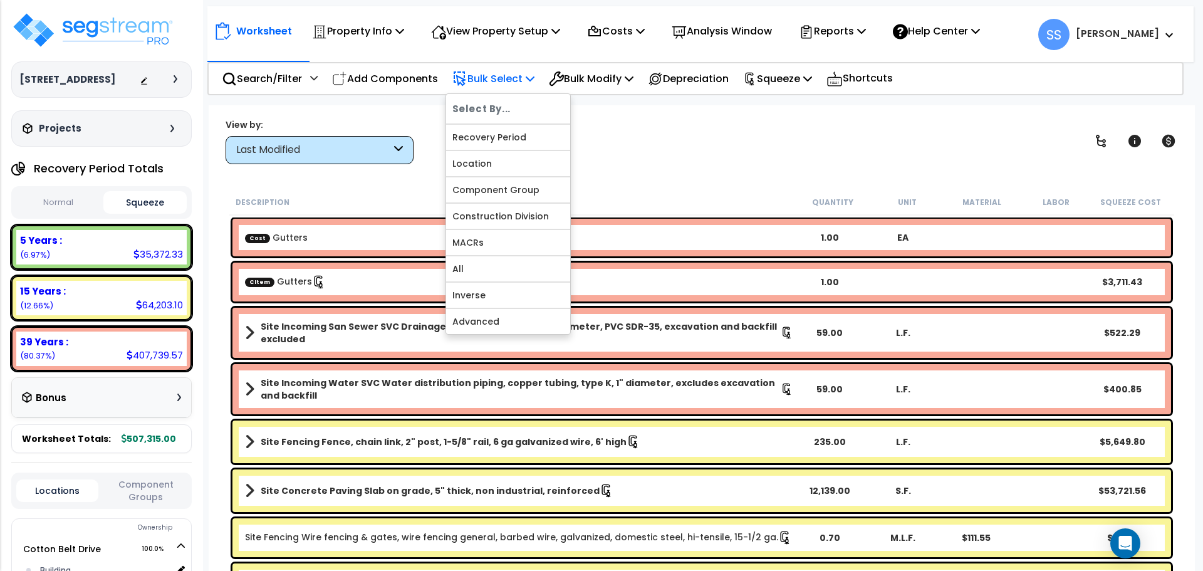
click at [504, 107] on h6 "Select By..." at bounding box center [508, 108] width 124 height 17
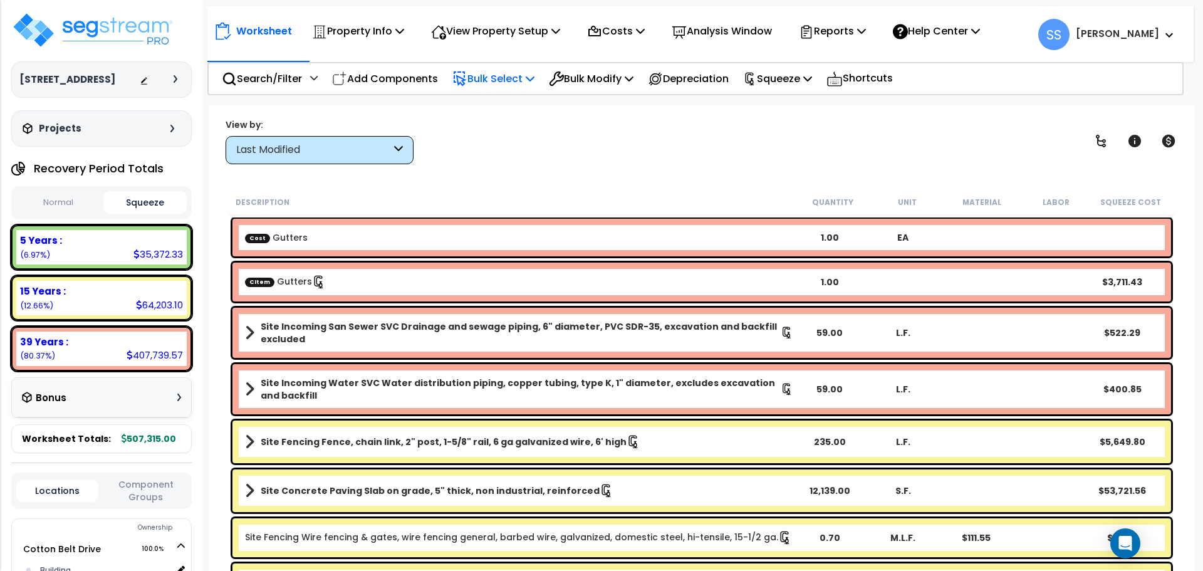
drag, startPoint x: 517, startPoint y: 81, endPoint x: 519, endPoint y: 95, distance: 14.6
click at [518, 83] on p "Bulk Select" at bounding box center [493, 78] width 82 height 17
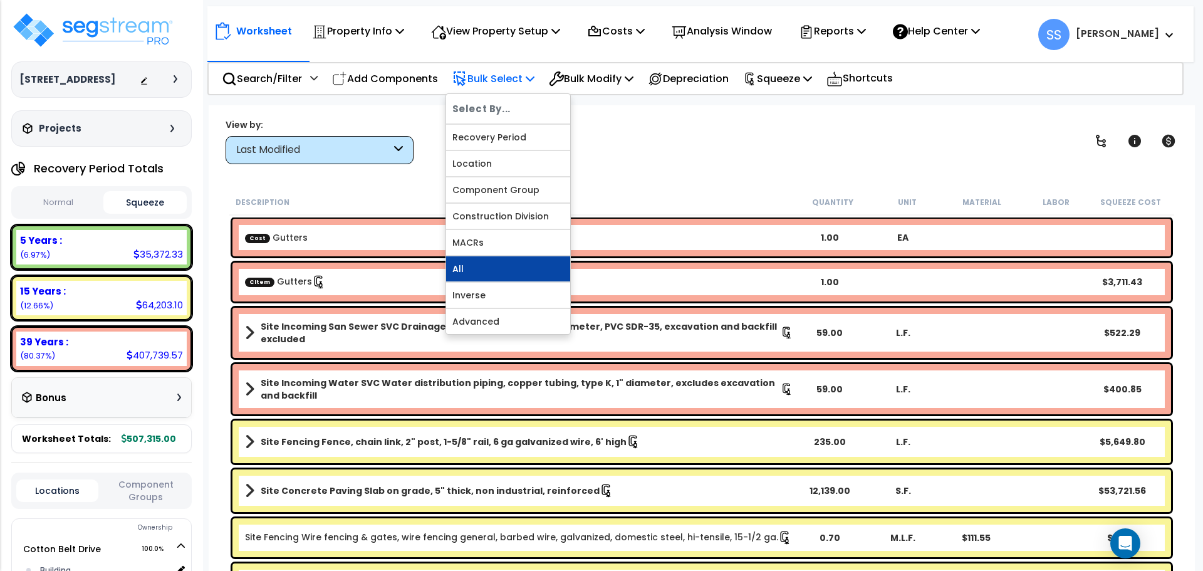
scroll to position [55, 0]
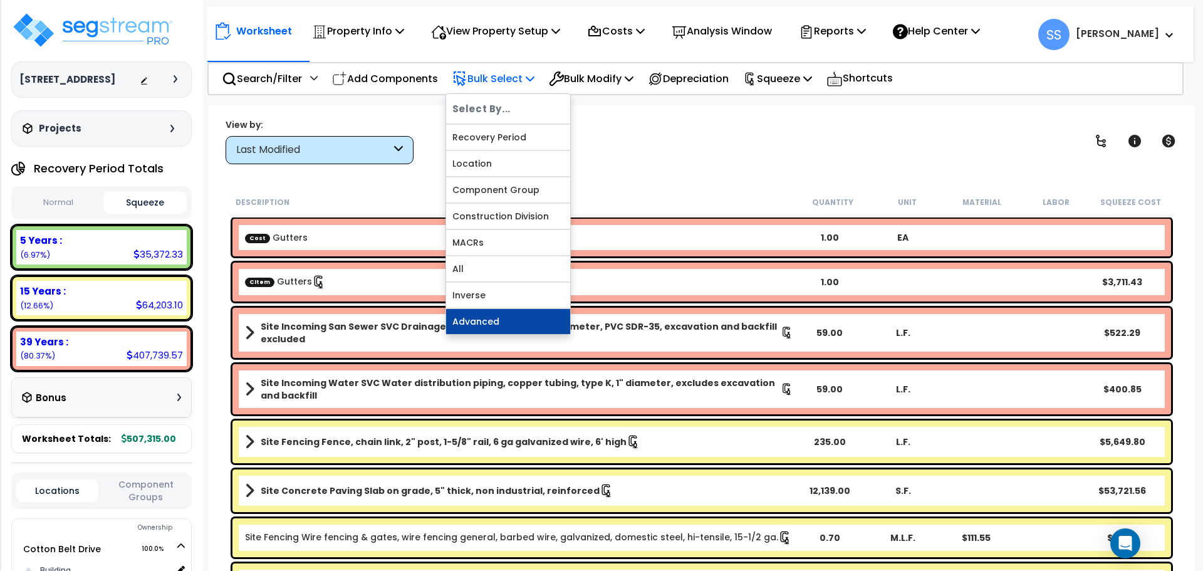
click at [499, 321] on link "Advanced" at bounding box center [508, 321] width 124 height 25
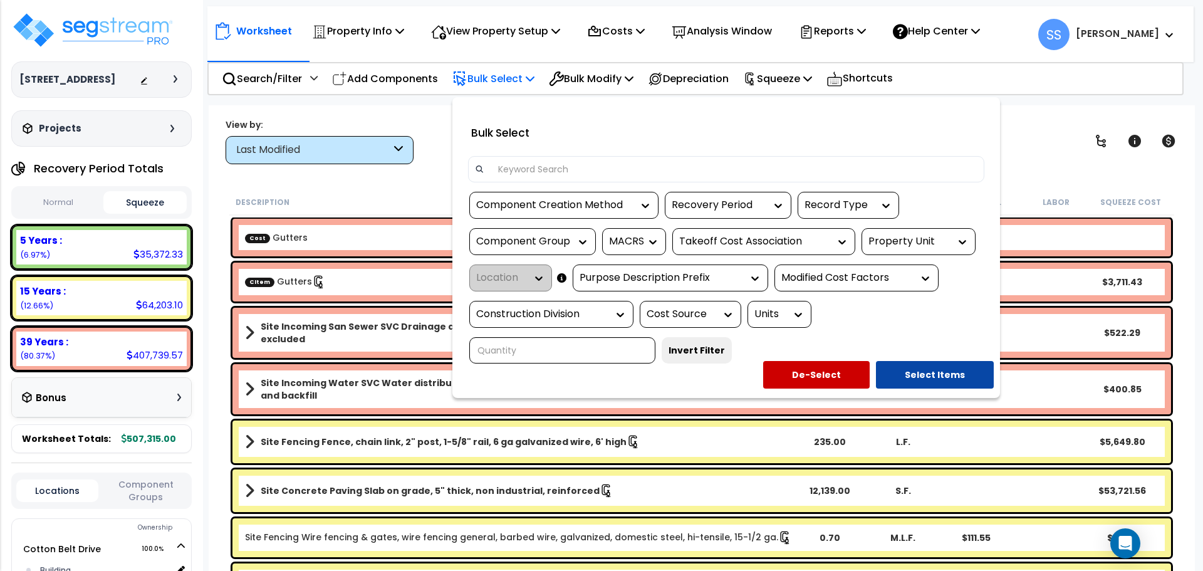
click at [586, 210] on div "Component Creation Method" at bounding box center [554, 205] width 157 height 14
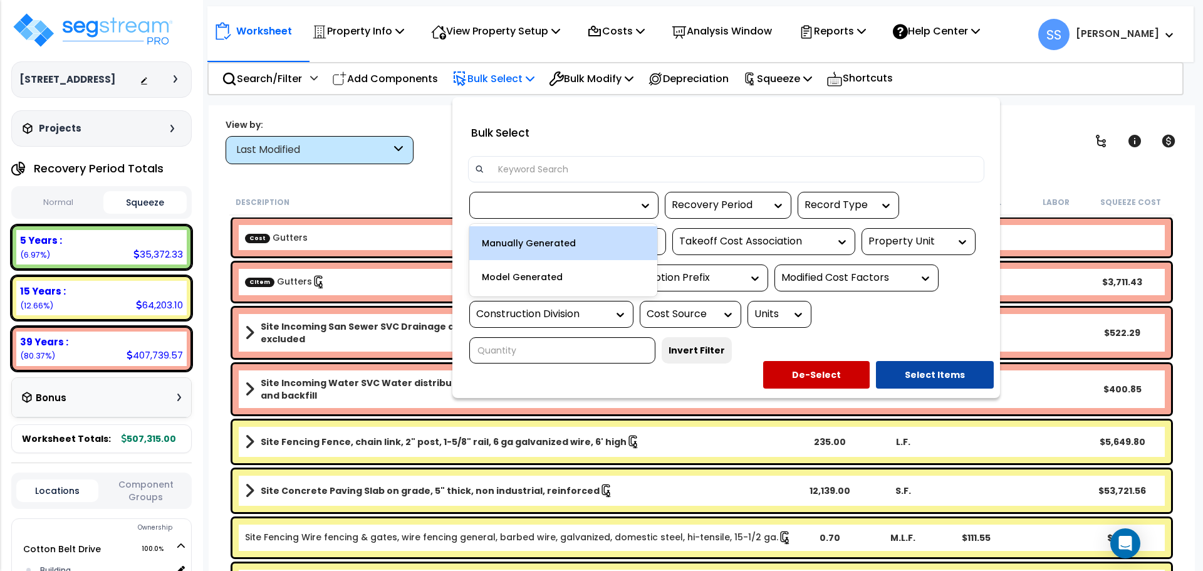
click at [556, 239] on div "Manually Generated" at bounding box center [563, 243] width 188 height 34
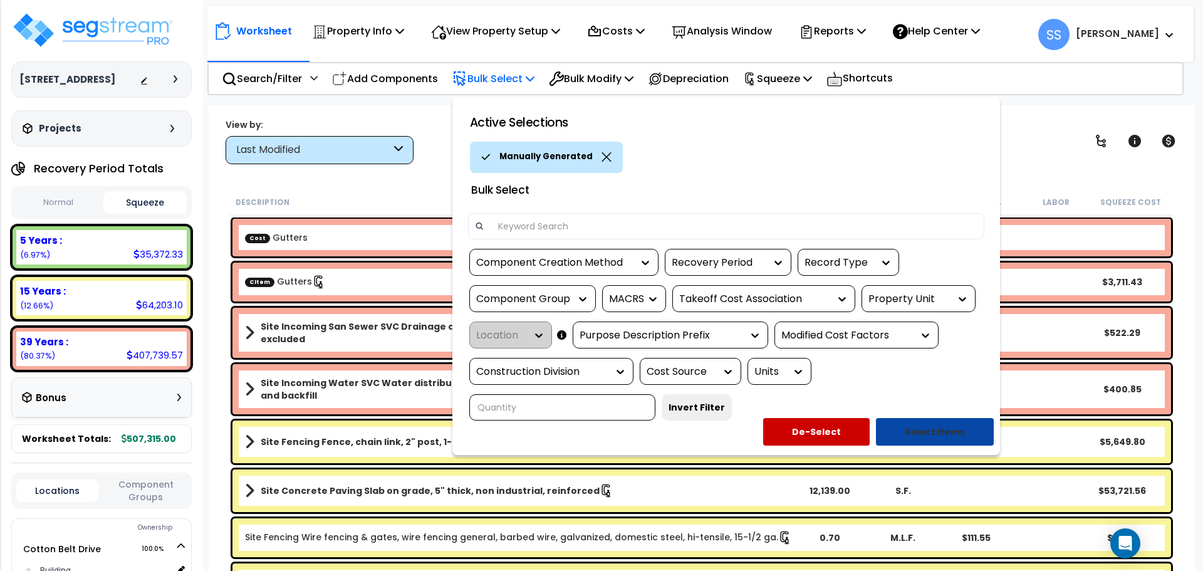
click at [924, 430] on button "Select Items" at bounding box center [935, 432] width 118 height 28
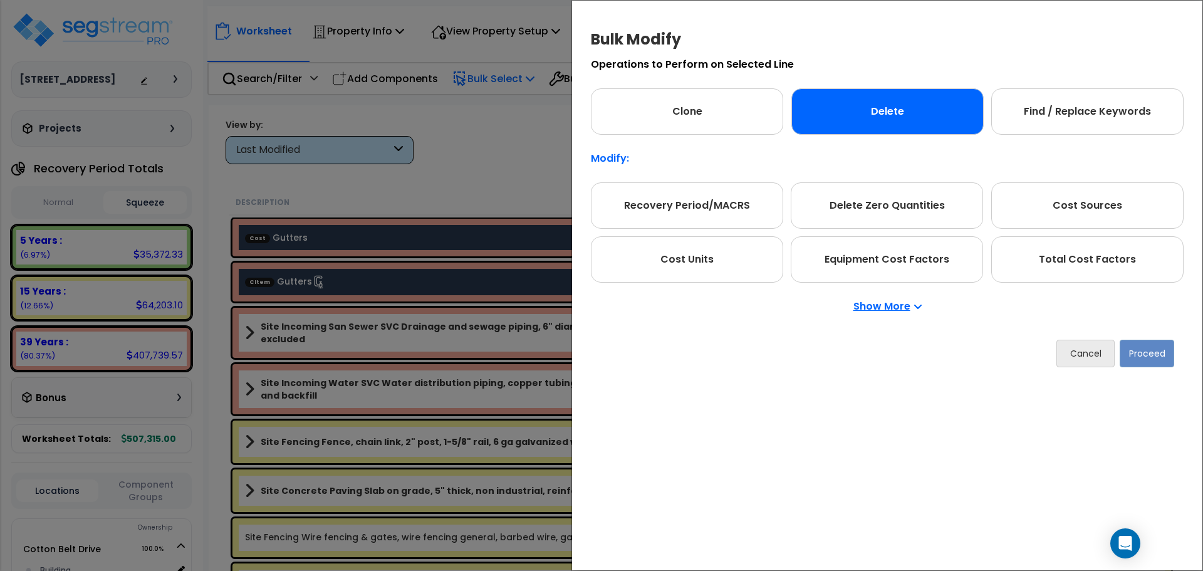
click at [855, 107] on div "Delete" at bounding box center [887, 111] width 192 height 46
click at [1139, 354] on button "Proceed" at bounding box center [1146, 353] width 54 height 28
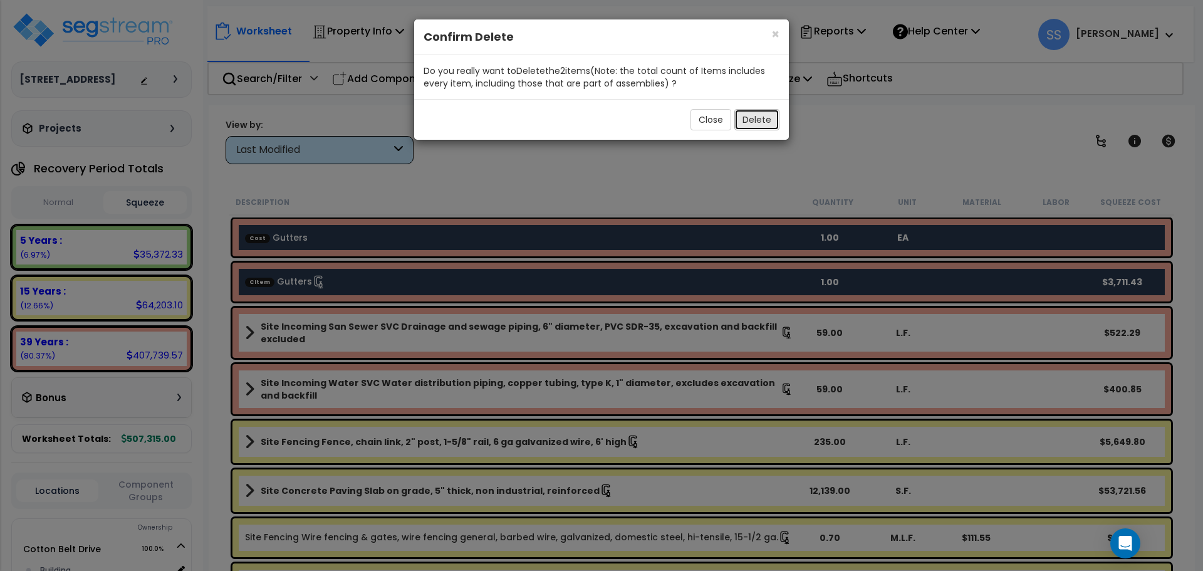
click at [764, 122] on button "Delete" at bounding box center [756, 119] width 45 height 21
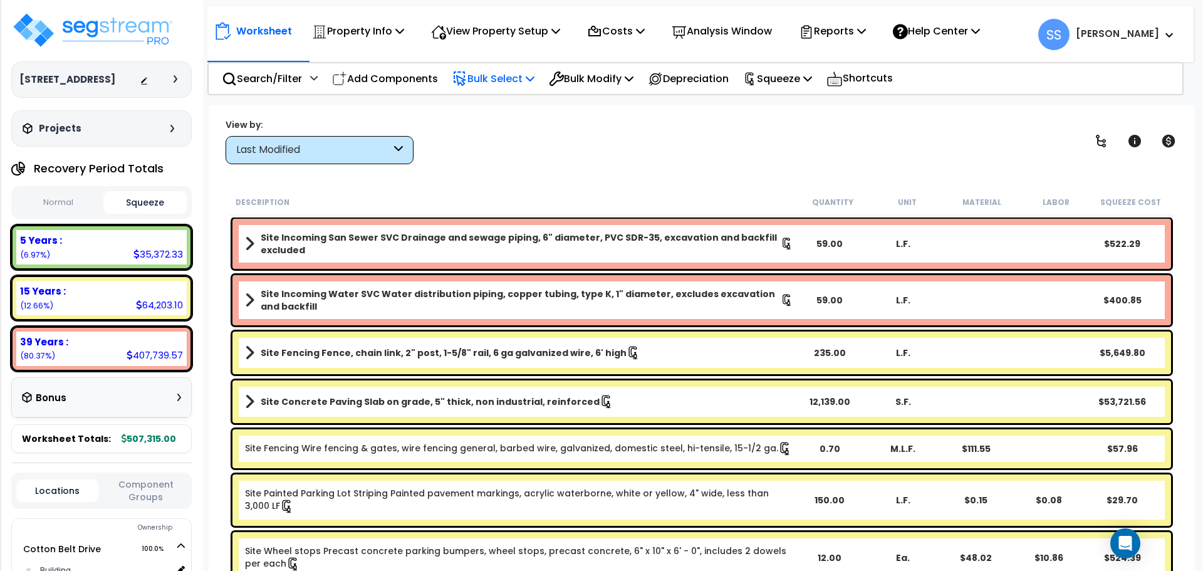
drag, startPoint x: 620, startPoint y: 158, endPoint x: 304, endPoint y: 229, distance: 323.7
click at [620, 160] on div "View by: Last Modified High to Low (Total Cost)" at bounding box center [701, 141] width 961 height 46
click at [153, 204] on button "Squeeze" at bounding box center [145, 202] width 84 height 23
click at [85, 206] on button "Normal" at bounding box center [58, 203] width 84 height 22
click at [136, 200] on button "Squeeze" at bounding box center [145, 203] width 84 height 22
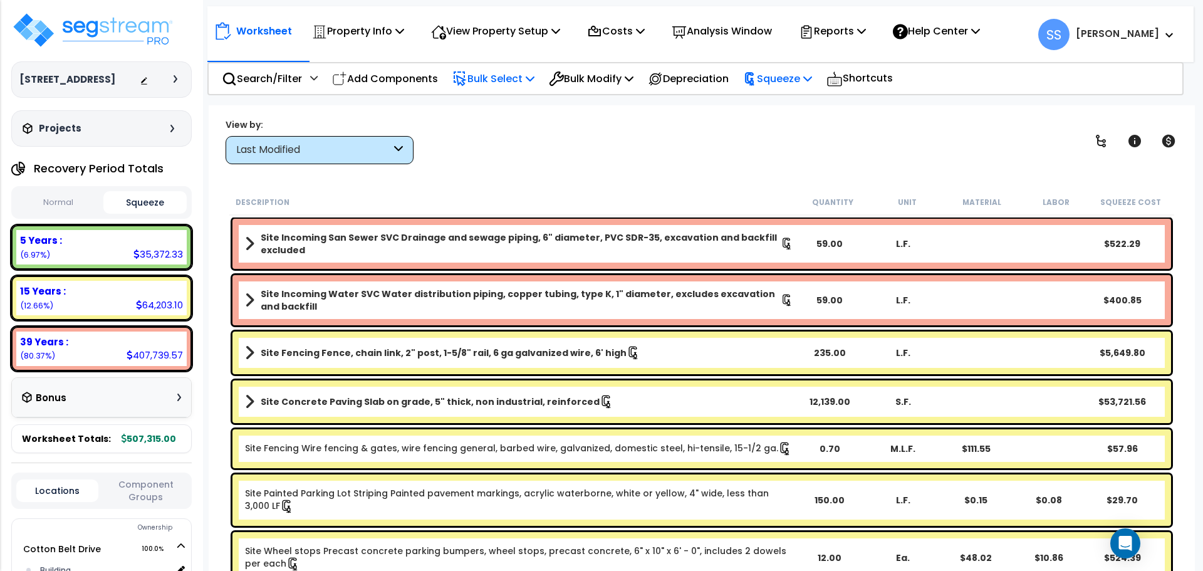
click at [780, 66] on div "Squeeze" at bounding box center [777, 78] width 69 height 29
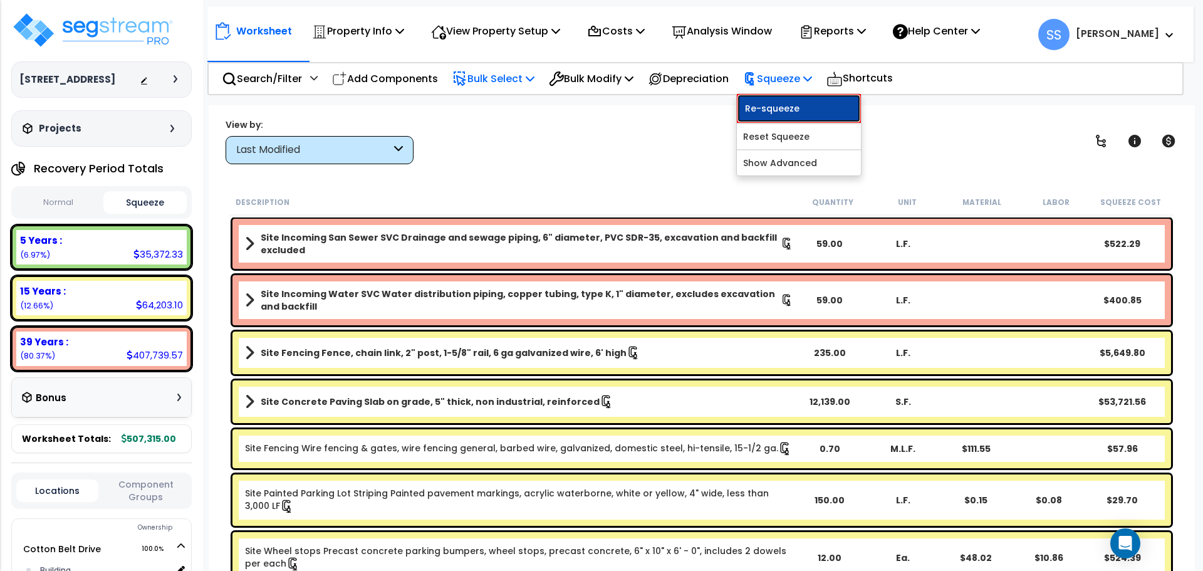
click at [780, 105] on link "Re-squeeze" at bounding box center [799, 108] width 124 height 29
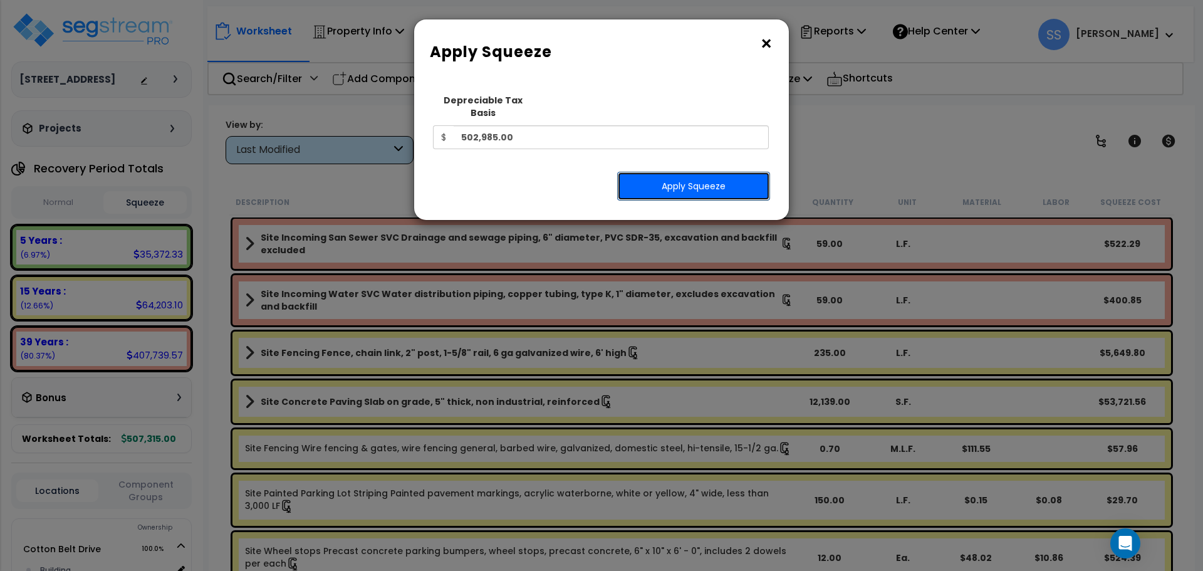
click at [666, 179] on button "Apply Squeeze" at bounding box center [693, 186] width 153 height 29
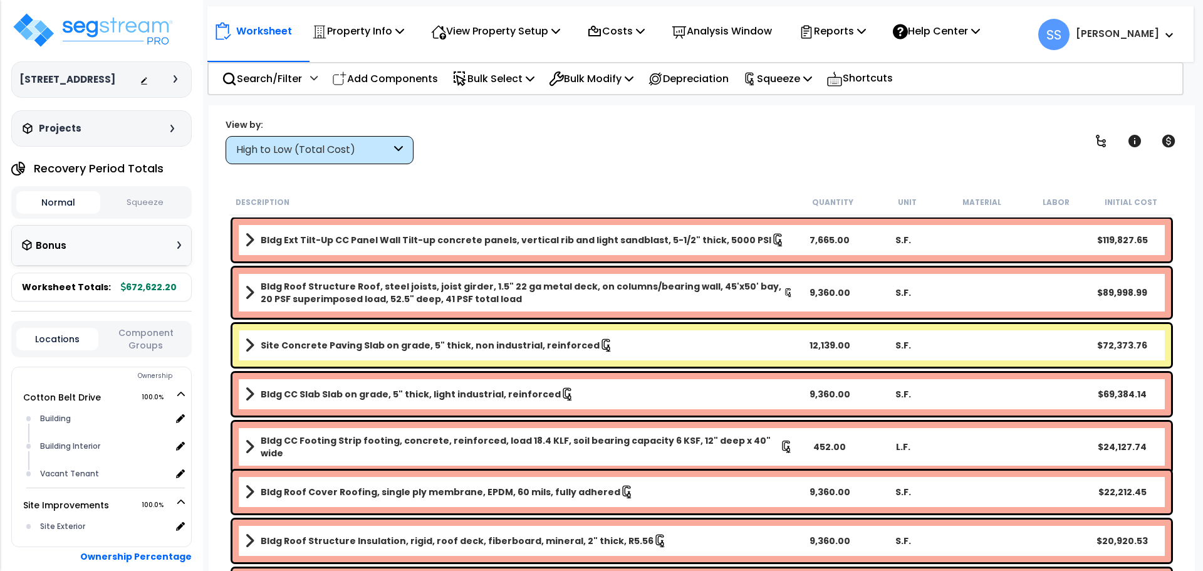
scroll to position [55, 0]
